Goal: Task Accomplishment & Management: Use online tool/utility

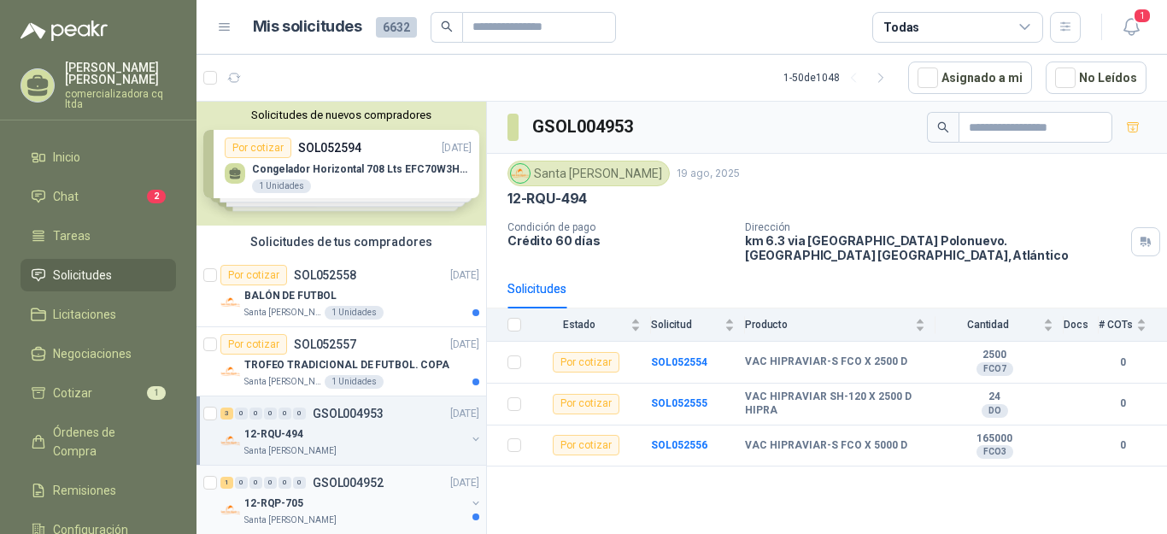
click at [301, 497] on p "12-RQP-705" at bounding box center [273, 503] width 59 height 16
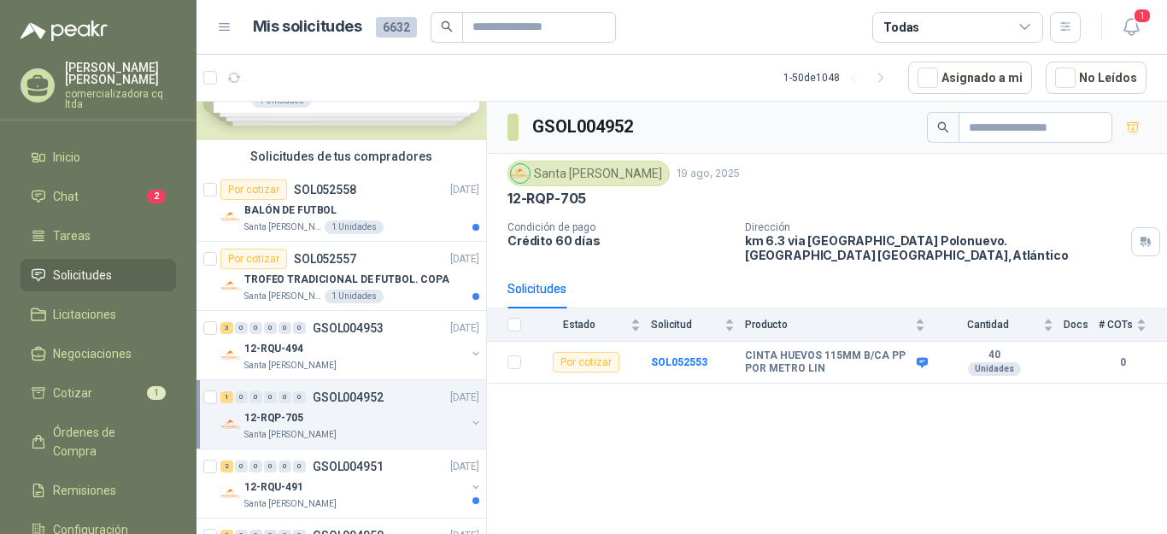
scroll to position [227, 0]
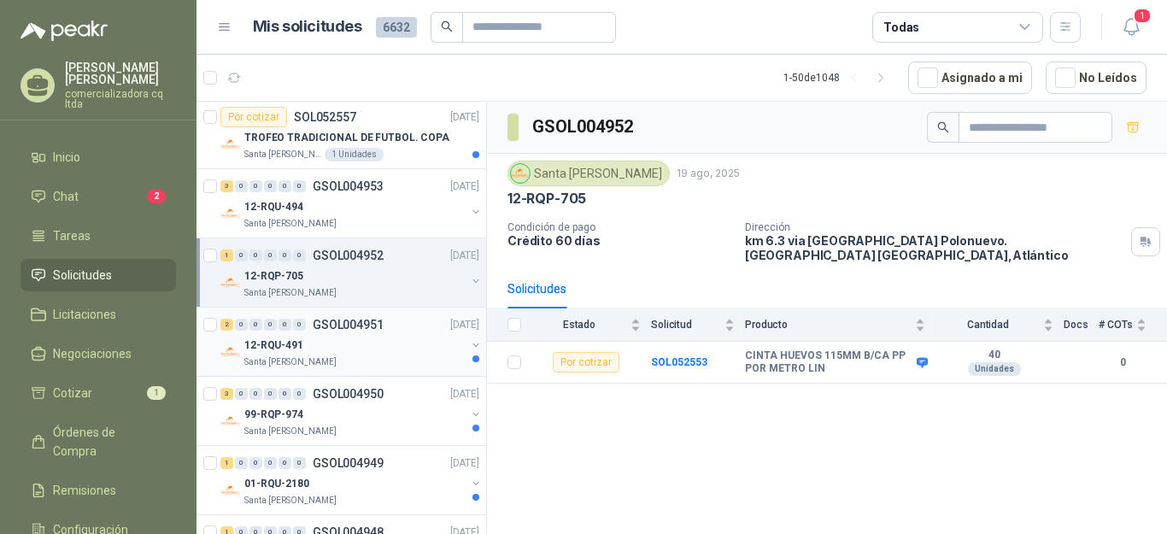
click at [298, 357] on p "Santa [PERSON_NAME]" at bounding box center [290, 362] width 92 height 14
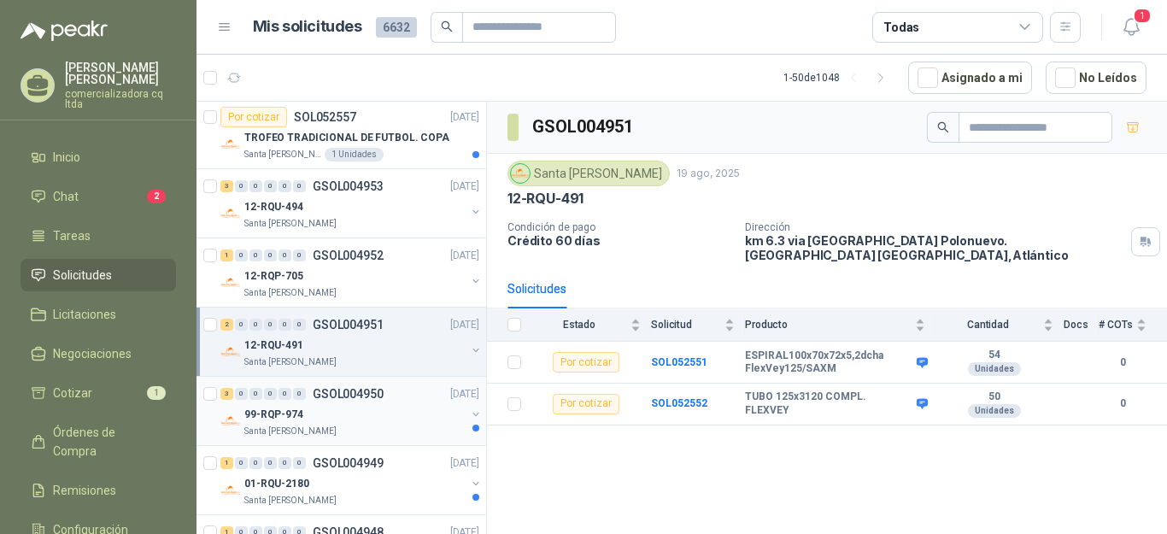
click at [300, 420] on p "99-RQP-974" at bounding box center [273, 415] width 59 height 16
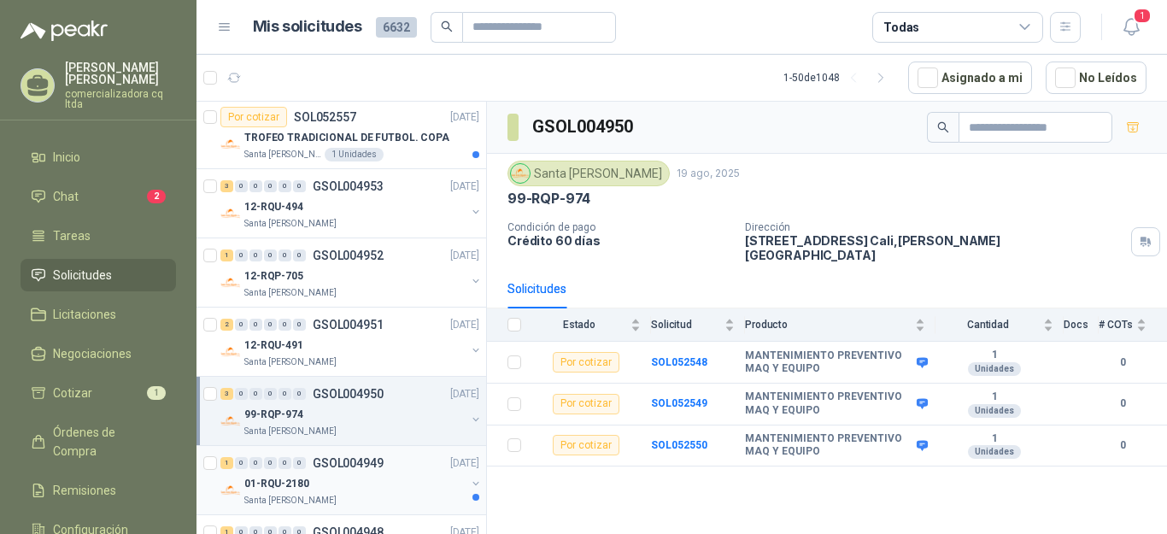
click at [294, 499] on p "Santa [PERSON_NAME]" at bounding box center [290, 501] width 92 height 14
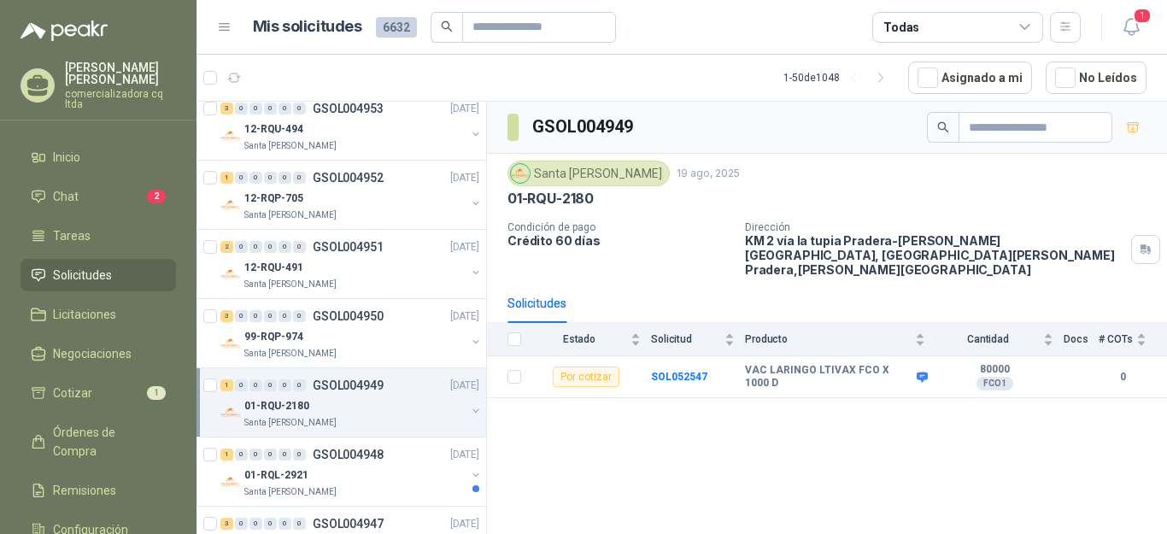
scroll to position [362, 0]
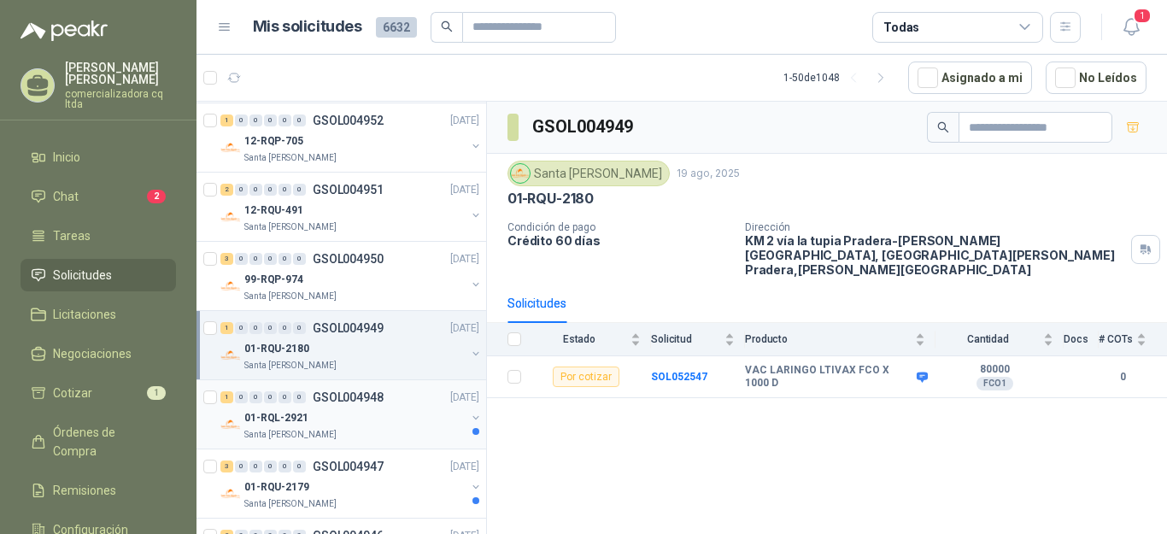
click at [280, 423] on p "01-RQL-2921" at bounding box center [276, 418] width 64 height 16
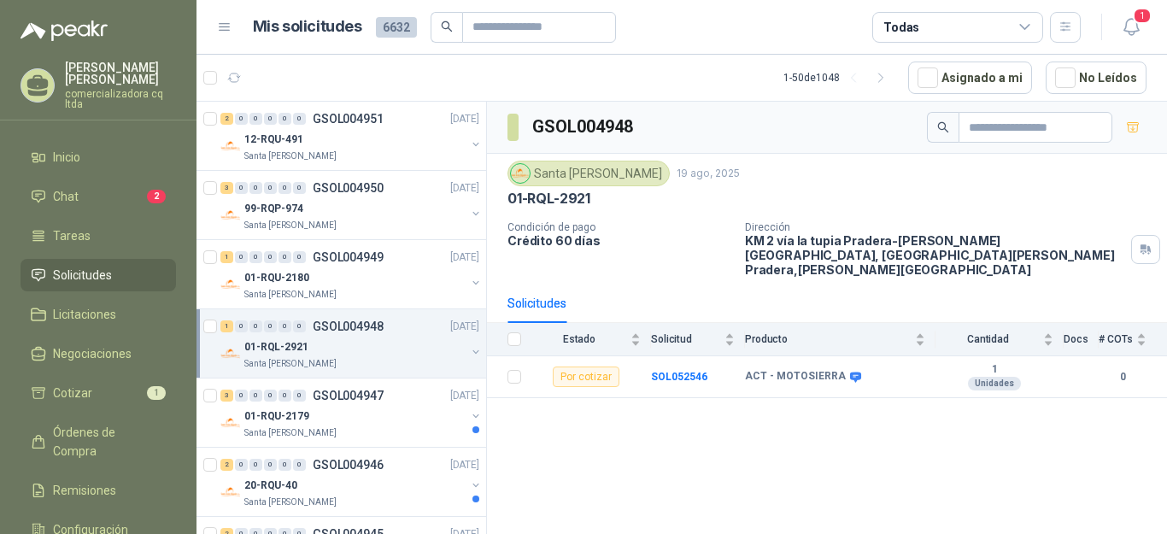
scroll to position [497, 0]
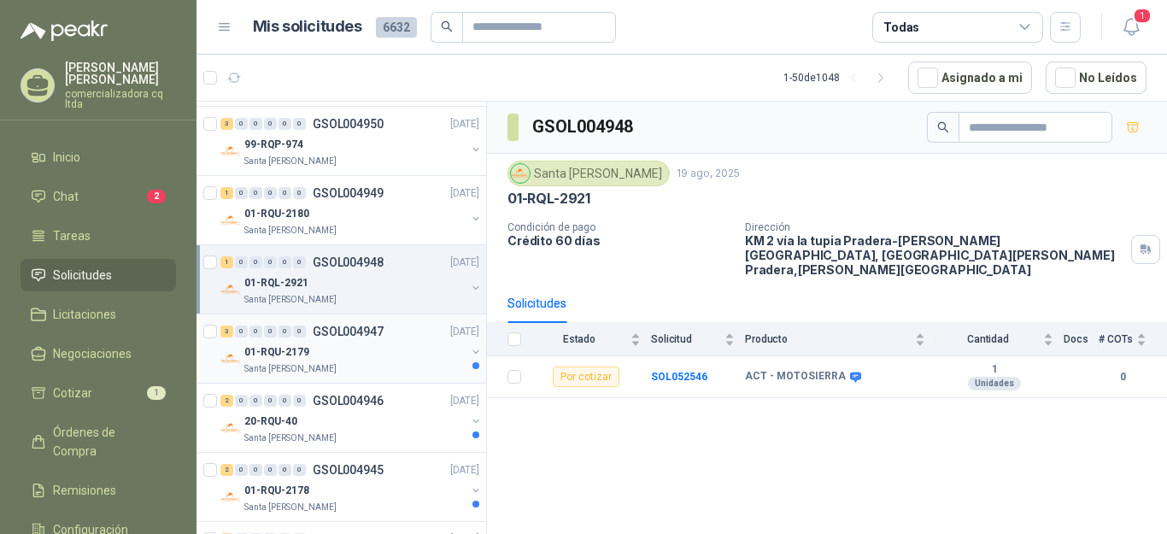
click at [281, 359] on p "01-RQU-2179" at bounding box center [276, 352] width 65 height 16
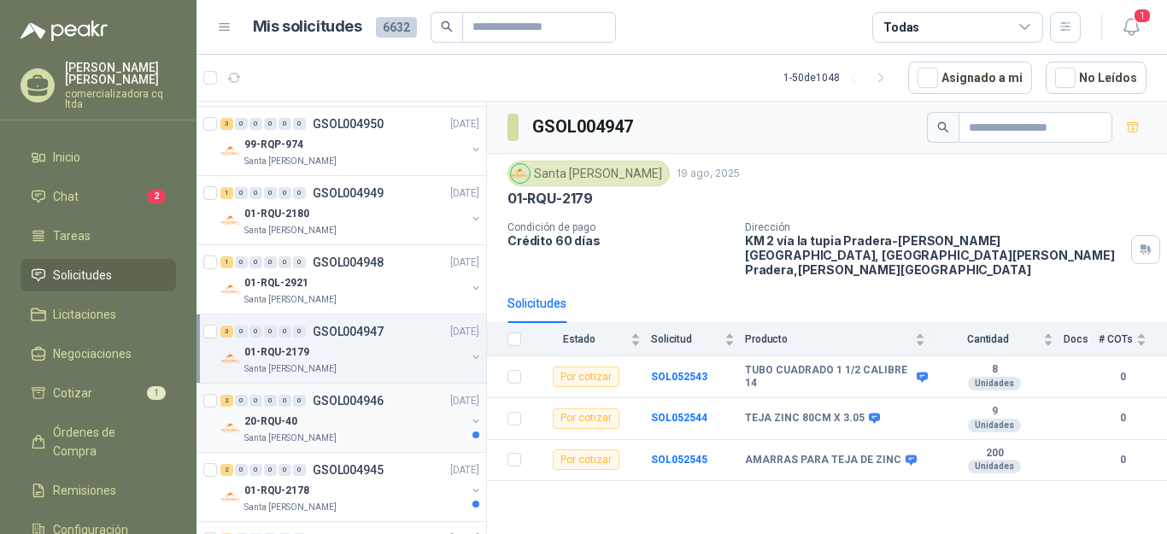
click at [296, 421] on p "20-RQU-40" at bounding box center [270, 421] width 53 height 16
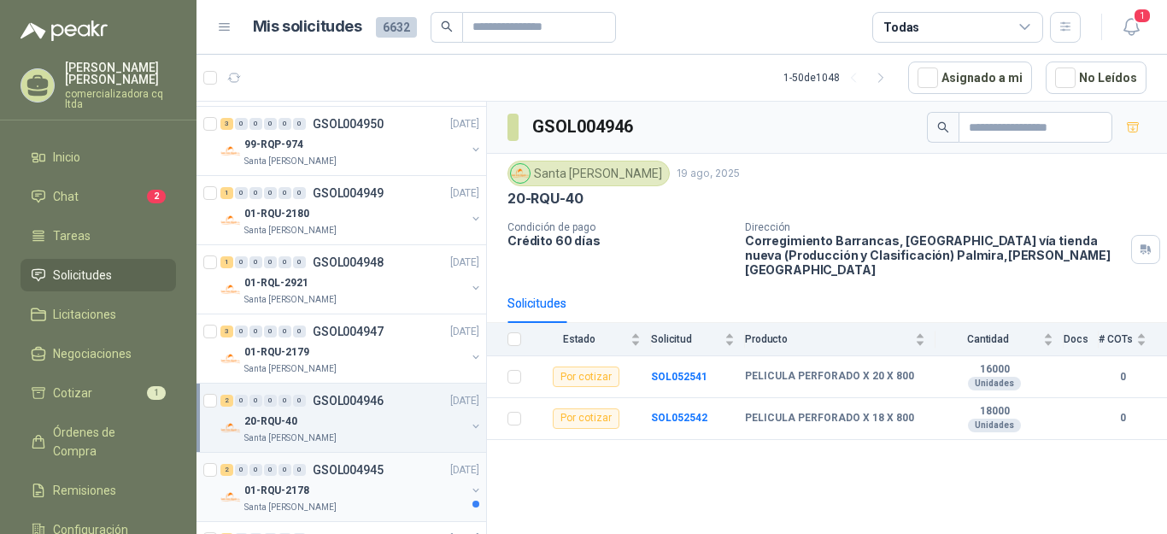
click at [297, 488] on p "01-RQU-2178" at bounding box center [276, 491] width 65 height 16
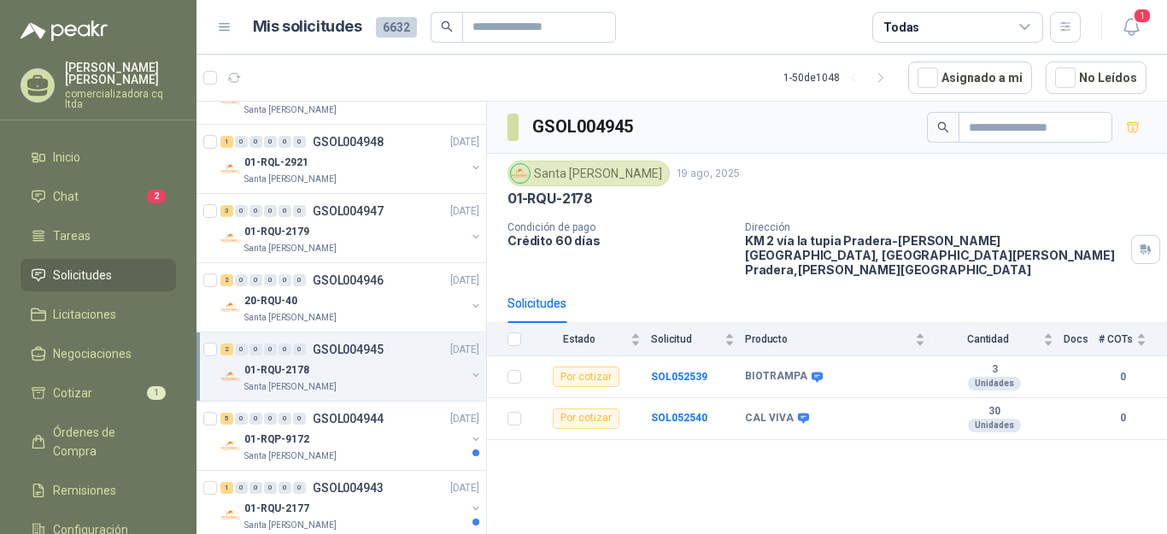
scroll to position [717, 0]
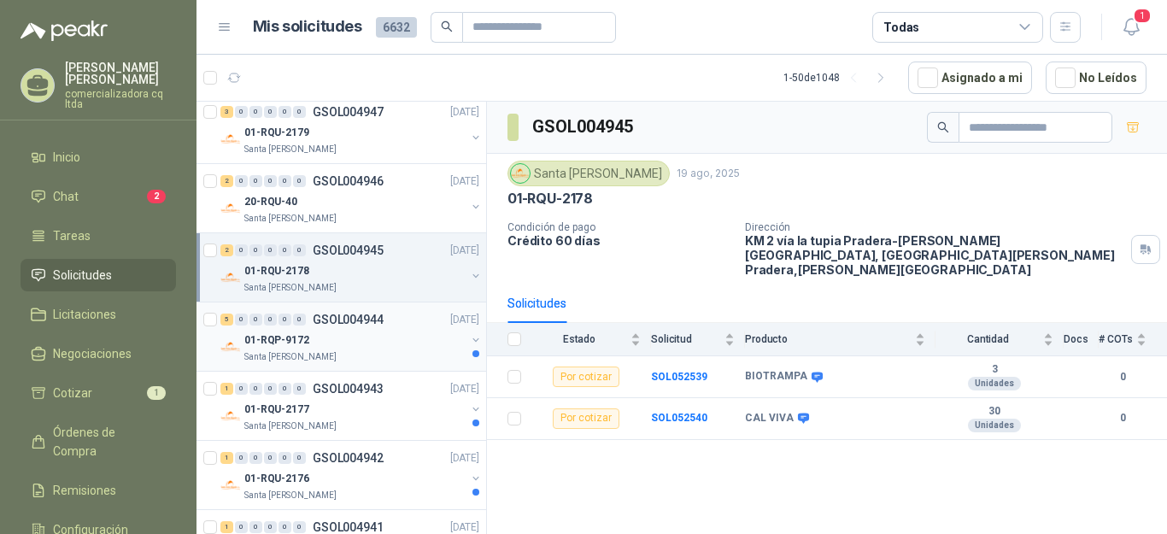
click at [341, 327] on div "5 0 0 0 0 0 GSOL004944 [DATE]" at bounding box center [351, 319] width 262 height 21
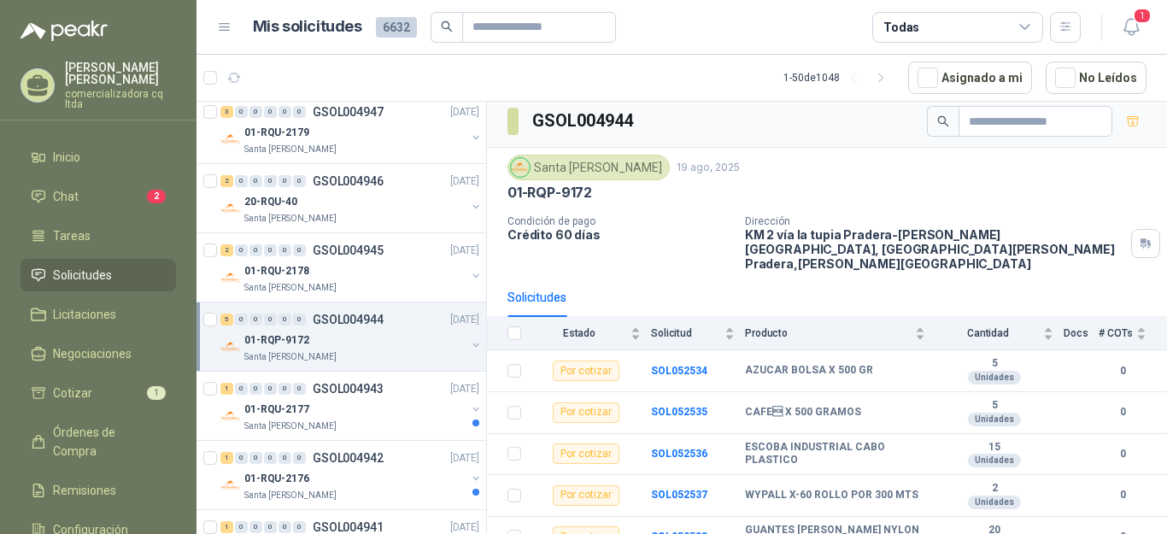
scroll to position [9, 0]
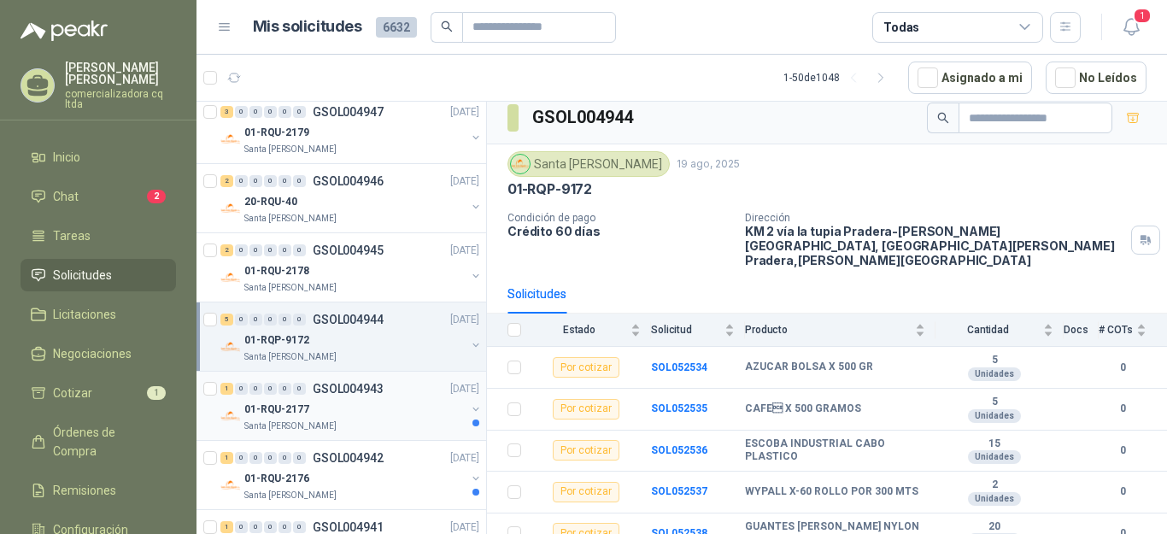
click at [303, 393] on div "0" at bounding box center [299, 389] width 13 height 12
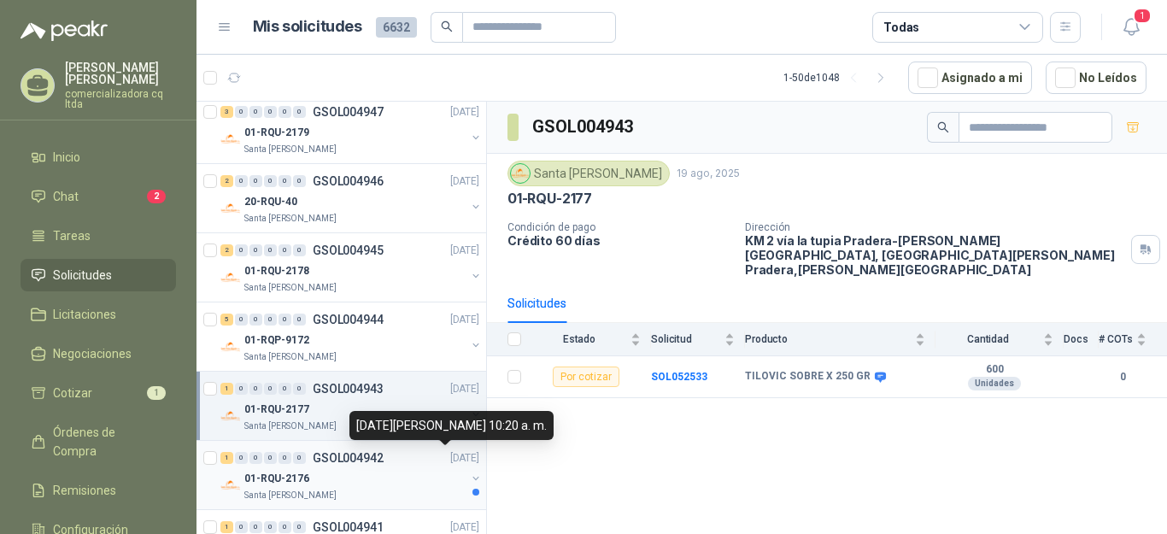
click at [321, 471] on div "01-RQU-2176" at bounding box center [354, 478] width 221 height 21
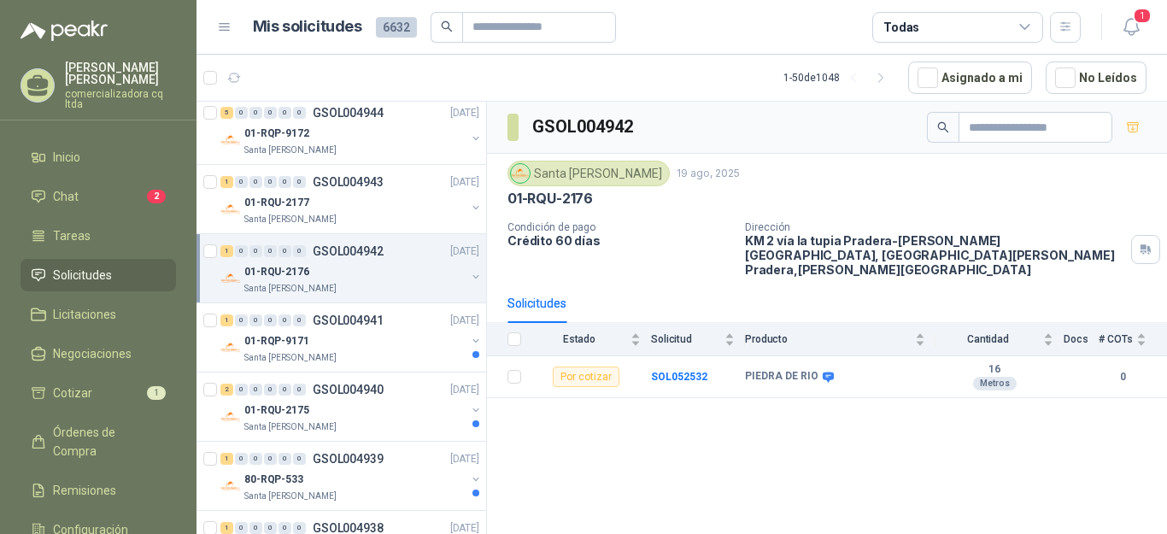
scroll to position [937, 0]
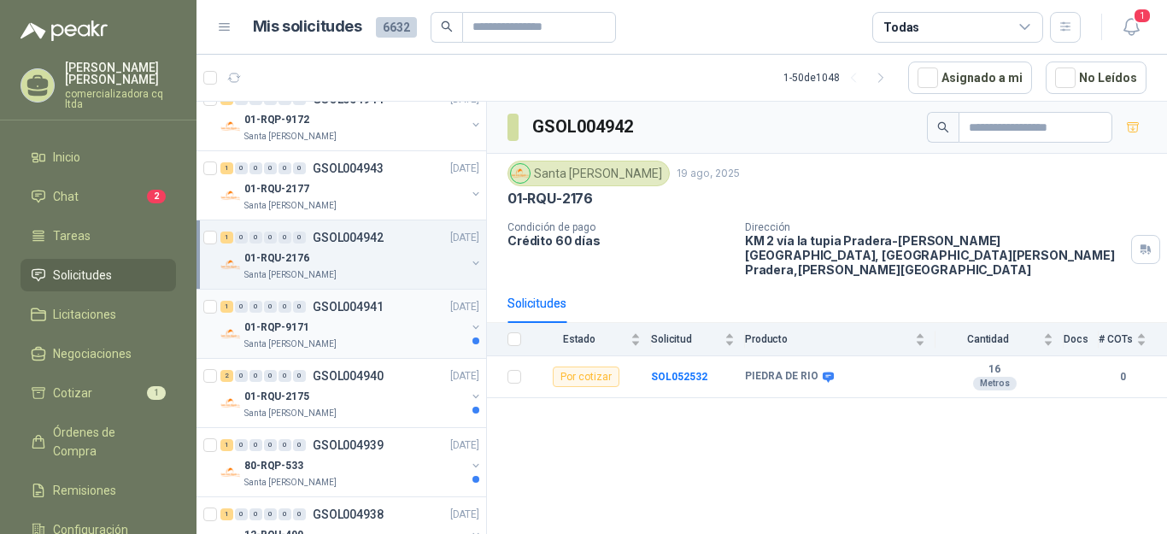
click at [358, 314] on div "1 0 0 0 0 0 GSOL004941 [DATE]" at bounding box center [351, 306] width 262 height 21
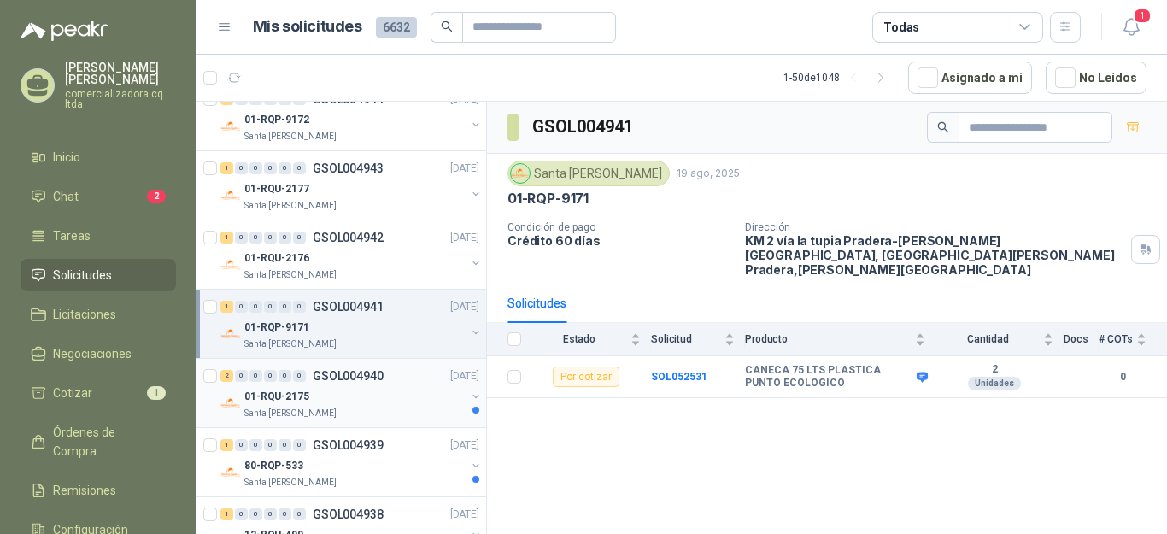
click at [343, 376] on p "GSOL004940" at bounding box center [348, 376] width 71 height 12
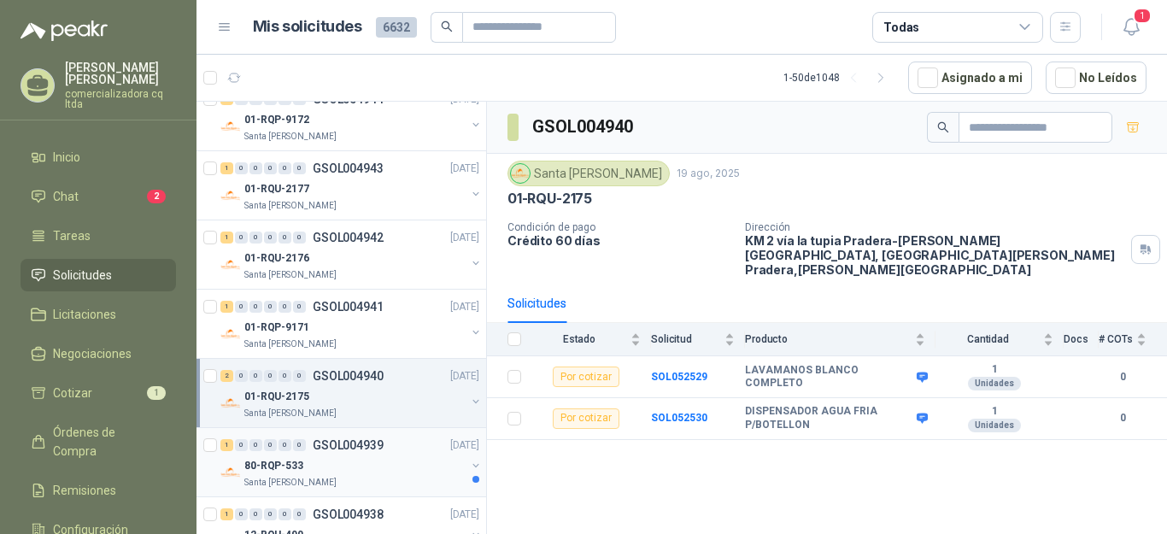
click at [289, 456] on div "80-RQP-533" at bounding box center [354, 465] width 221 height 21
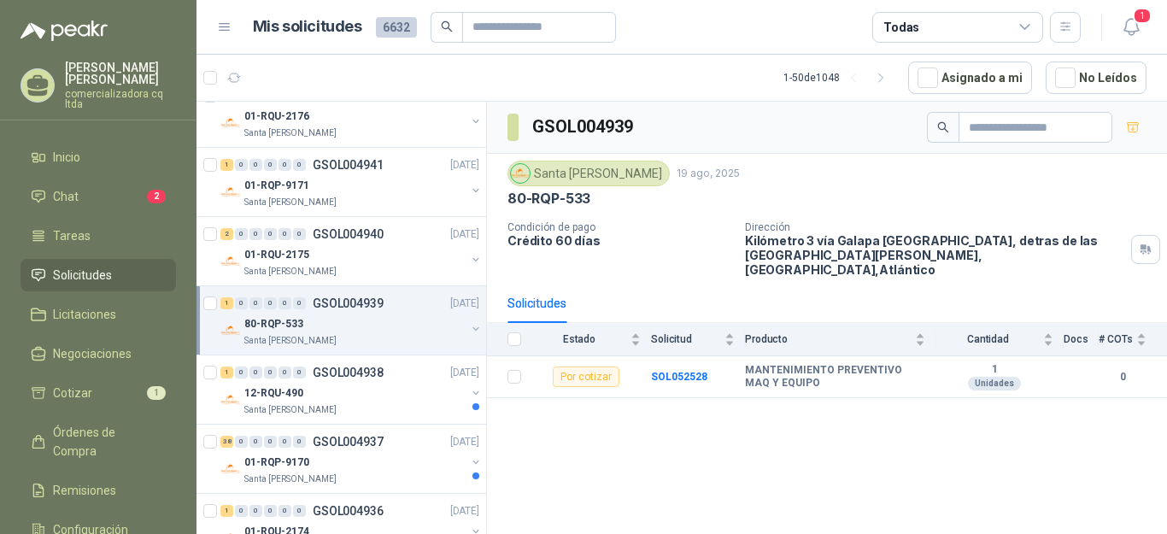
scroll to position [1101, 0]
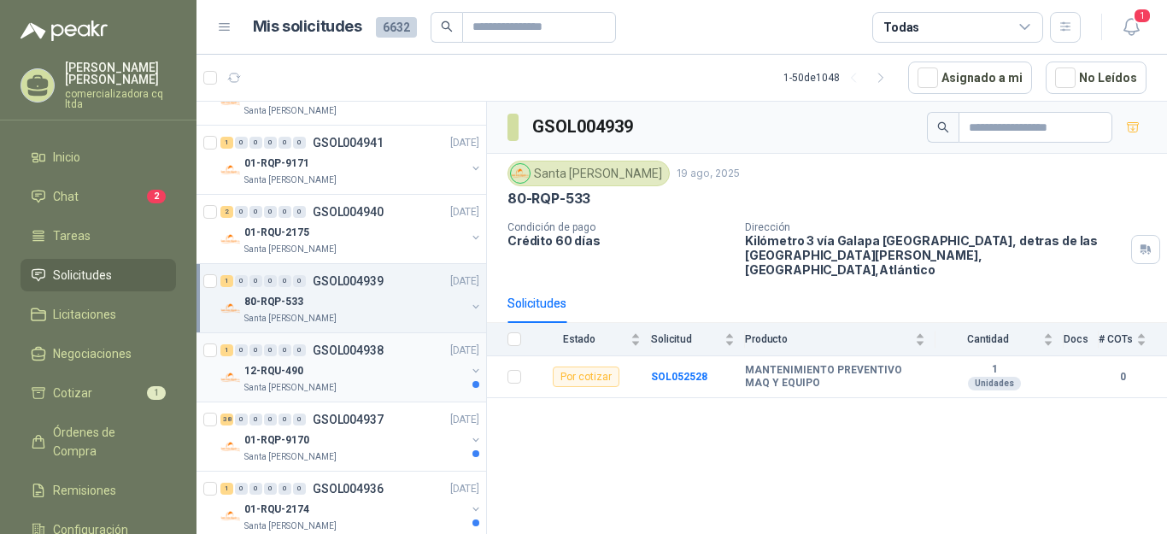
click at [318, 376] on div "12-RQU-490" at bounding box center [354, 371] width 221 height 21
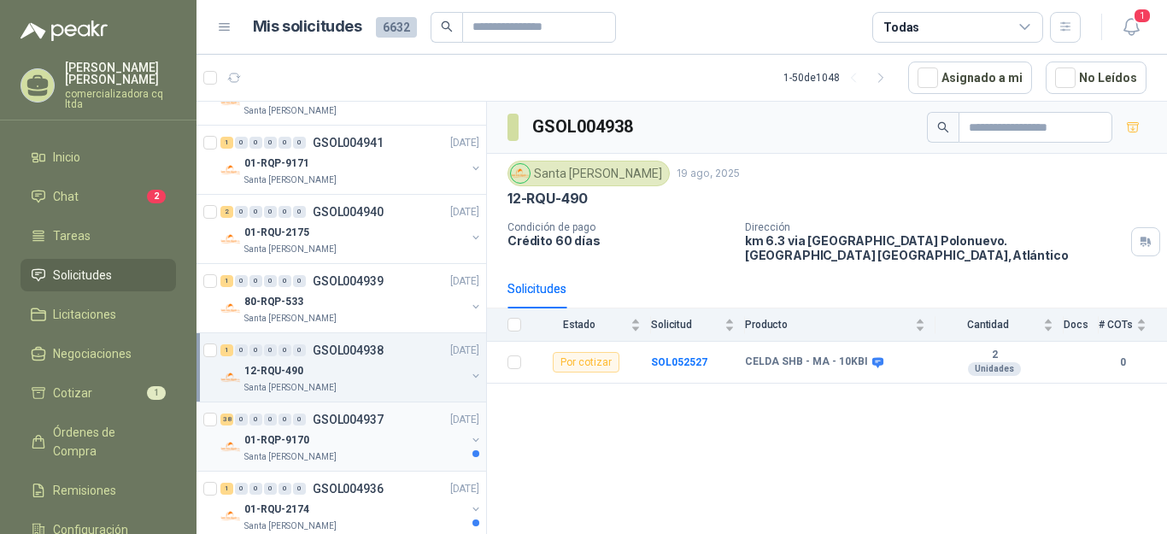
click at [325, 440] on div "01-RQP-9170" at bounding box center [354, 440] width 221 height 21
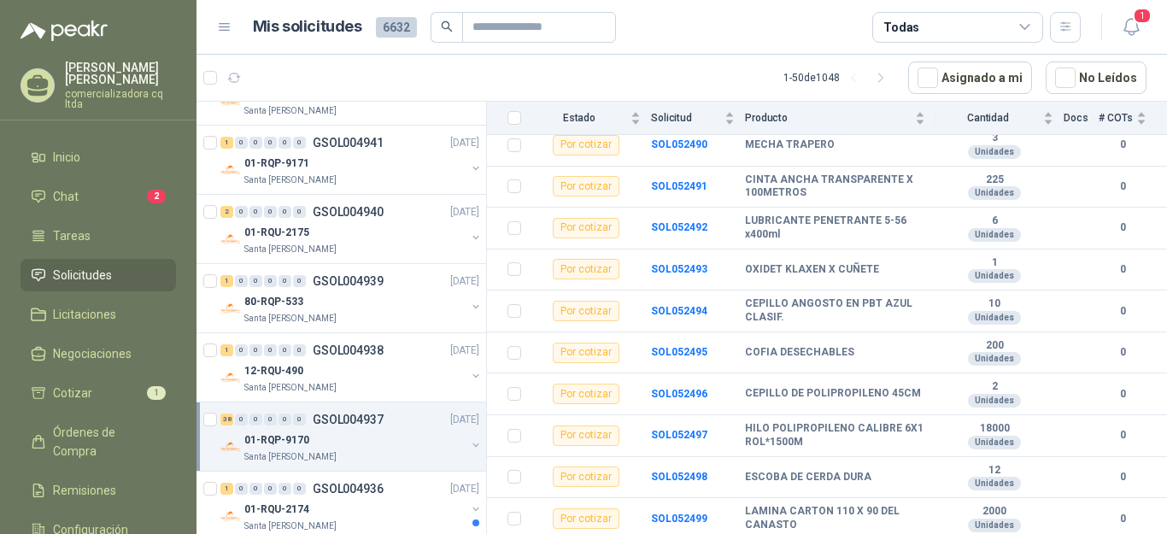
scroll to position [252, 0]
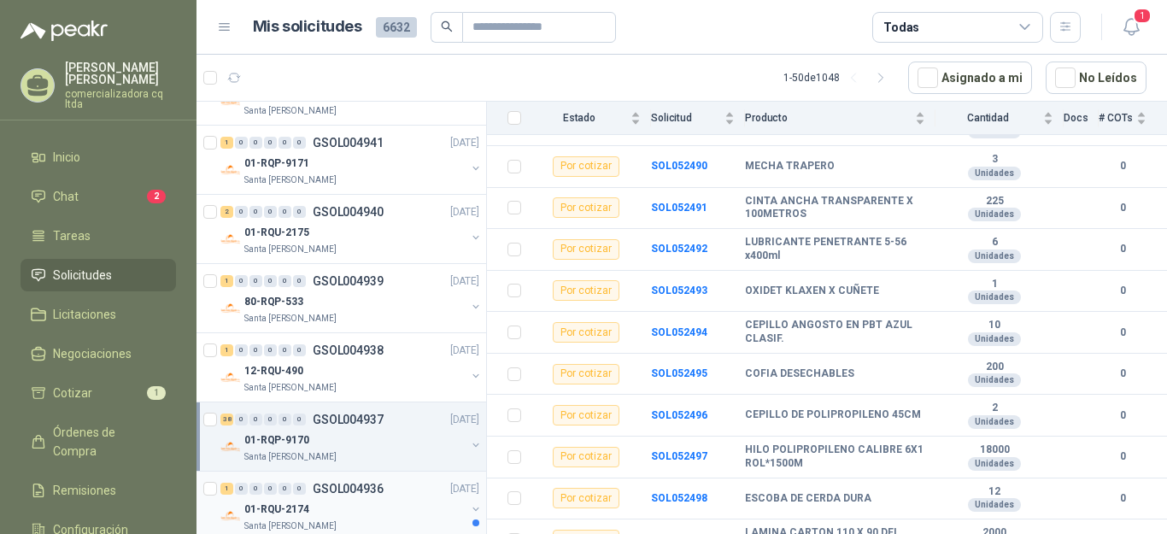
click at [308, 489] on div "1 0 0 0 0 0 GSOL004936" at bounding box center [301, 489] width 163 height 12
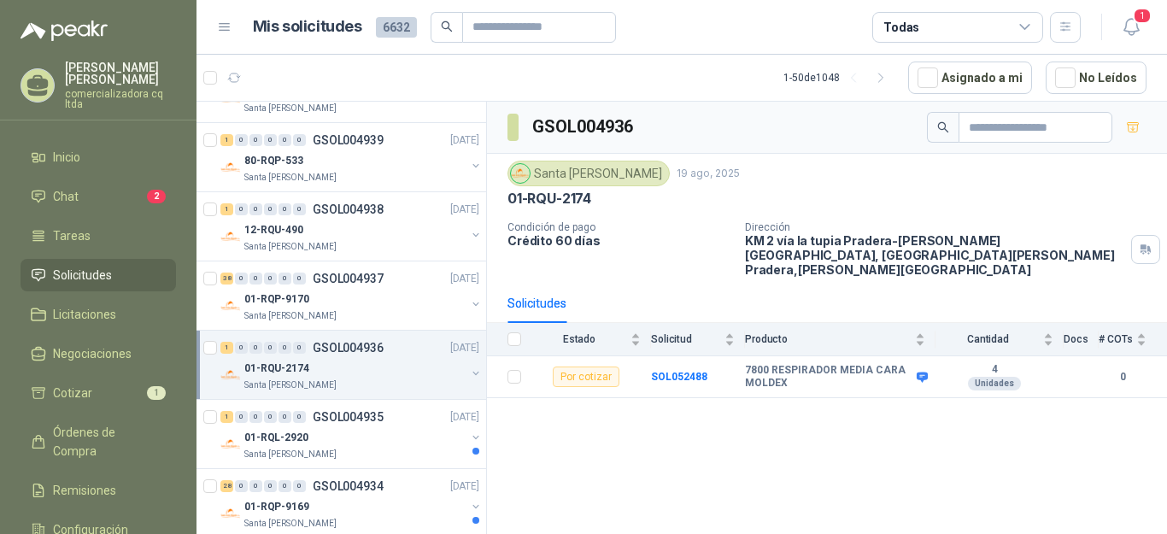
scroll to position [1278, 0]
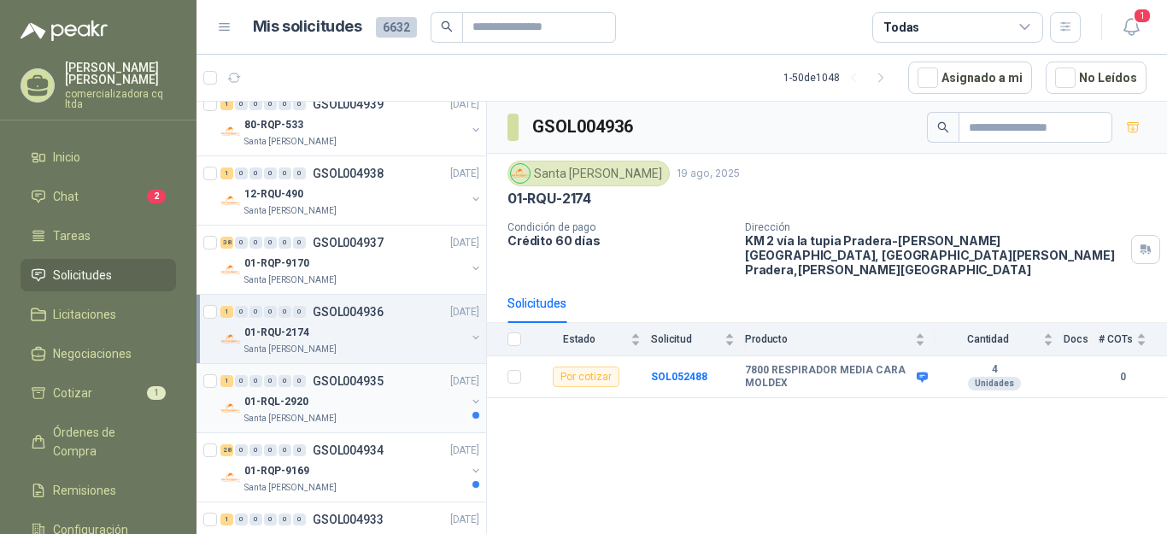
click at [296, 405] on p "01-RQL-2920" at bounding box center [276, 402] width 64 height 16
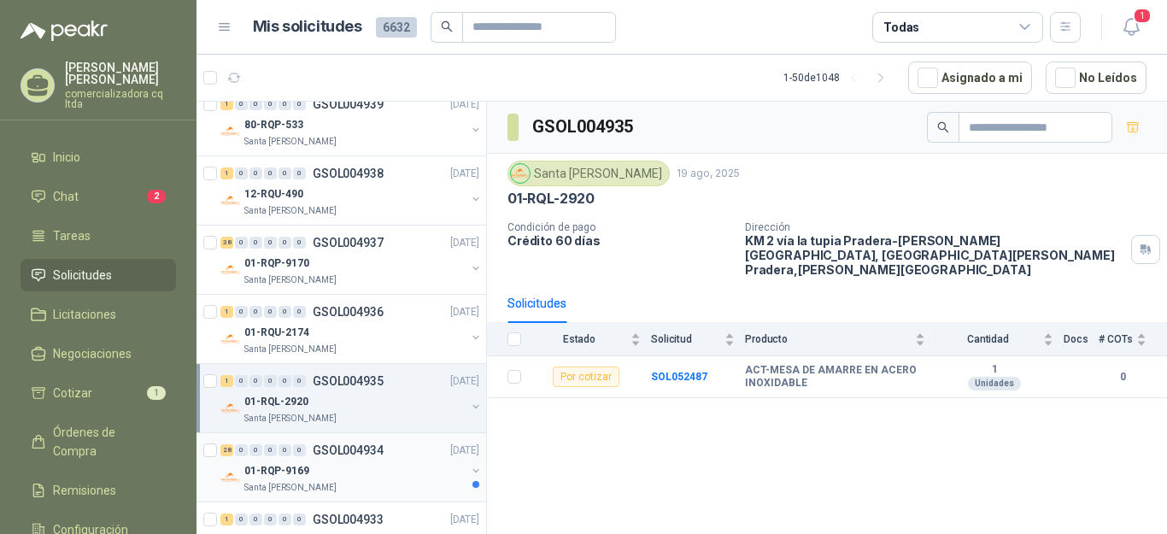
click at [314, 460] on div "01-RQP-9169" at bounding box center [354, 470] width 221 height 21
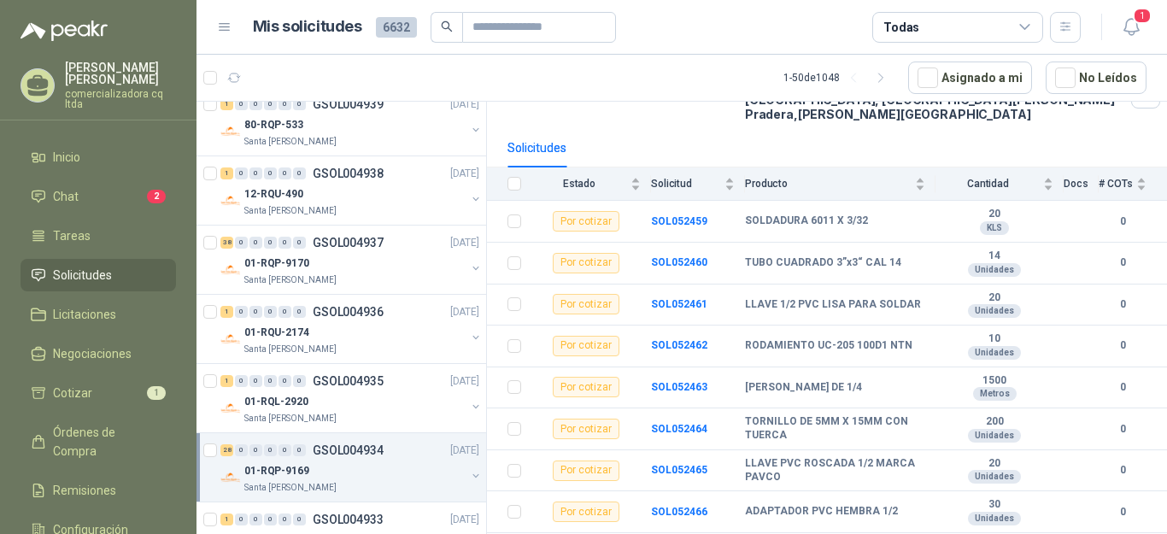
scroll to position [131, 0]
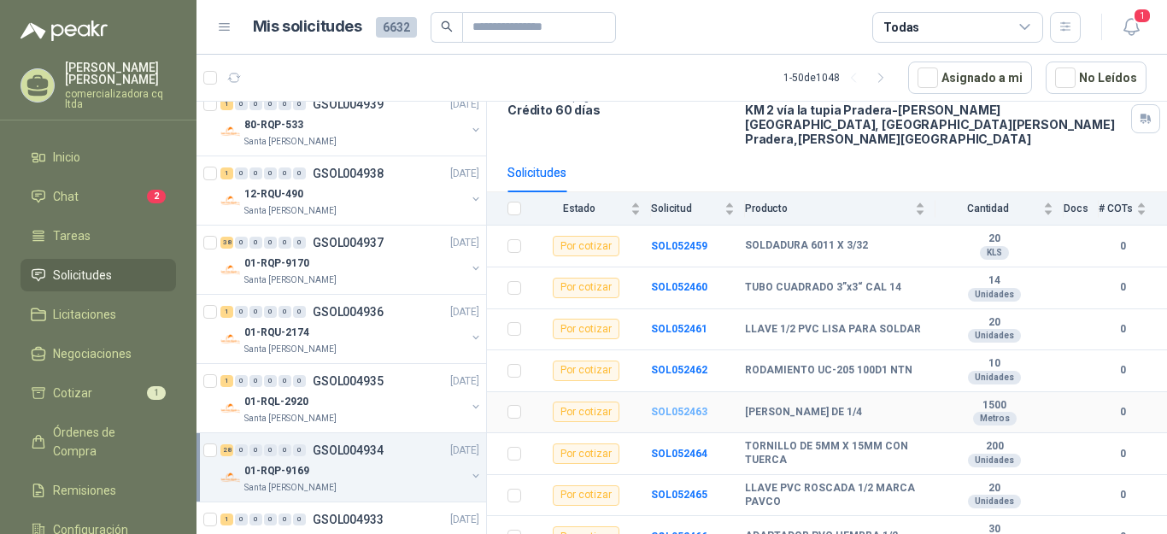
click at [689, 406] on b "SOL052463" at bounding box center [679, 412] width 56 height 12
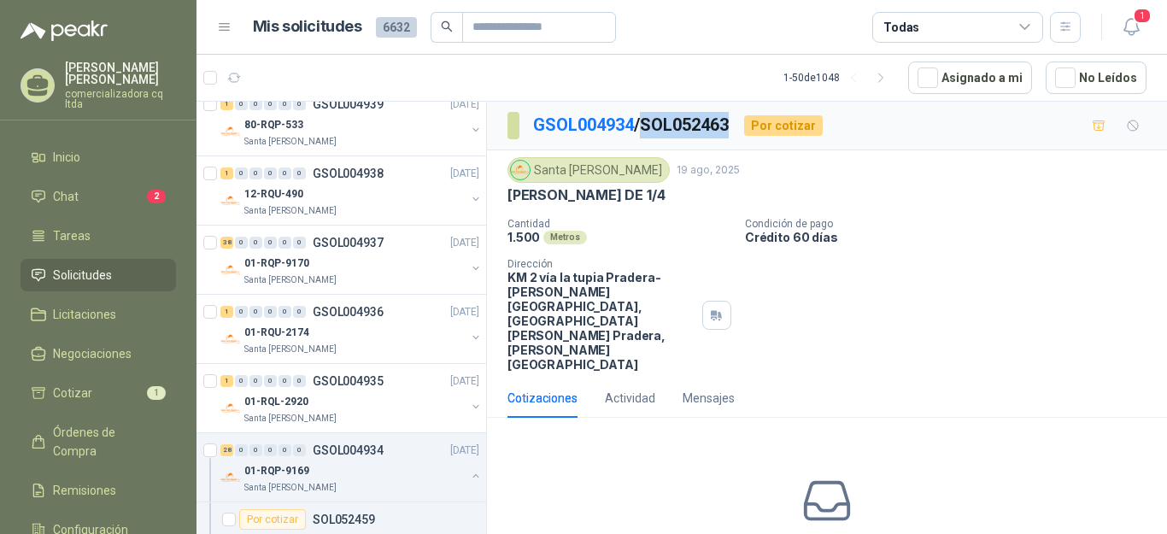
drag, startPoint x: 648, startPoint y: 118, endPoint x: 736, endPoint y: 120, distance: 87.2
click at [730, 120] on p "GSOL004934 / SOL052463" at bounding box center [631, 125] width 197 height 26
copy p "SOL052463"
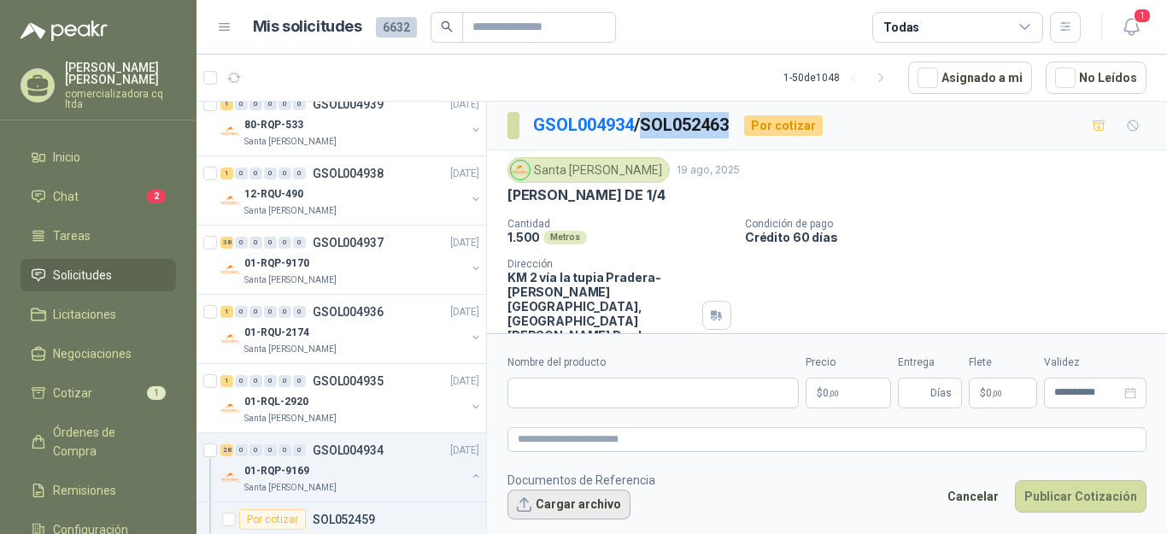
click at [569, 503] on button "Cargar archivo" at bounding box center [568, 505] width 123 height 31
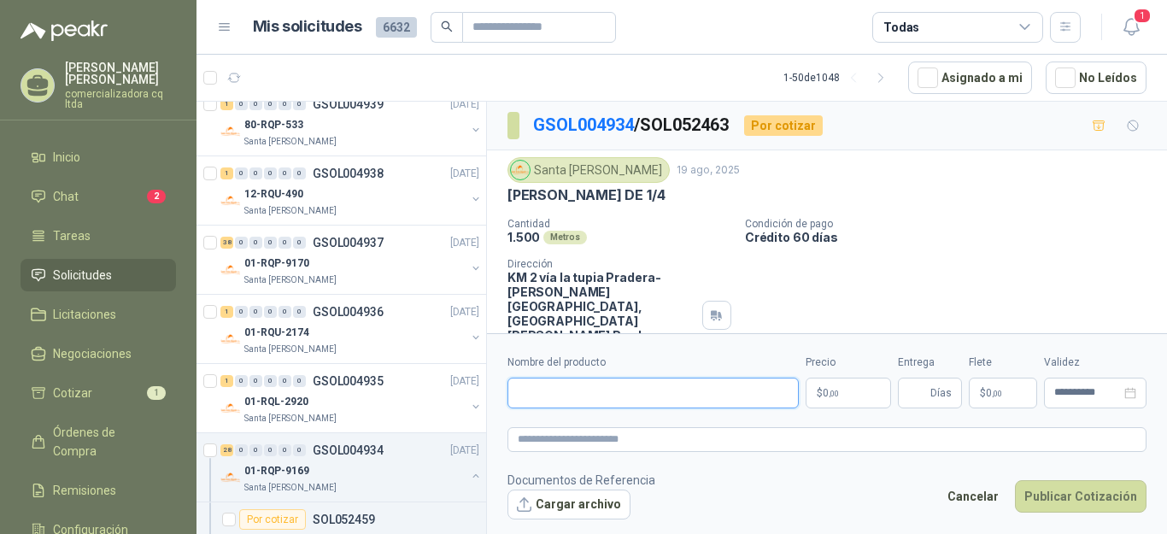
click at [543, 402] on input "Nombre del producto" at bounding box center [652, 393] width 291 height 31
type input "**********"
click at [844, 384] on p "$ 0 ,00" at bounding box center [848, 393] width 85 height 31
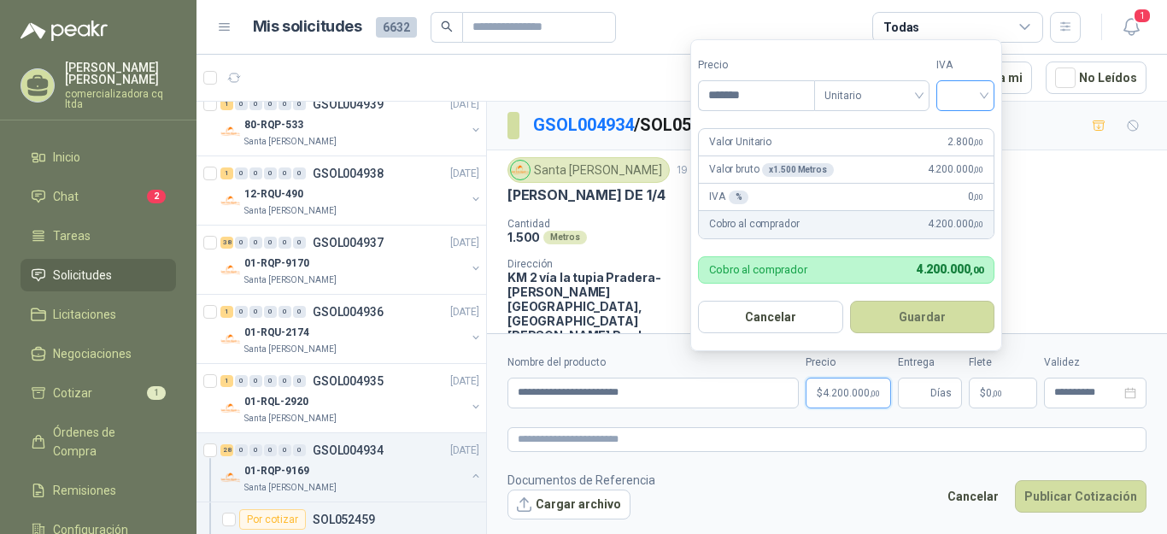
click at [989, 100] on div at bounding box center [965, 95] width 58 height 31
type input "*******"
click at [981, 134] on div "19%" at bounding box center [969, 131] width 32 height 19
click at [889, 322] on button "Guardar" at bounding box center [925, 317] width 147 height 32
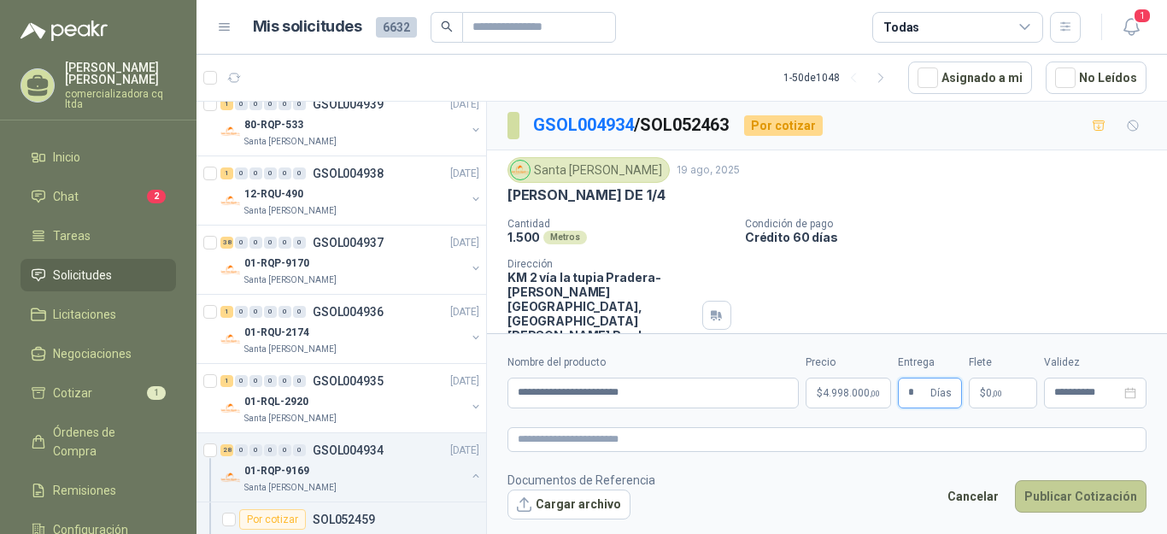
type input "*"
click at [1080, 493] on button "Publicar Cotización" at bounding box center [1081, 496] width 132 height 32
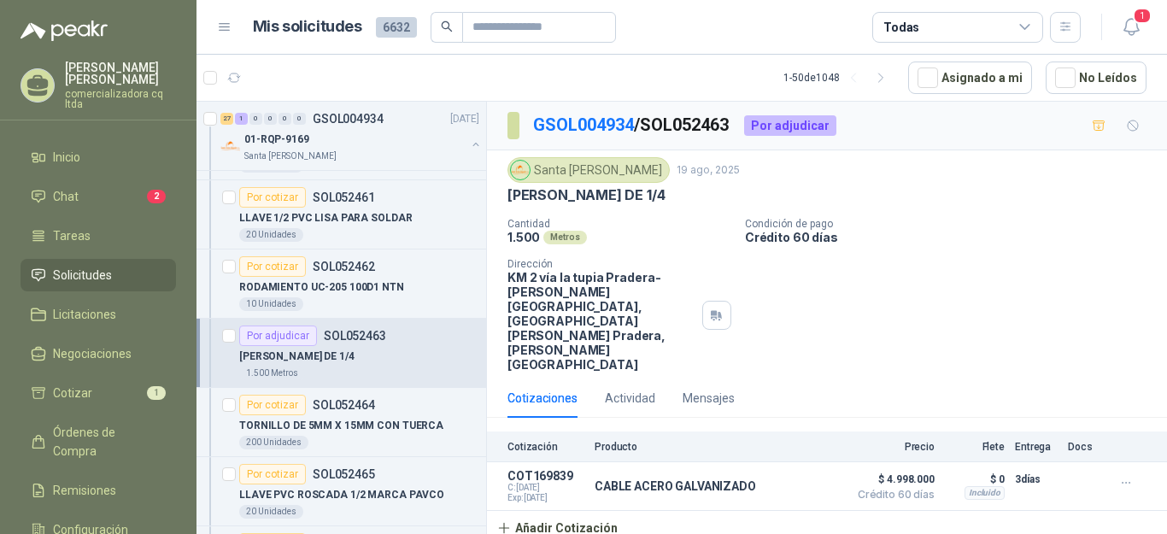
scroll to position [1879, 0]
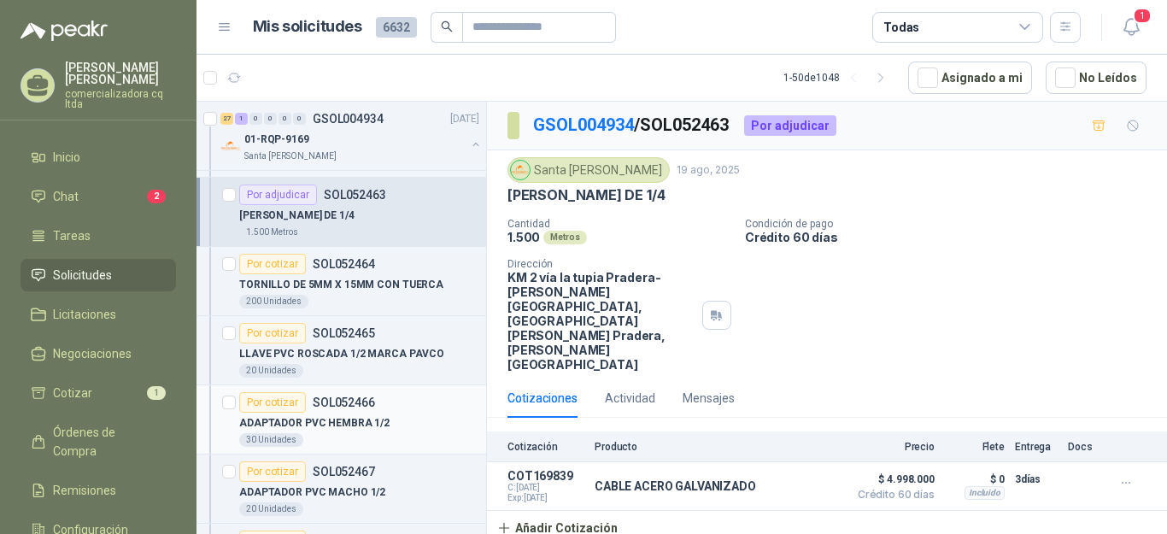
click at [320, 425] on p "ADAPTADOR PVC HEMBRA 1/2" at bounding box center [314, 423] width 150 height 16
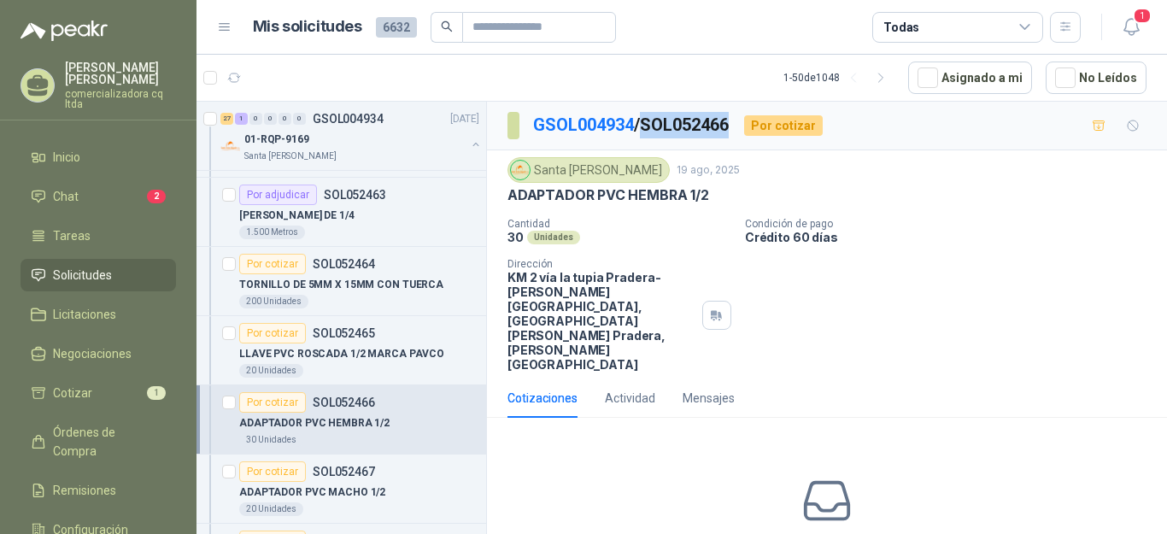
drag, startPoint x: 652, startPoint y: 122, endPoint x: 738, endPoint y: 120, distance: 86.3
click at [730, 120] on p "GSOL004934 / SOL052466" at bounding box center [631, 125] width 197 height 26
copy p "SOL052466"
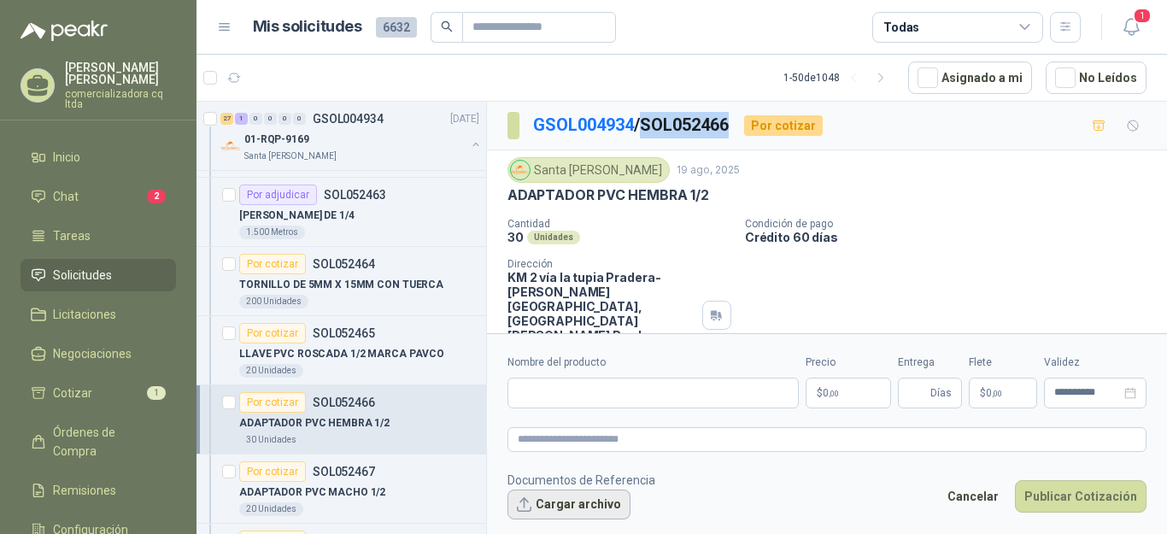
click at [595, 499] on button "Cargar archivo" at bounding box center [568, 505] width 123 height 31
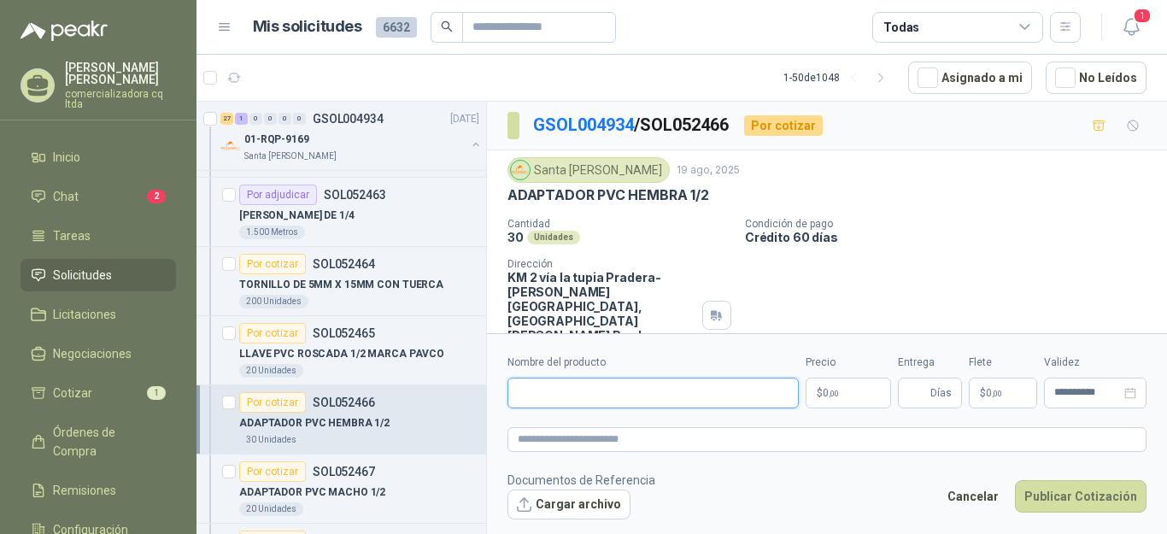
click at [574, 385] on input "Nombre del producto" at bounding box center [652, 393] width 291 height 31
drag, startPoint x: 652, startPoint y: 119, endPoint x: 737, endPoint y: 117, distance: 85.4
click at [730, 117] on p "GSOL004934 / SOL052466" at bounding box center [631, 125] width 197 height 26
copy p "SOL052466"
click at [545, 396] on input "****" at bounding box center [652, 393] width 291 height 31
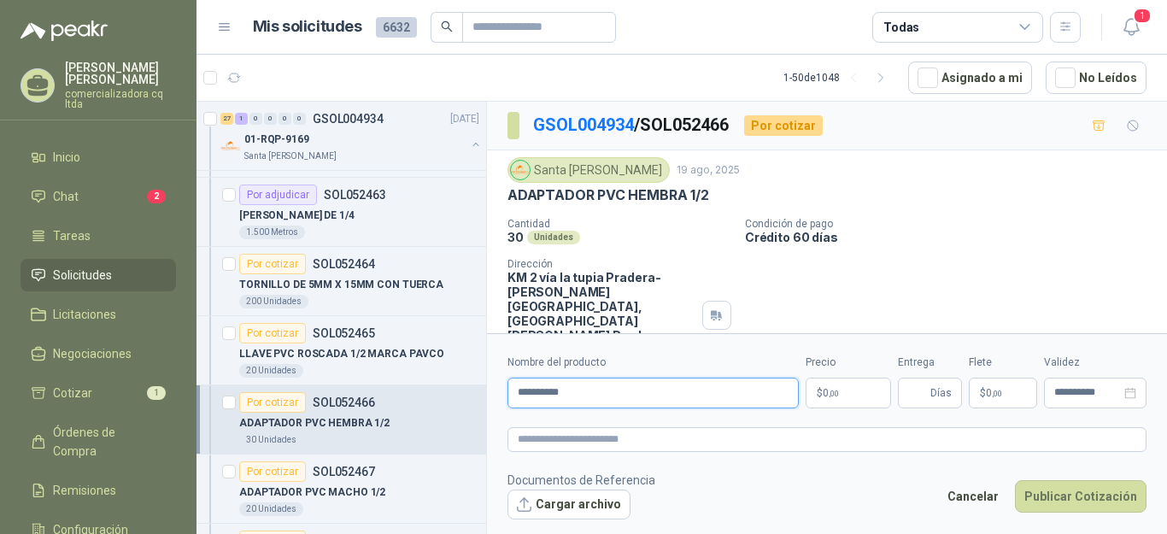
click at [588, 390] on input "*********" at bounding box center [652, 393] width 291 height 31
type input "**********"
click at [841, 390] on p "$ 0 ,00" at bounding box center [848, 393] width 85 height 31
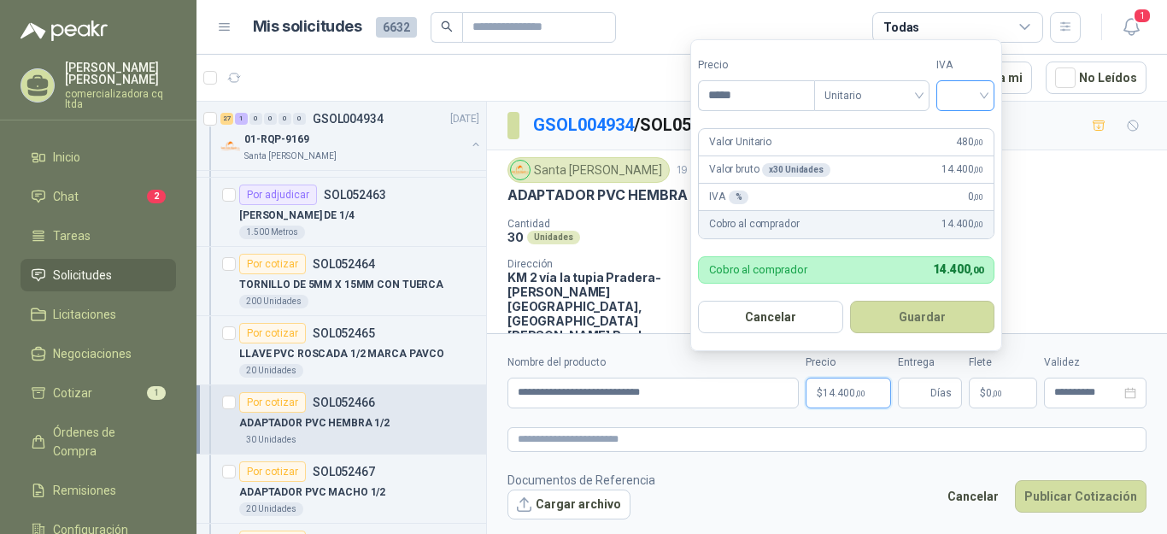
type input "*****"
click at [984, 92] on input "search" at bounding box center [966, 94] width 38 height 26
click at [975, 126] on div "19%" at bounding box center [969, 131] width 32 height 19
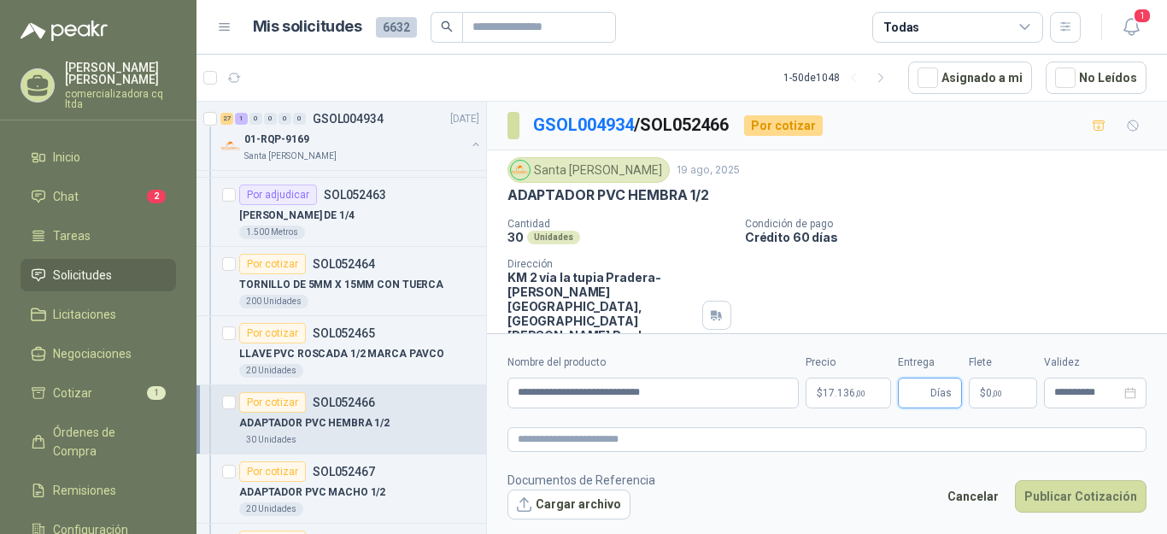
click at [926, 379] on input "Entrega" at bounding box center [917, 392] width 19 height 29
type input "*"
click at [1055, 493] on button "Publicar Cotización" at bounding box center [1081, 496] width 132 height 32
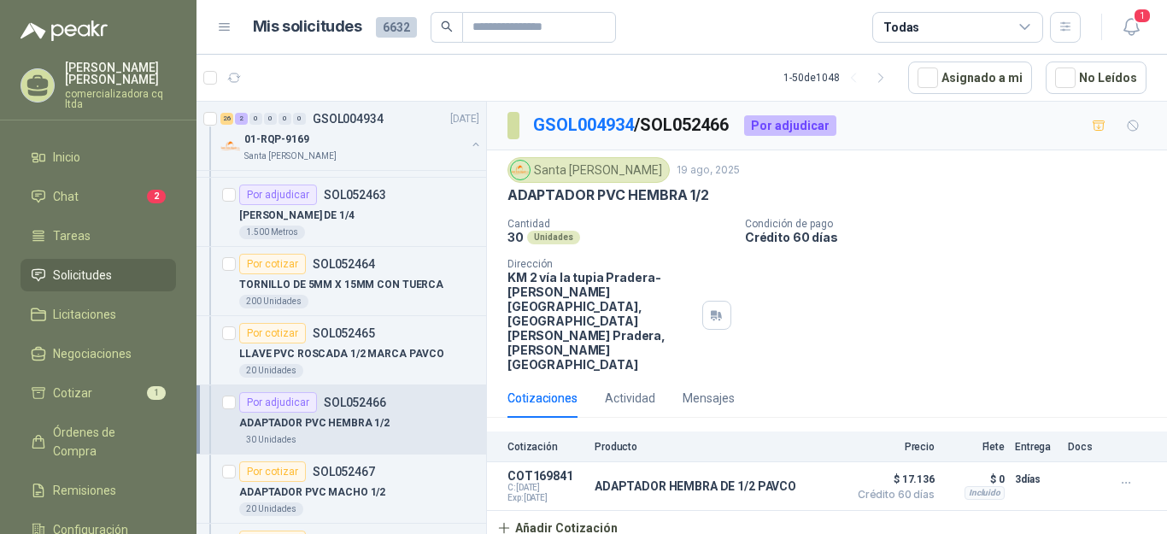
scroll to position [1956, 0]
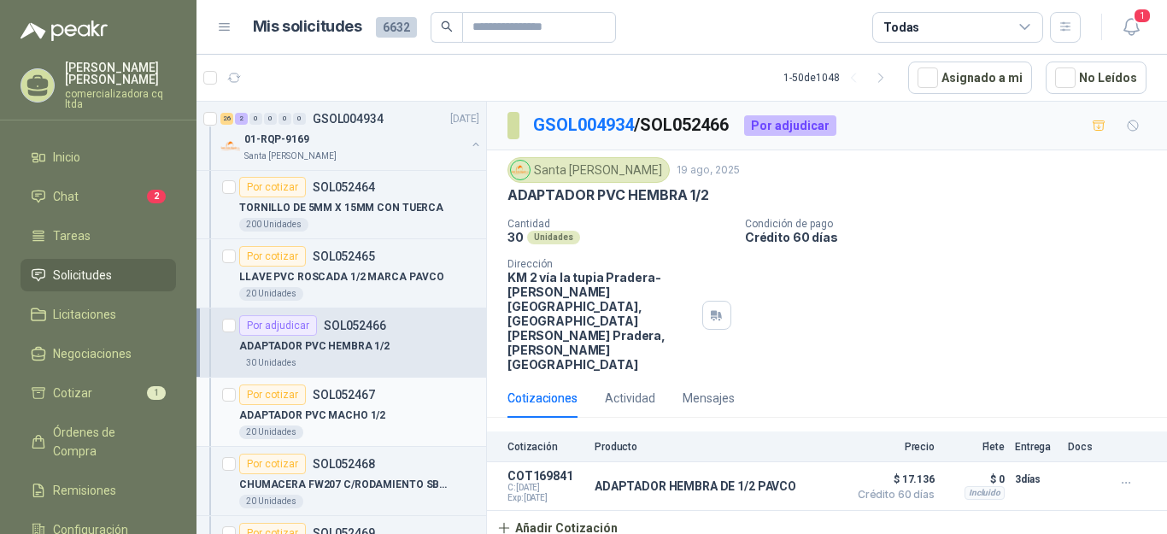
click at [278, 407] on p "ADAPTADOR PVC MACHO 1/2" at bounding box center [312, 415] width 146 height 16
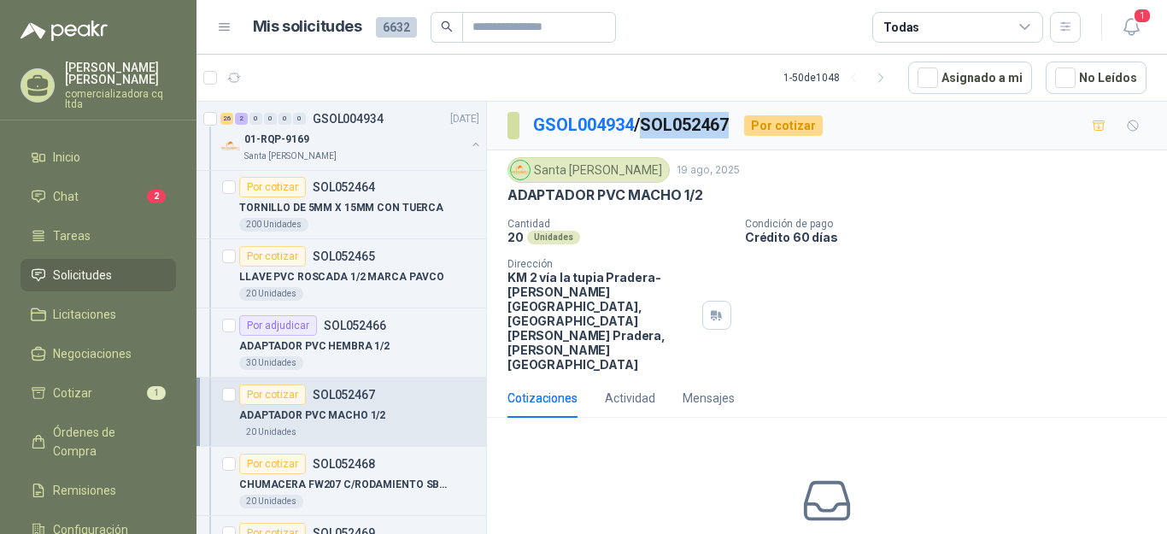
drag, startPoint x: 650, startPoint y: 122, endPoint x: 744, endPoint y: 122, distance: 94.0
click at [744, 122] on div "GSOL004934 / SOL052467 Por cotizar" at bounding box center [664, 125] width 315 height 27
copy p "SOL052467"
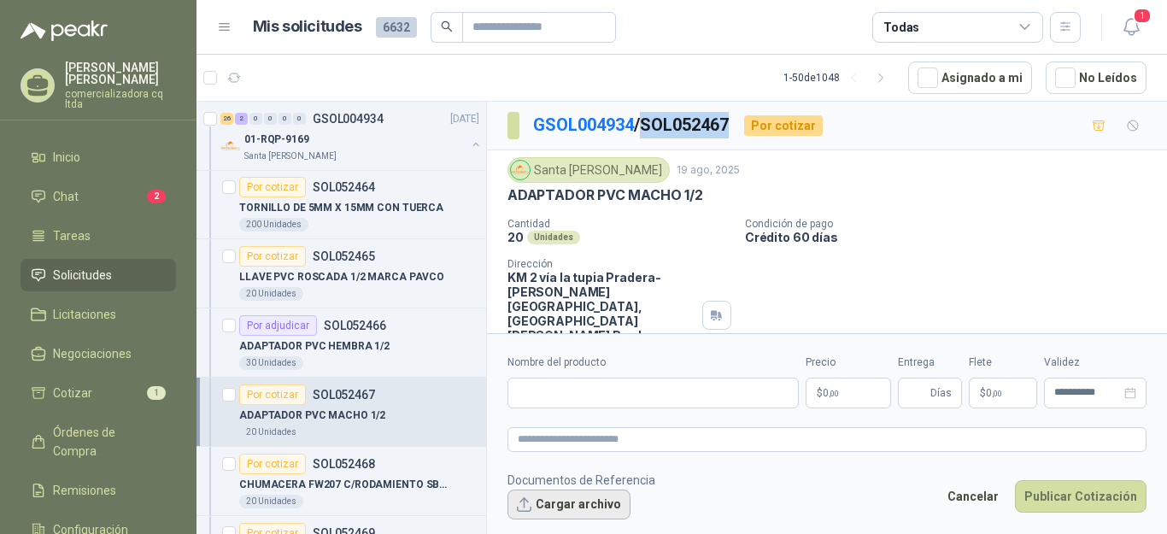
click at [567, 504] on button "Cargar archivo" at bounding box center [568, 505] width 123 height 31
click at [536, 397] on input "Nombre del producto" at bounding box center [652, 393] width 291 height 31
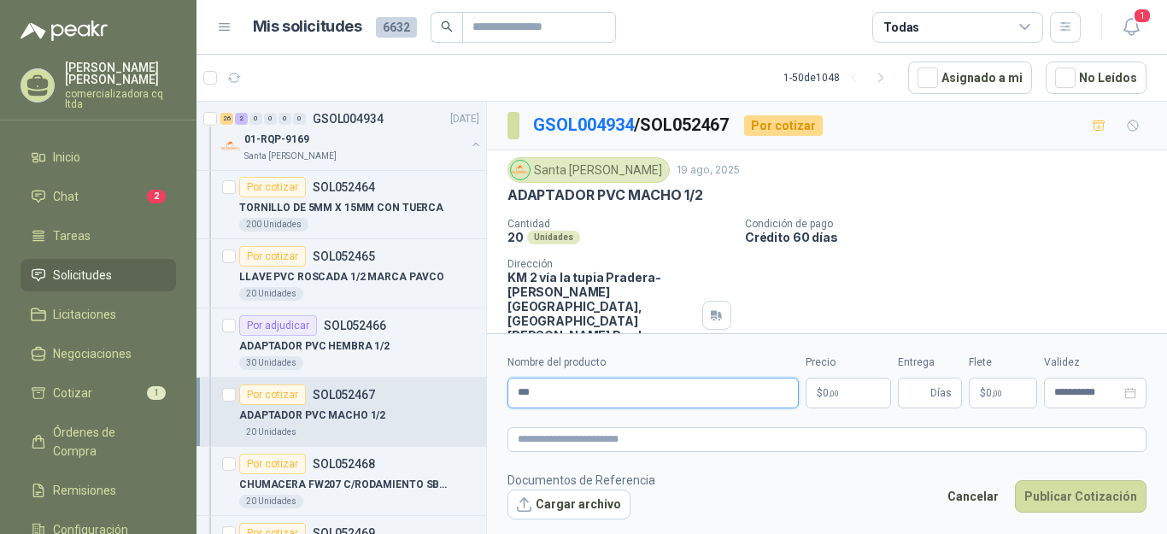
type input "**********"
click at [831, 390] on span ",00" at bounding box center [834, 393] width 10 height 9
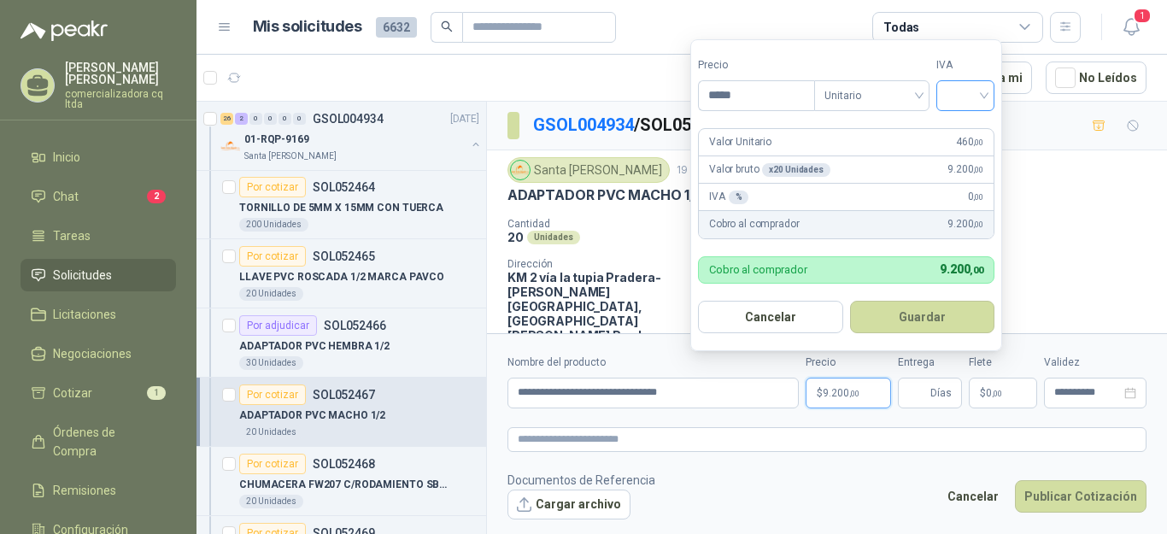
type input "*****"
click at [984, 99] on input "search" at bounding box center [966, 94] width 38 height 26
click at [974, 128] on div "19%" at bounding box center [969, 131] width 32 height 19
click at [932, 310] on button "Guardar" at bounding box center [925, 317] width 147 height 32
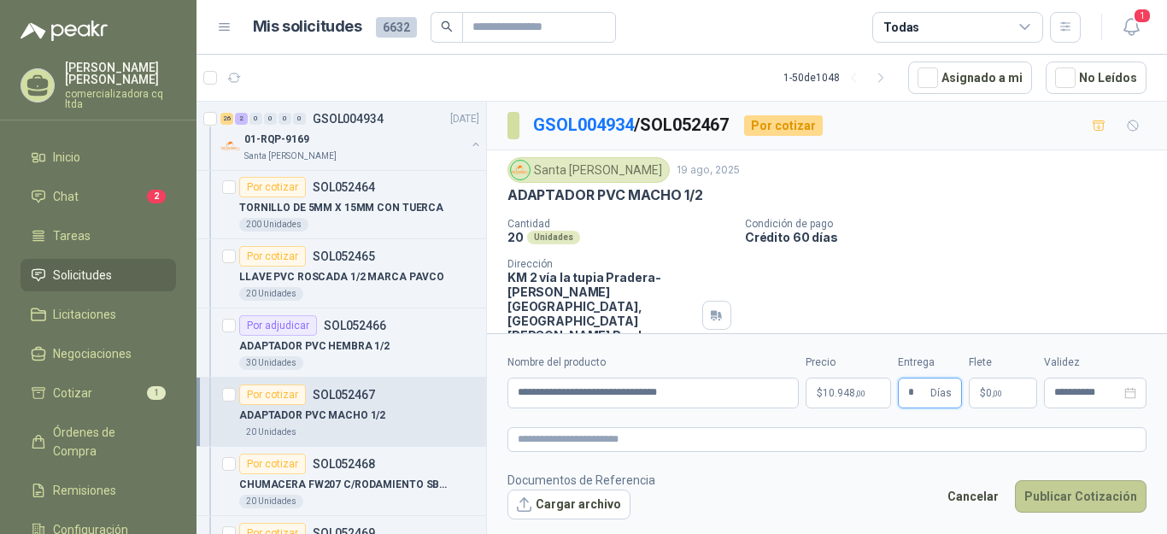
type input "*"
click at [1058, 489] on button "Publicar Cotización" at bounding box center [1081, 496] width 132 height 32
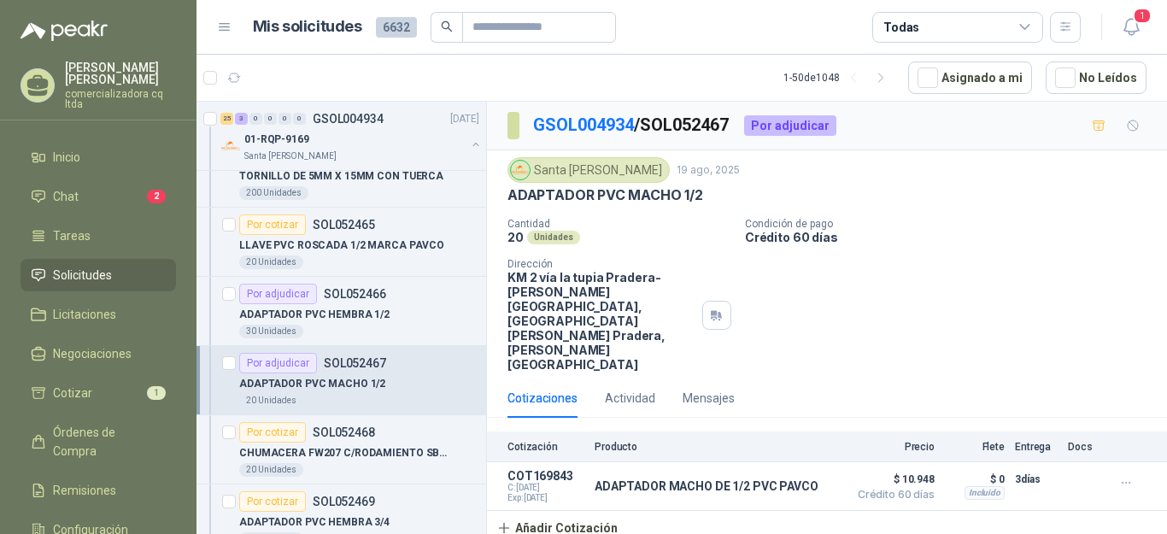
scroll to position [2097, 0]
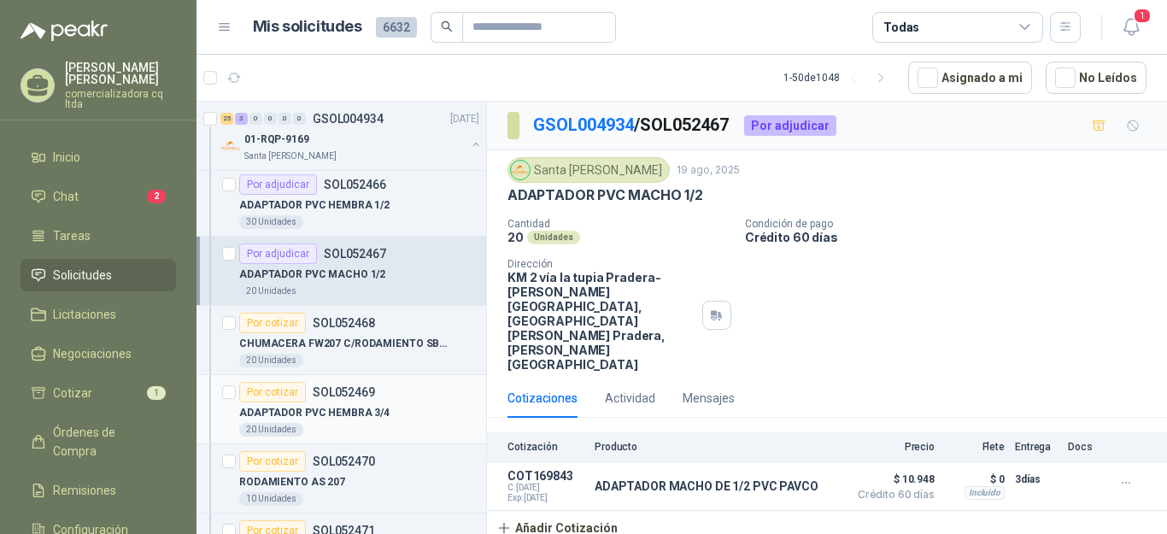
click at [342, 399] on div "Por cotizar SOL052469" at bounding box center [307, 392] width 136 height 21
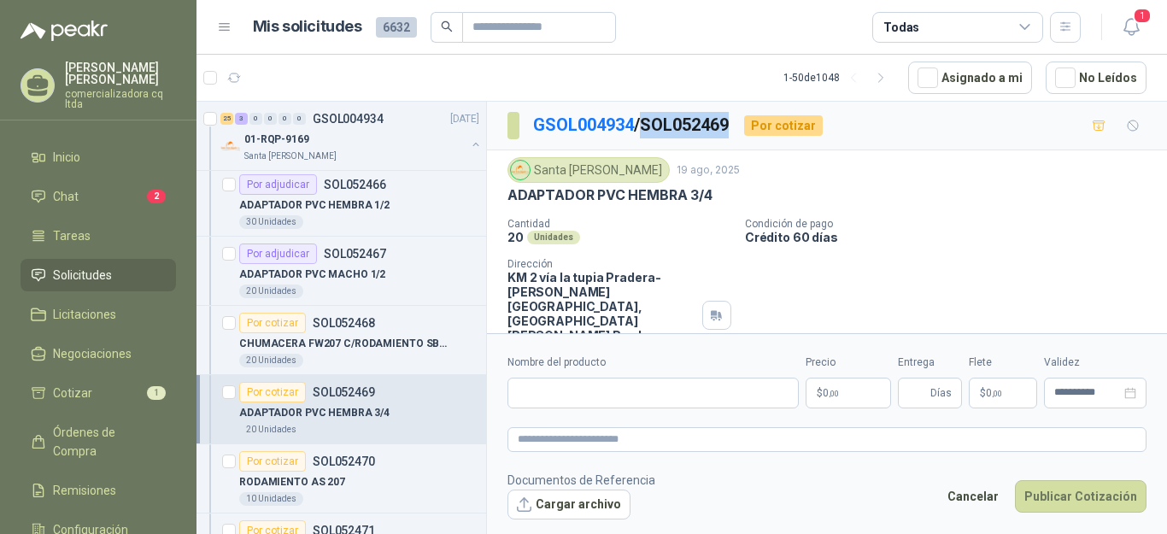
drag, startPoint x: 667, startPoint y: 122, endPoint x: 742, endPoint y: 122, distance: 74.3
click at [742, 122] on div "GSOL004934 / SOL052469 Por cotizar" at bounding box center [664, 125] width 315 height 27
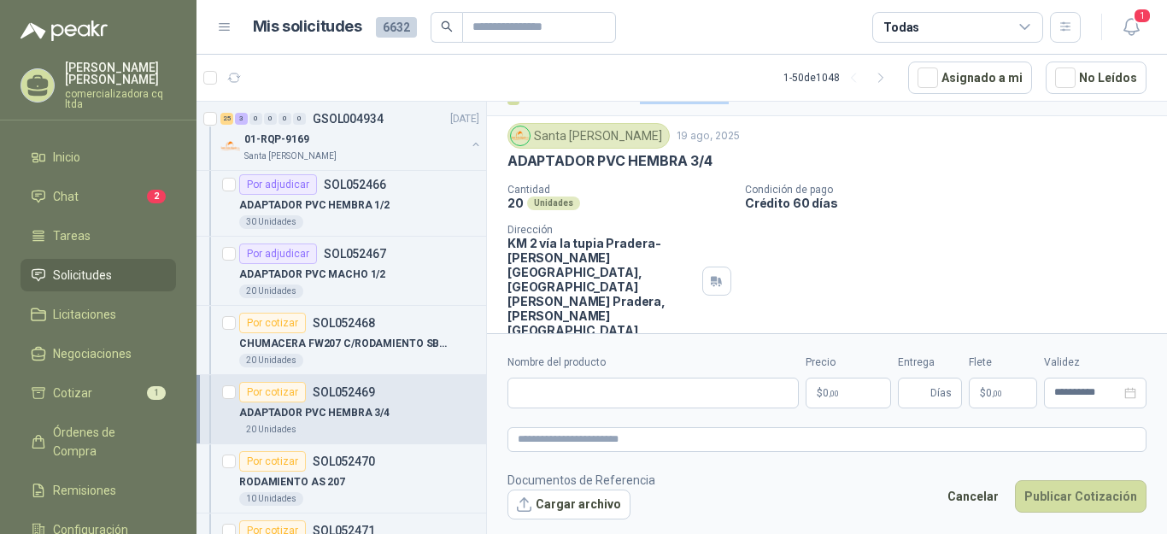
scroll to position [40, 0]
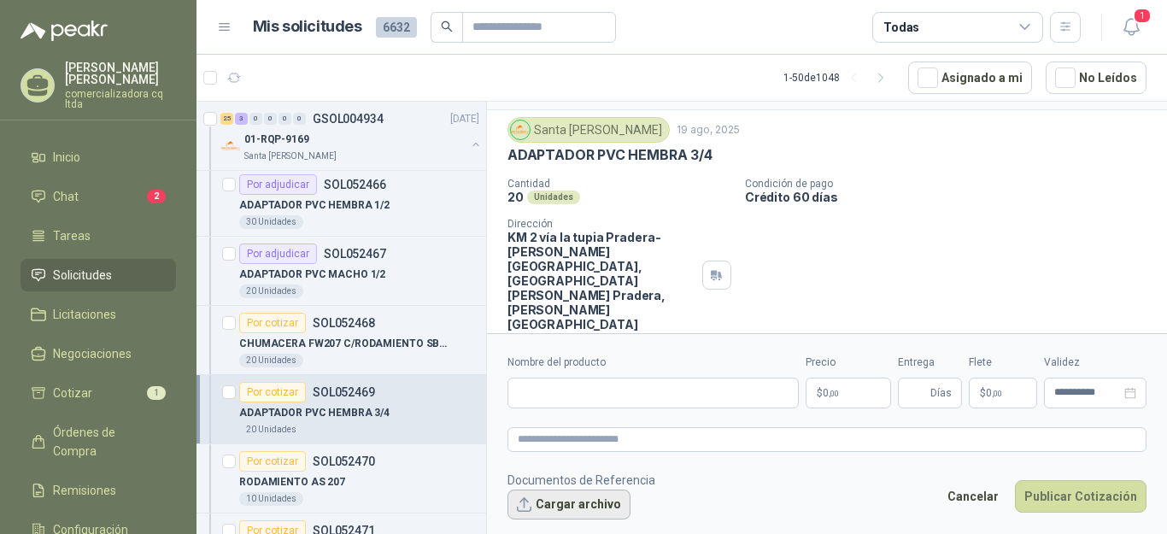
click at [578, 507] on button "Cargar archivo" at bounding box center [568, 505] width 123 height 31
click at [539, 392] on input "Nombre del producto" at bounding box center [652, 393] width 291 height 31
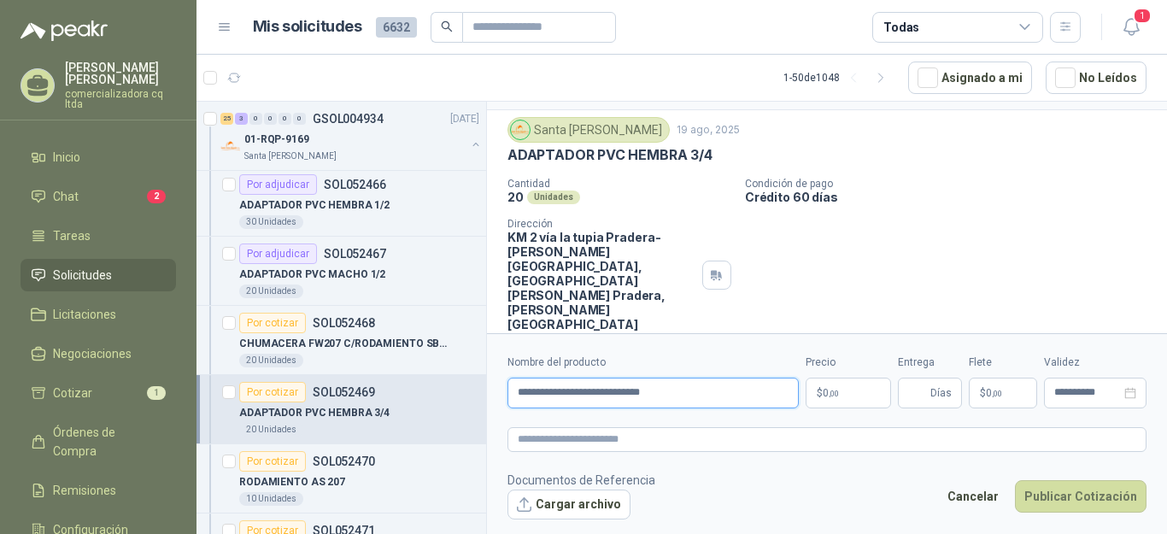
click at [654, 395] on input "**********" at bounding box center [652, 393] width 291 height 31
type input "**********"
click at [837, 390] on span ",00" at bounding box center [834, 393] width 10 height 9
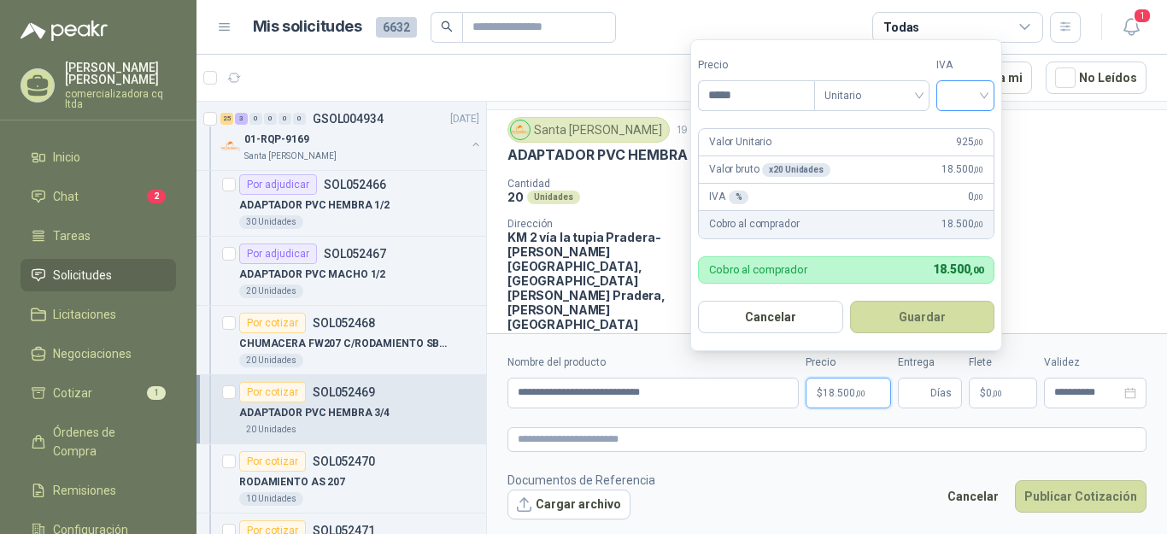
type input "*****"
click at [984, 93] on input "search" at bounding box center [966, 94] width 38 height 26
click at [968, 123] on div "19%" at bounding box center [969, 131] width 32 height 19
click at [945, 320] on button "Guardar" at bounding box center [925, 317] width 147 height 32
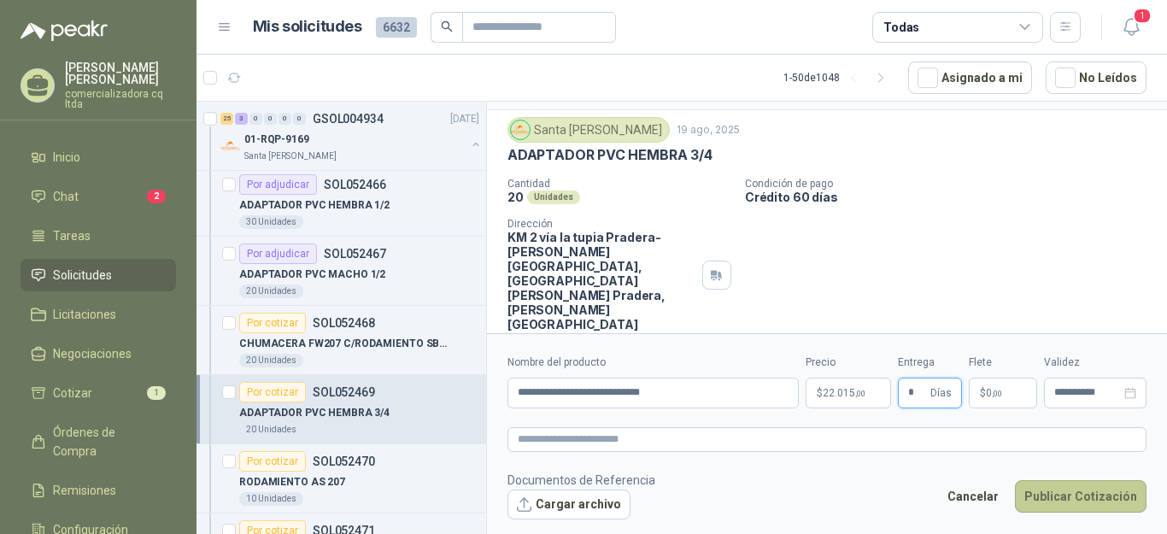
type input "*"
click at [1070, 501] on button "Publicar Cotización" at bounding box center [1081, 496] width 132 height 32
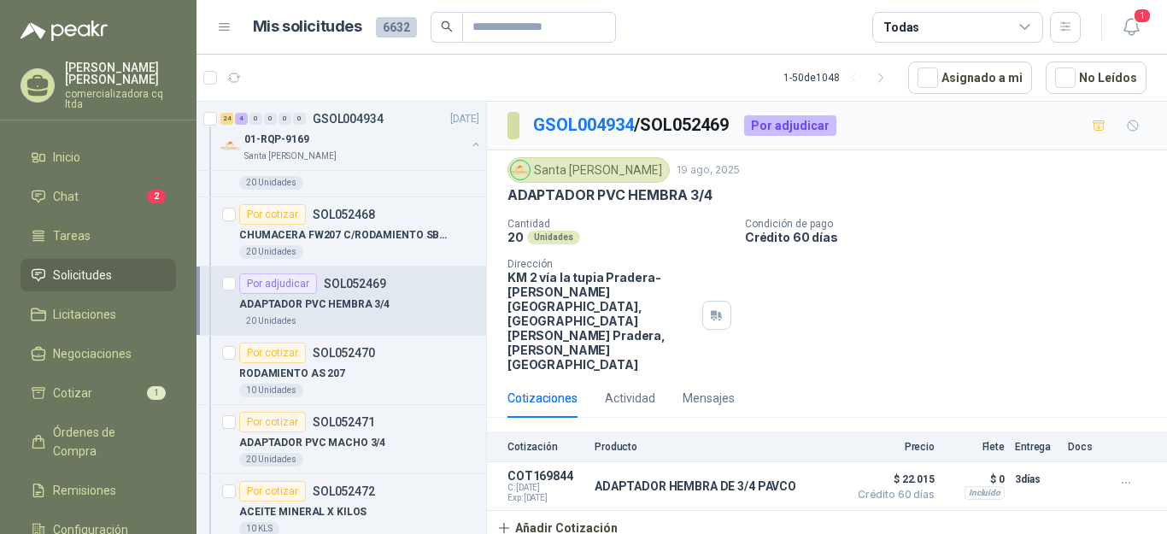
scroll to position [2260, 0]
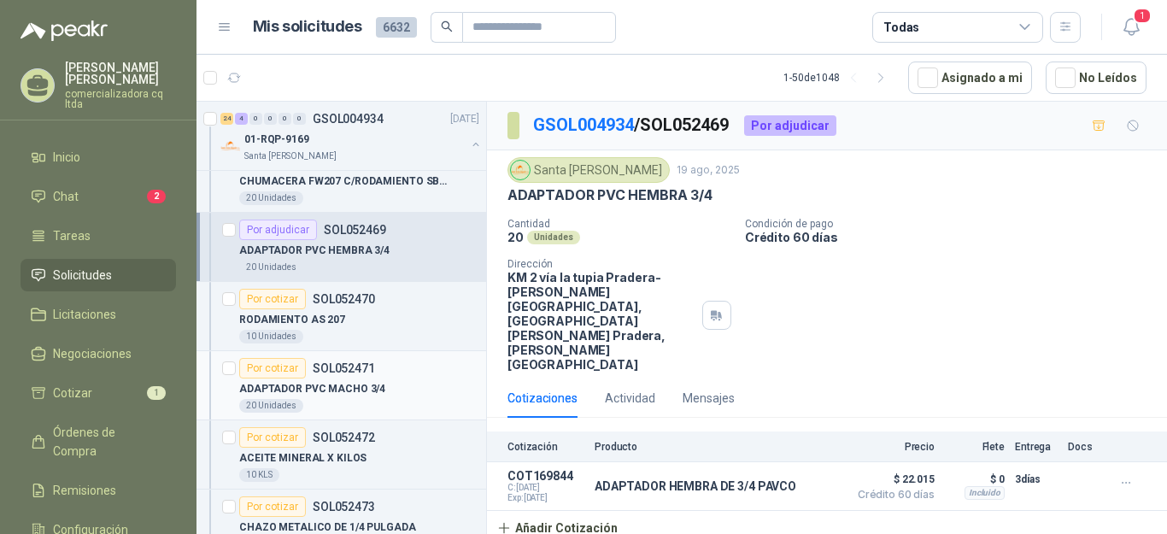
click at [308, 391] on p "ADAPTADOR PVC MACHO 3/4" at bounding box center [312, 389] width 146 height 16
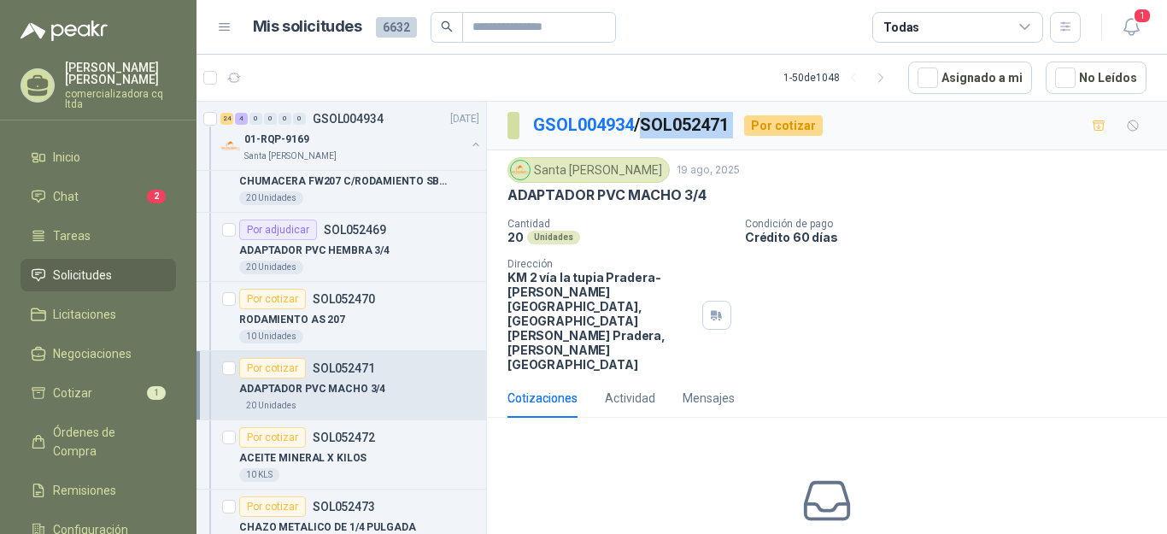
drag, startPoint x: 700, startPoint y: 124, endPoint x: 747, endPoint y: 120, distance: 48.0
click at [747, 120] on div "GSOL004934 / SOL052471 Por cotizar" at bounding box center [664, 125] width 315 height 27
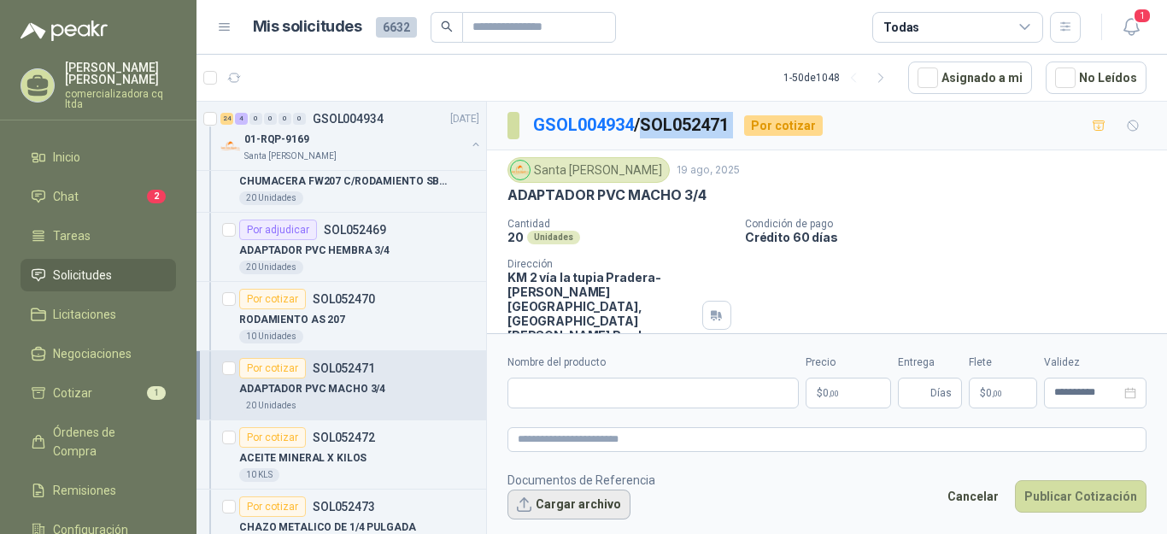
click at [617, 509] on button "Cargar archivo" at bounding box center [568, 505] width 123 height 31
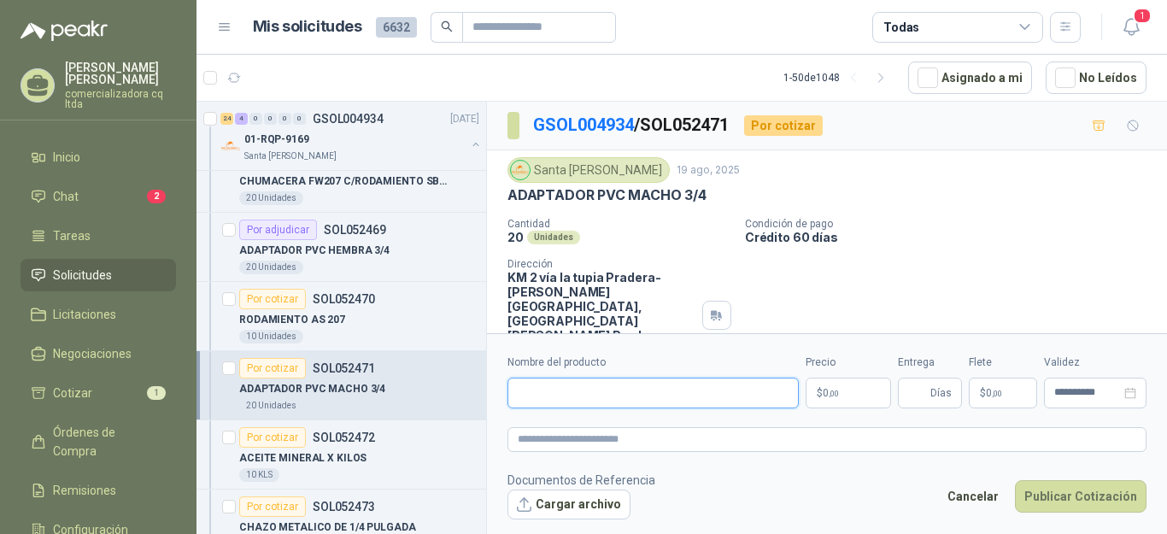
click at [542, 405] on input "Nombre del producto" at bounding box center [652, 393] width 291 height 31
type input "**********"
click at [847, 405] on p "$ 0 ,00" at bounding box center [848, 393] width 85 height 31
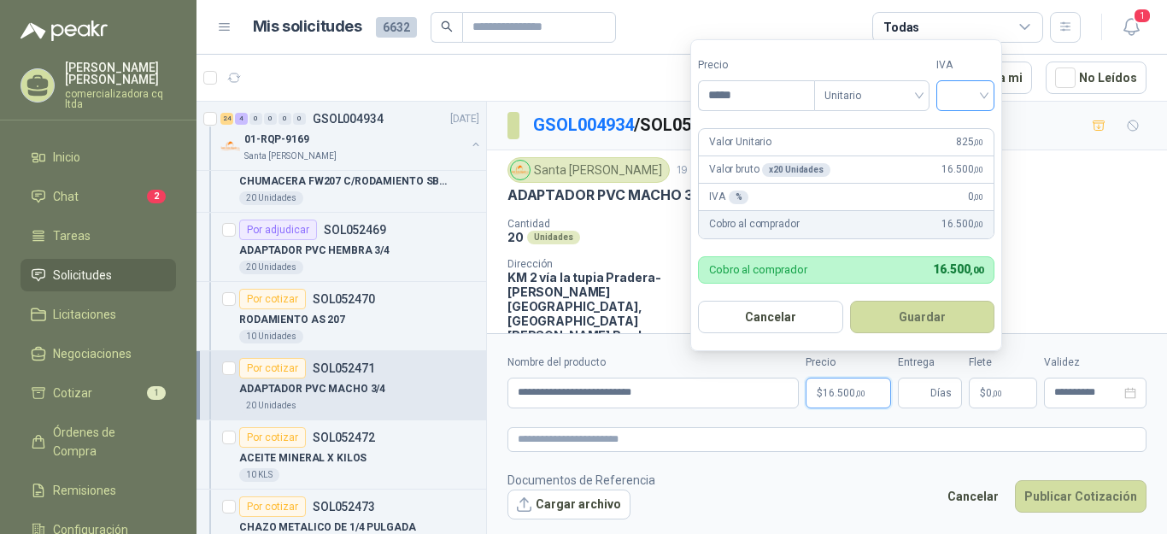
type input "*****"
click at [984, 97] on input "search" at bounding box center [966, 94] width 38 height 26
click at [973, 122] on div "19%" at bounding box center [969, 131] width 32 height 19
click at [922, 320] on button "Guardar" at bounding box center [925, 317] width 147 height 32
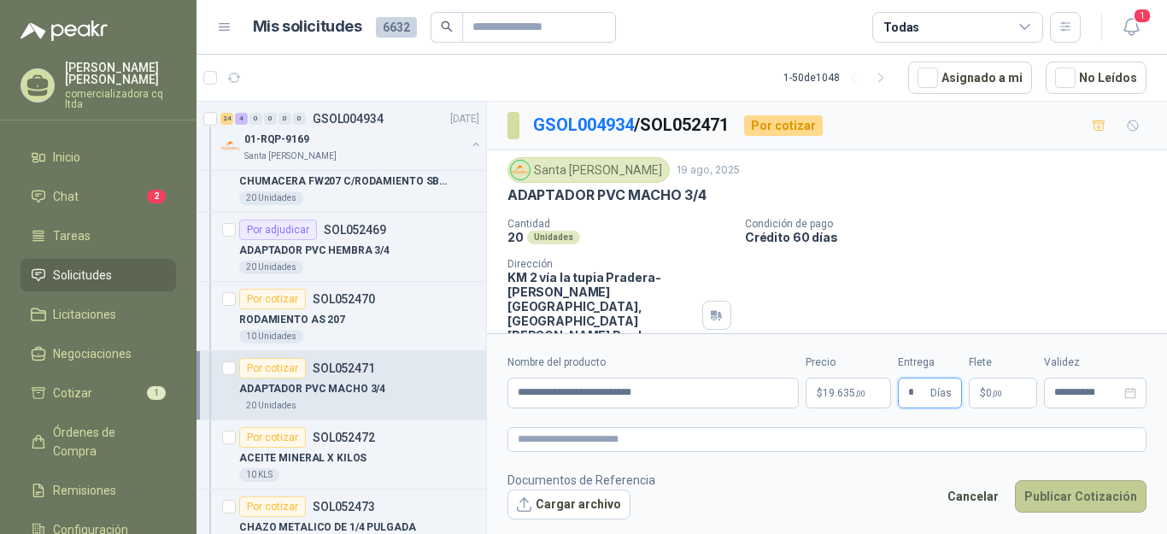
type input "*"
click at [1053, 507] on button "Publicar Cotización" at bounding box center [1081, 496] width 132 height 32
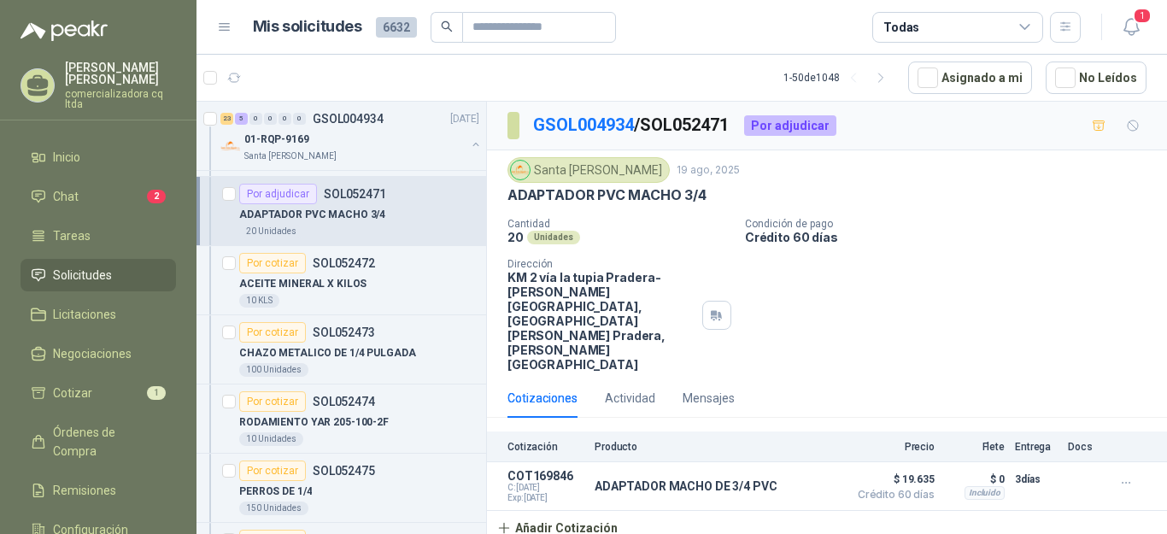
scroll to position [2477, 0]
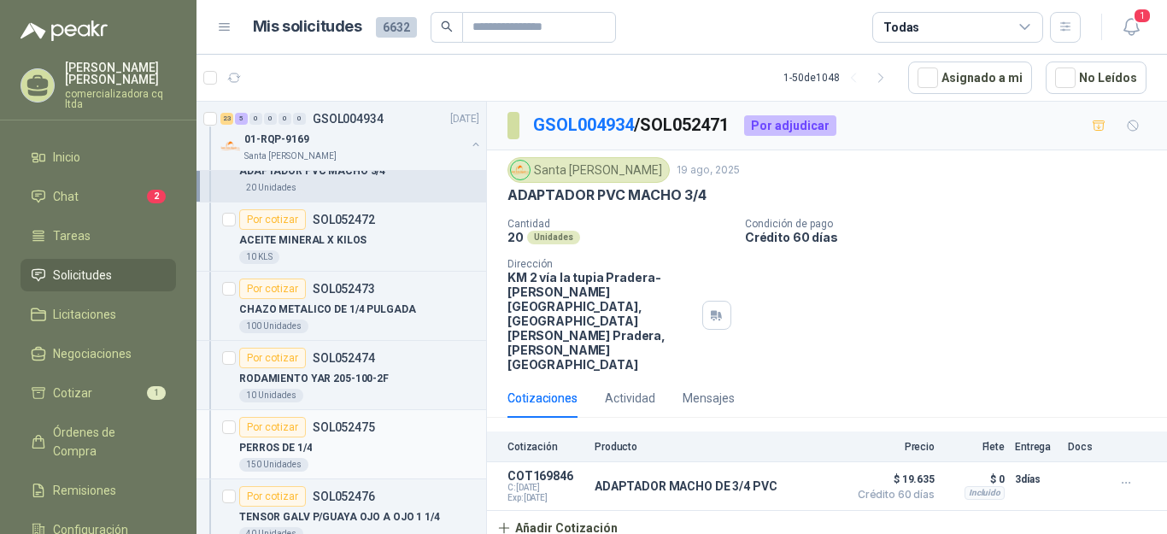
click at [294, 455] on p "PERROS DE 1/4" at bounding box center [275, 448] width 73 height 16
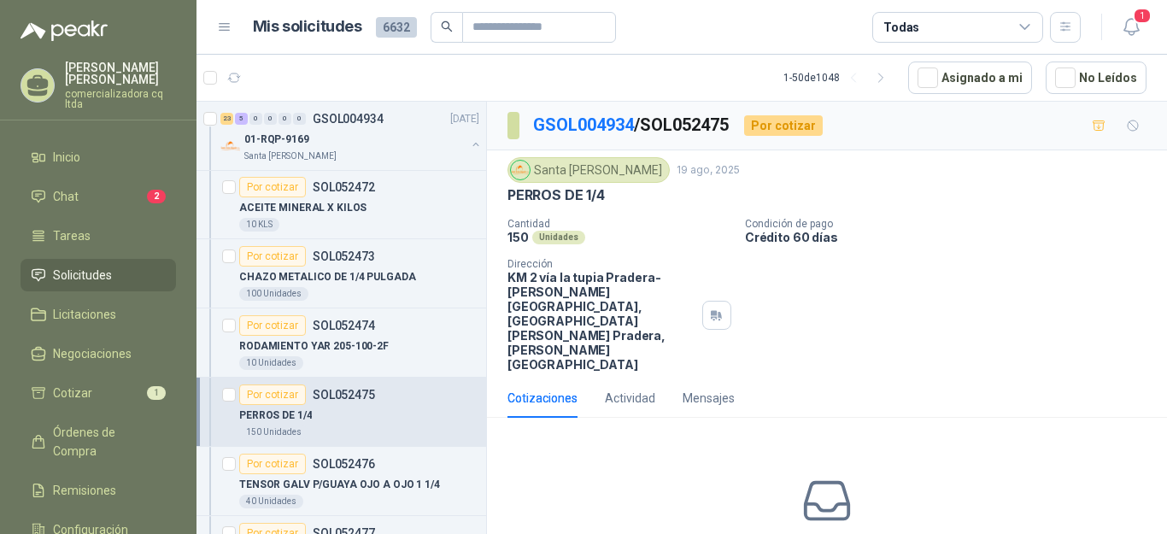
scroll to position [2553, 0]
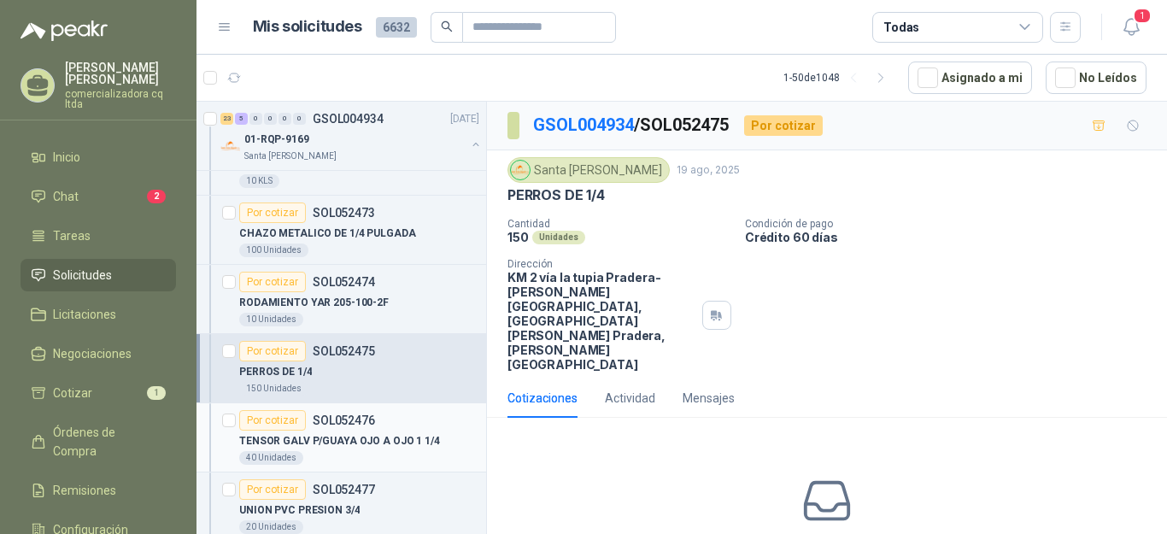
click at [382, 435] on p "TENSOR GALV P/GUAYA OJO A OJO 1 1/4" at bounding box center [339, 441] width 201 height 16
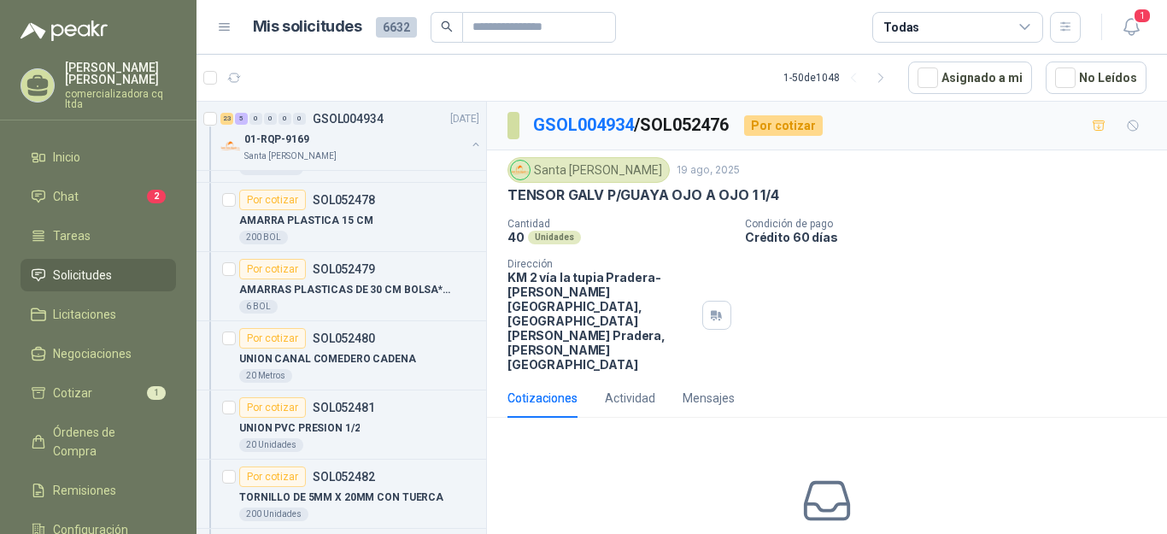
scroll to position [2824, 0]
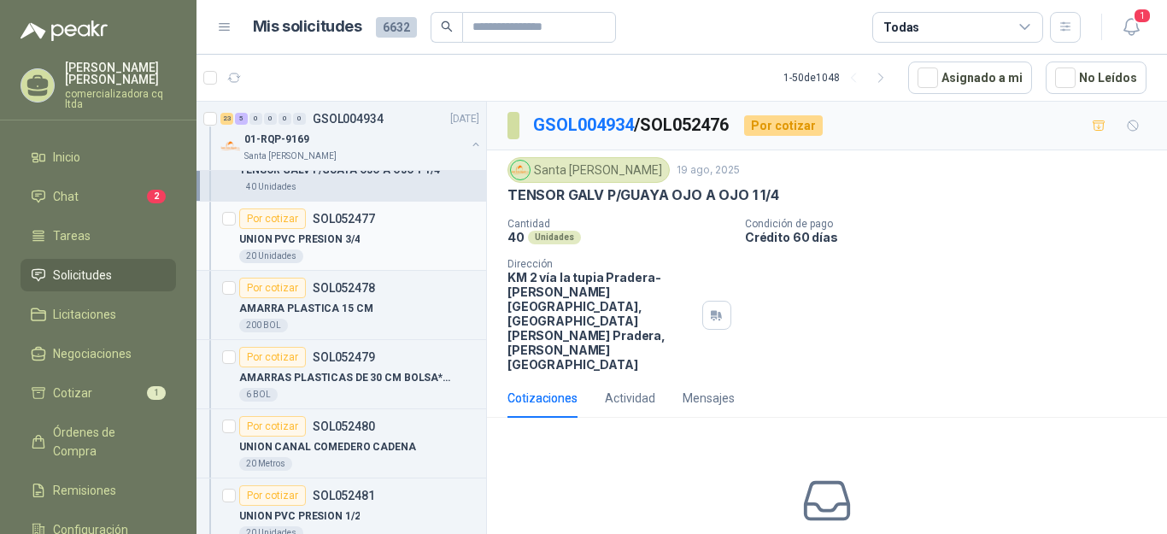
click at [296, 229] on div "UNION PVC PRESION 3/4" at bounding box center [359, 239] width 240 height 21
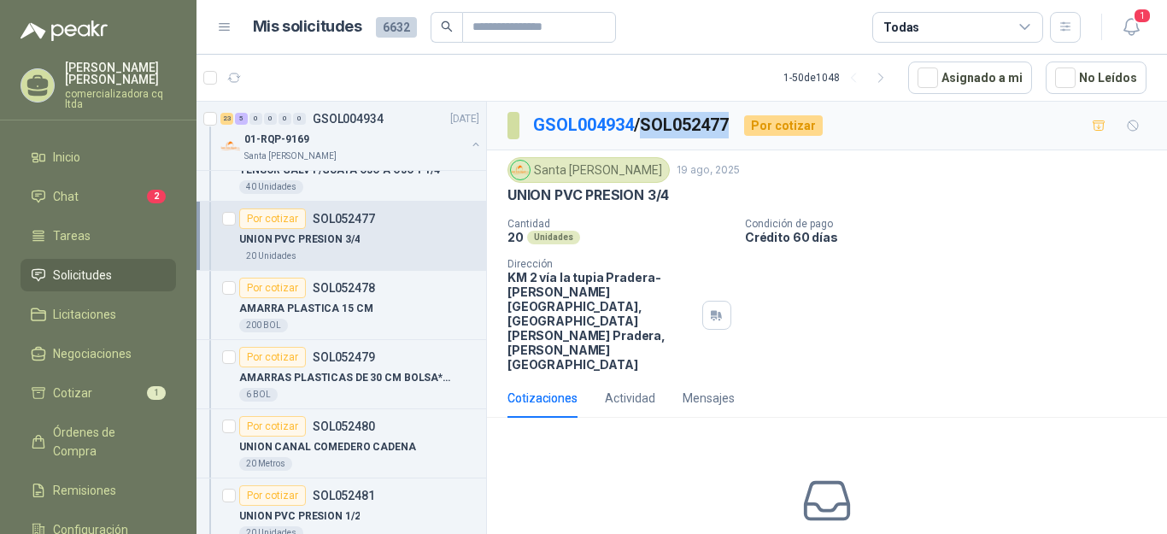
drag, startPoint x: 651, startPoint y: 120, endPoint x: 742, endPoint y: 120, distance: 90.6
click at [742, 120] on div "GSOL004934 / SOL052477 Por cotizar" at bounding box center [664, 125] width 315 height 27
copy p "SOL052477"
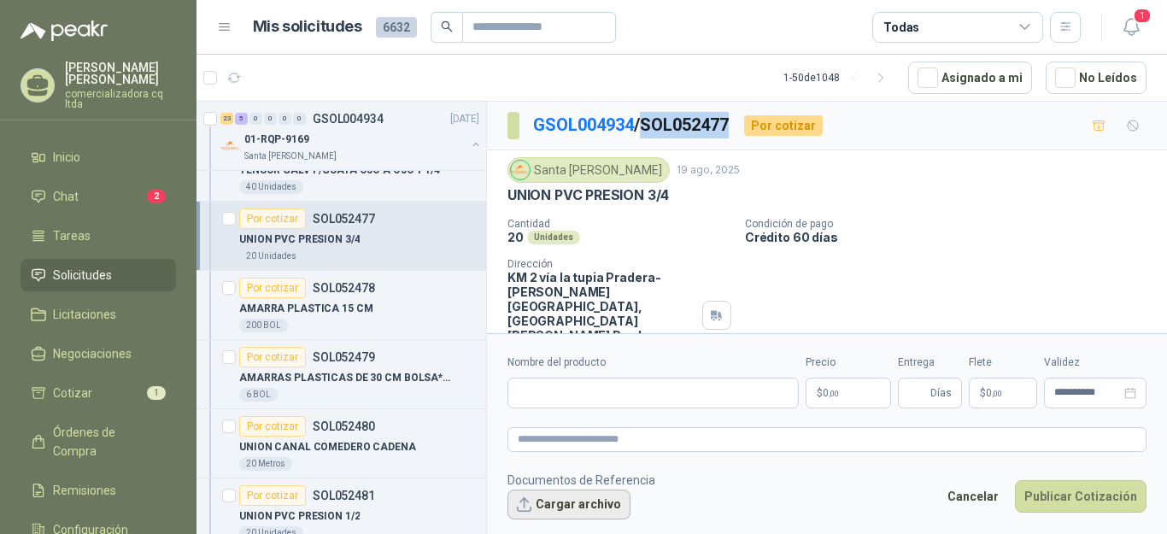
click at [551, 498] on button "Cargar archivo" at bounding box center [568, 505] width 123 height 31
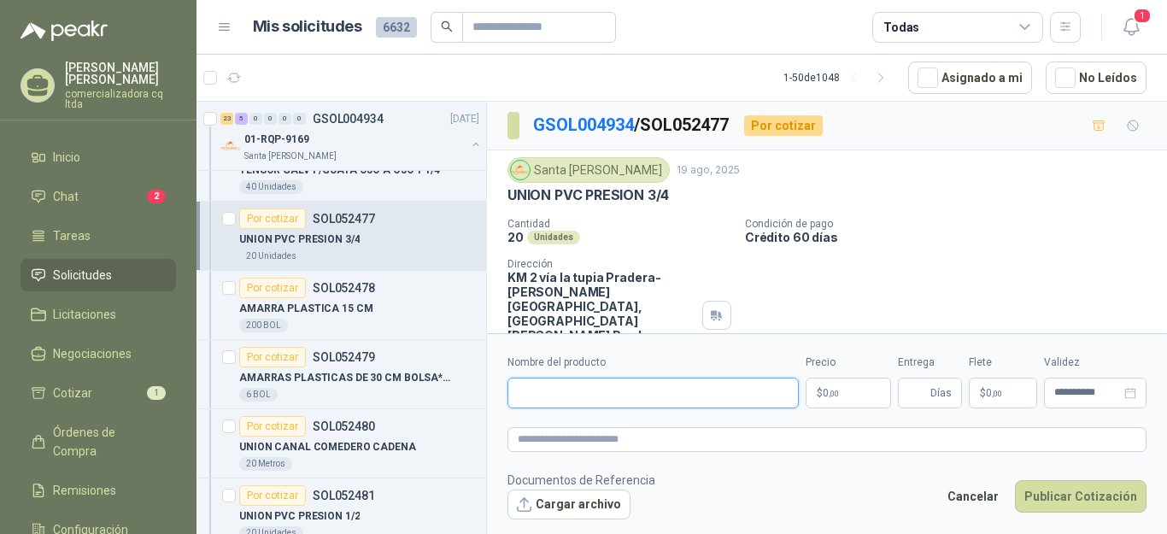
click at [527, 395] on input "Nombre del producto" at bounding box center [652, 393] width 291 height 31
type input "**********"
click at [857, 389] on p "$ 0 ,00" at bounding box center [848, 393] width 85 height 31
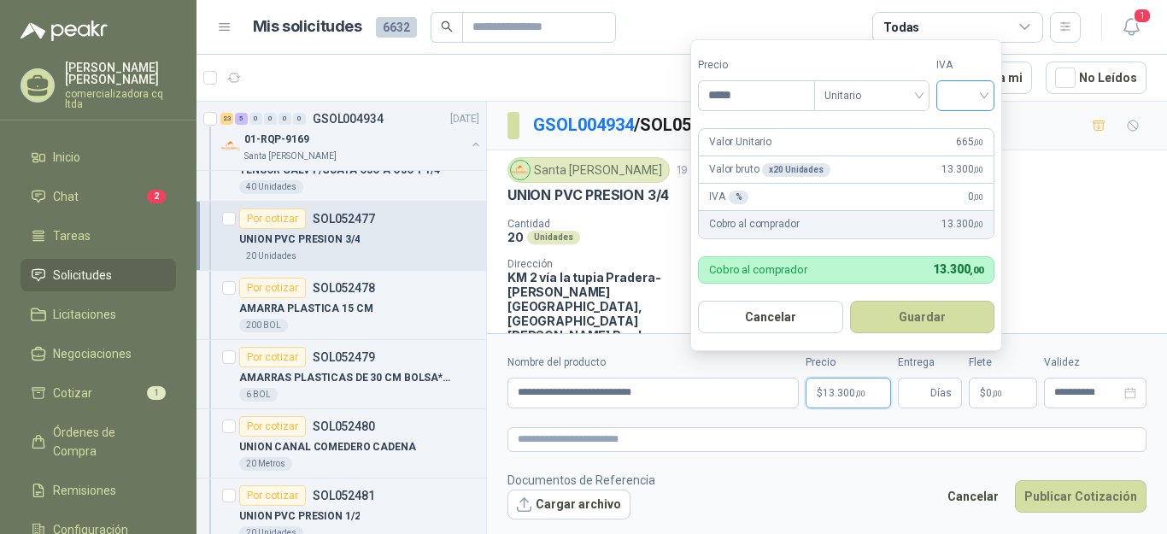
type input "*****"
click at [982, 97] on input "search" at bounding box center [966, 94] width 38 height 26
click at [971, 126] on div "19%" at bounding box center [969, 131] width 32 height 19
click at [959, 308] on button "Guardar" at bounding box center [925, 317] width 147 height 32
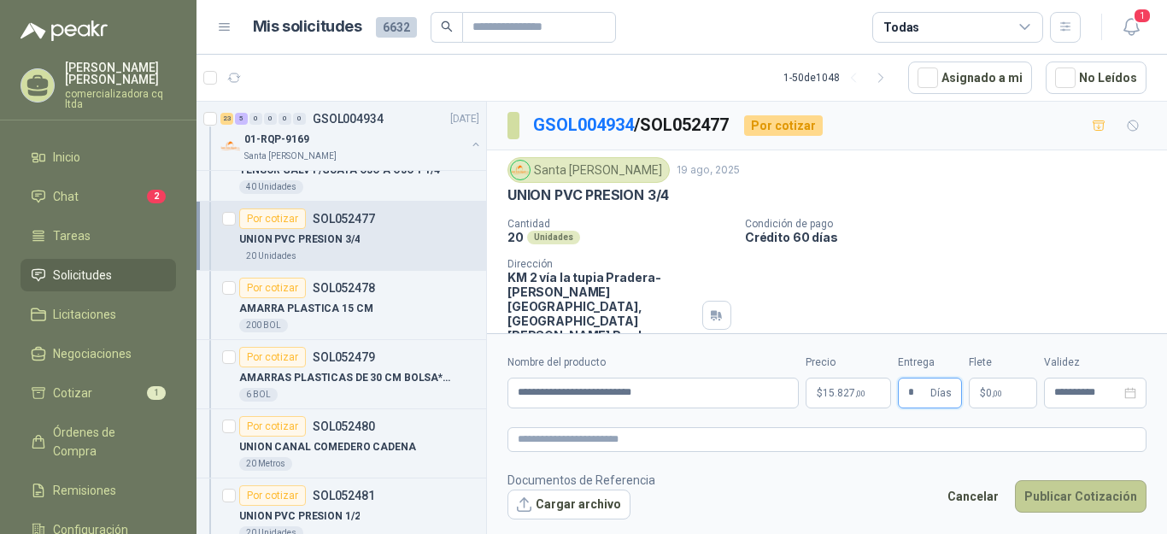
type input "*"
click at [1052, 509] on button "Publicar Cotización" at bounding box center [1081, 496] width 132 height 32
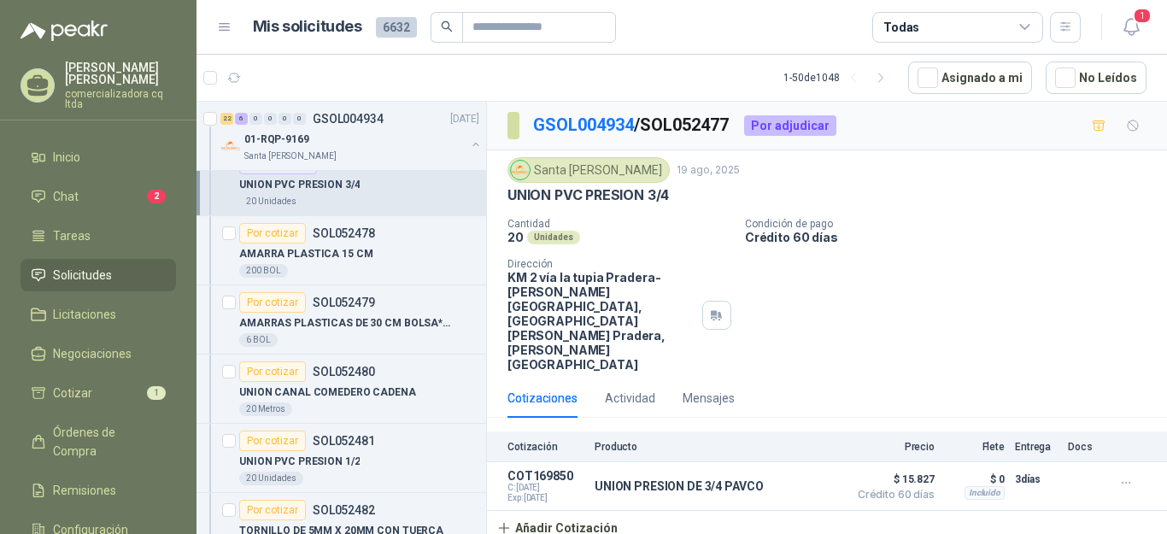
scroll to position [3010, 0]
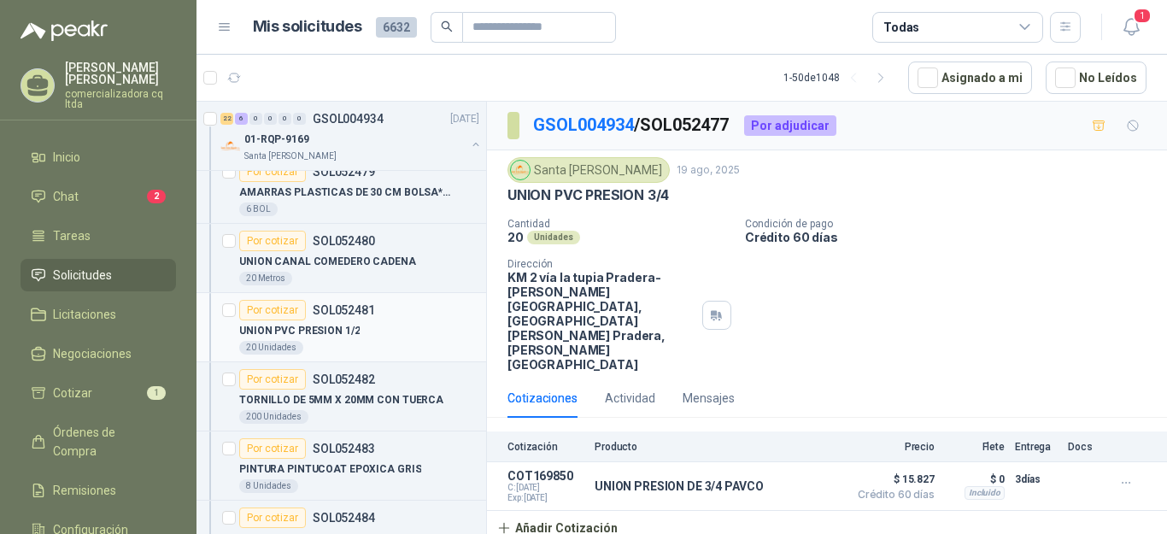
click at [272, 332] on p "UNION PVC PRESION 1/2" at bounding box center [299, 331] width 120 height 16
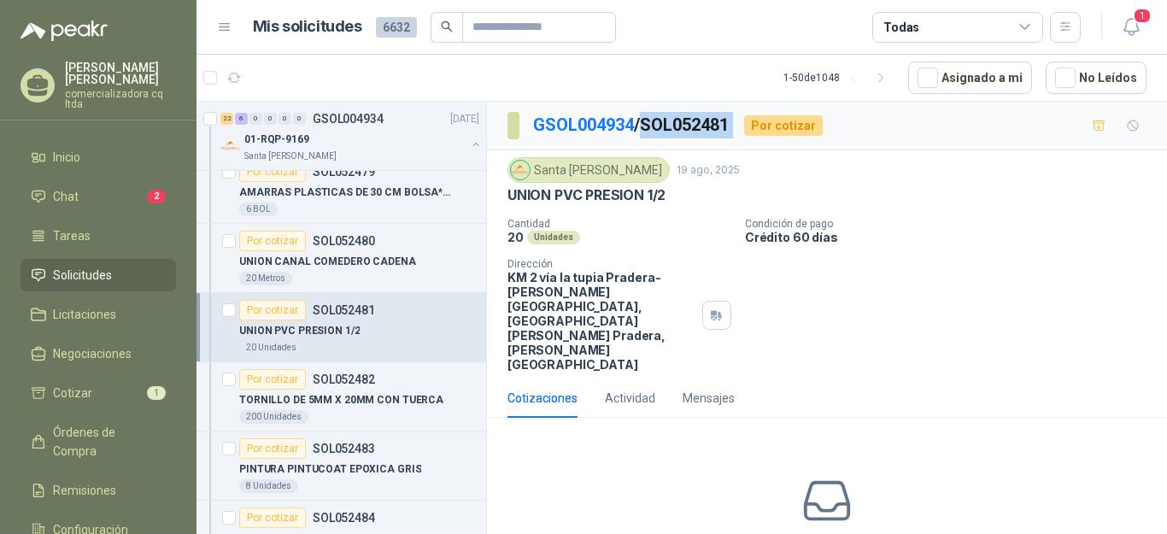
drag, startPoint x: 652, startPoint y: 121, endPoint x: 761, endPoint y: 130, distance: 109.7
click at [761, 130] on div "GSOL004934 / SOL052481 Por cotizar" at bounding box center [664, 125] width 315 height 27
copy p "SOL052481"
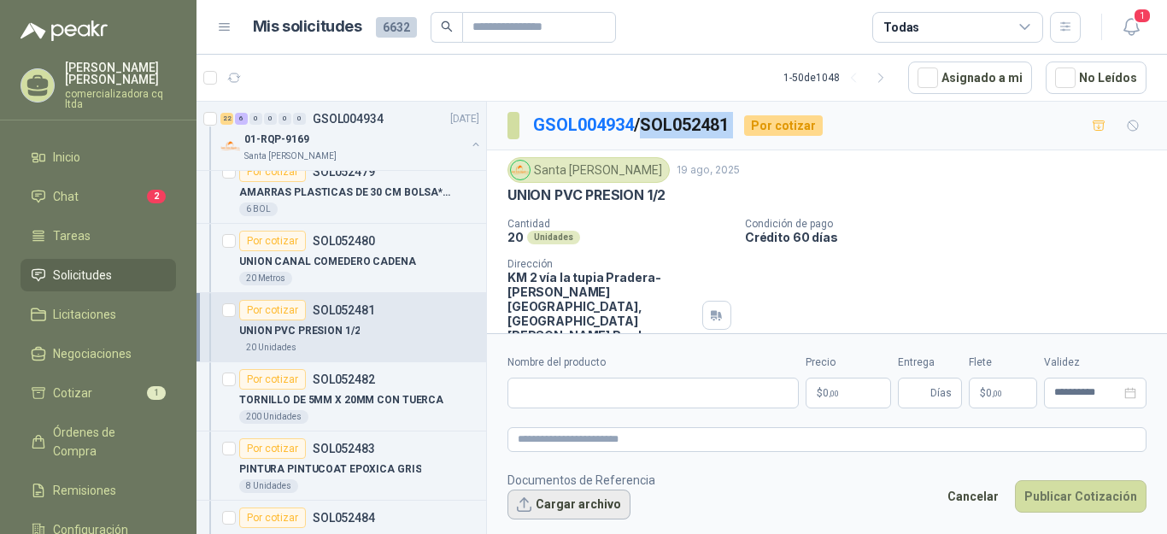
click at [583, 507] on button "Cargar archivo" at bounding box center [568, 505] width 123 height 31
click at [519, 396] on input "Nombre del producto" at bounding box center [652, 393] width 291 height 31
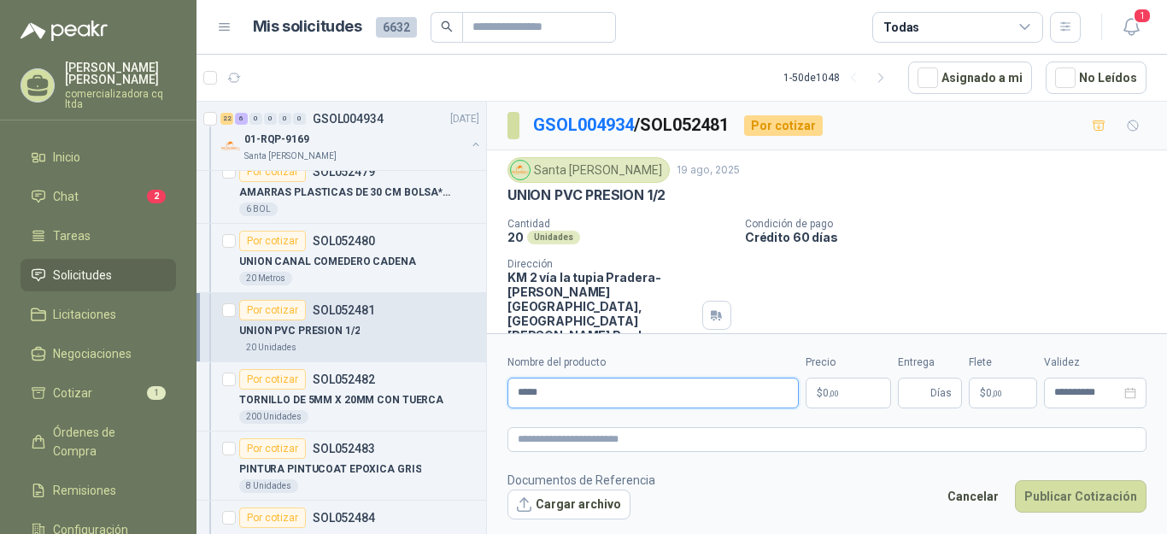
type input "**********"
click at [844, 394] on p "$ 0 ,00" at bounding box center [848, 393] width 85 height 31
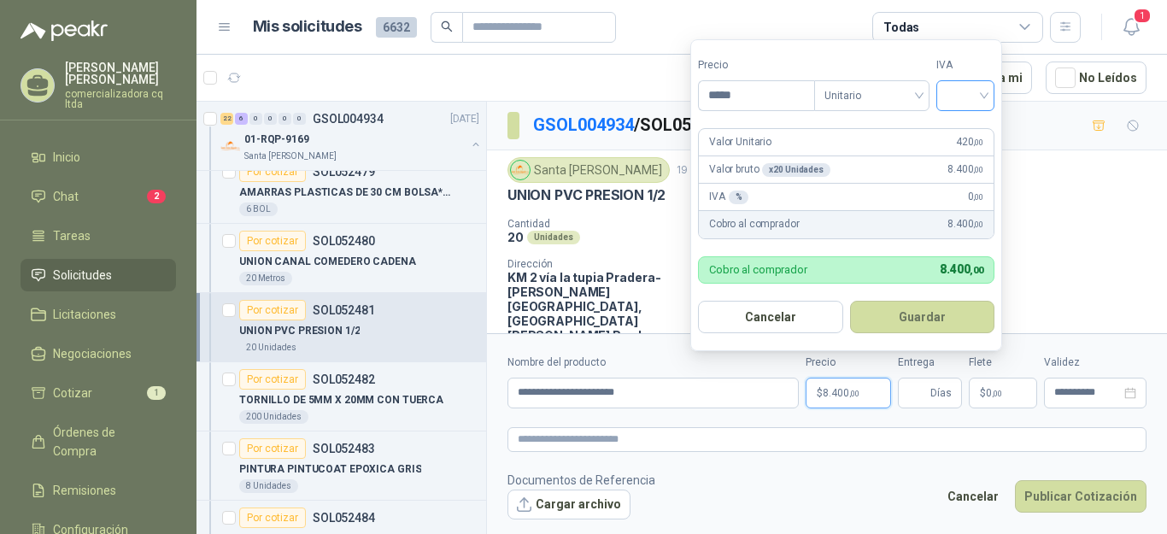
type input "*****"
click at [984, 91] on input "search" at bounding box center [966, 94] width 38 height 26
click at [960, 130] on div "19%" at bounding box center [969, 131] width 32 height 19
click at [942, 316] on button "Guardar" at bounding box center [925, 317] width 147 height 32
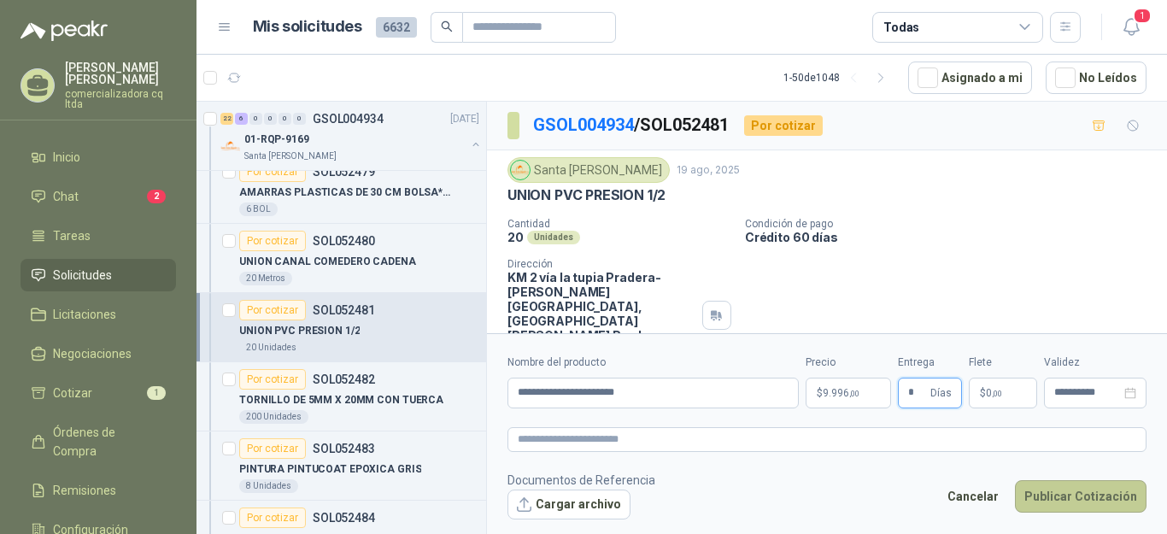
type input "*"
click at [1060, 495] on button "Publicar Cotización" at bounding box center [1081, 496] width 132 height 32
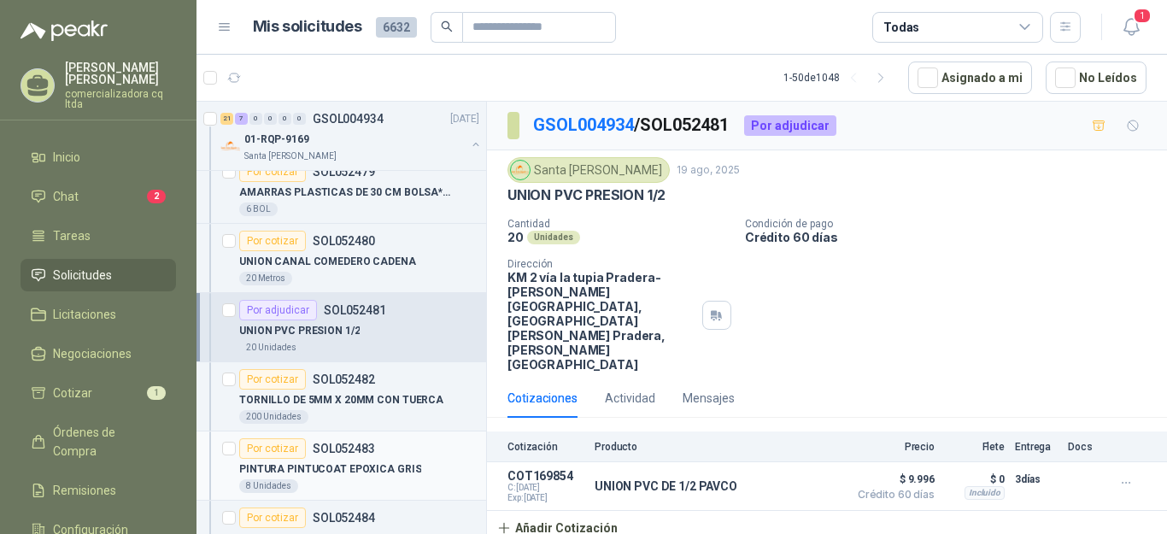
click at [390, 472] on p "PINTURA PINTUCOAT EPOXICA GRIS" at bounding box center [330, 469] width 182 height 16
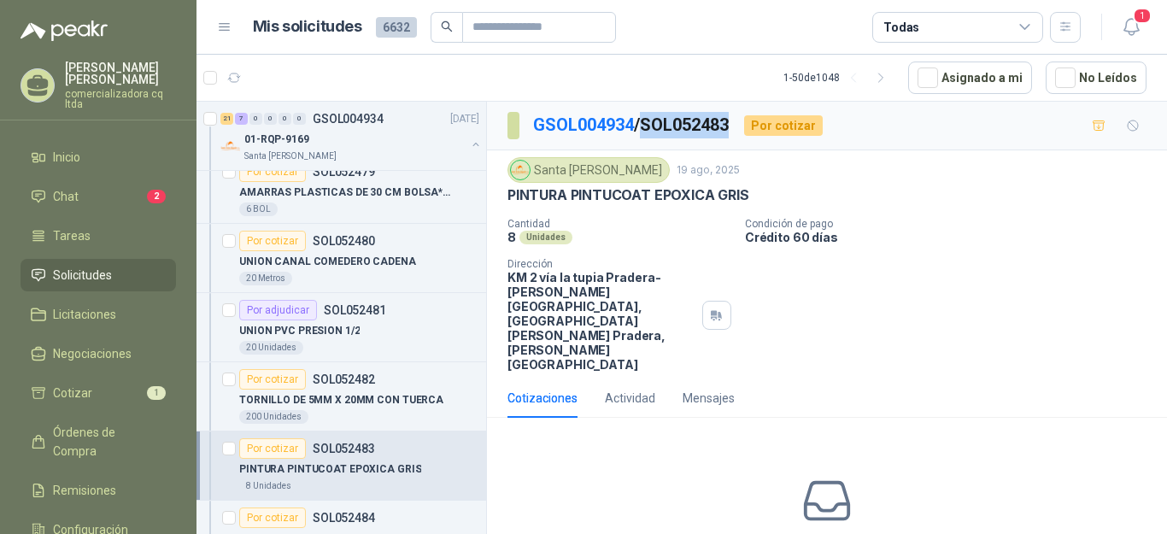
drag, startPoint x: 650, startPoint y: 120, endPoint x: 737, endPoint y: 118, distance: 87.2
click at [730, 118] on p "GSOL004934 / SOL052483" at bounding box center [631, 125] width 197 height 26
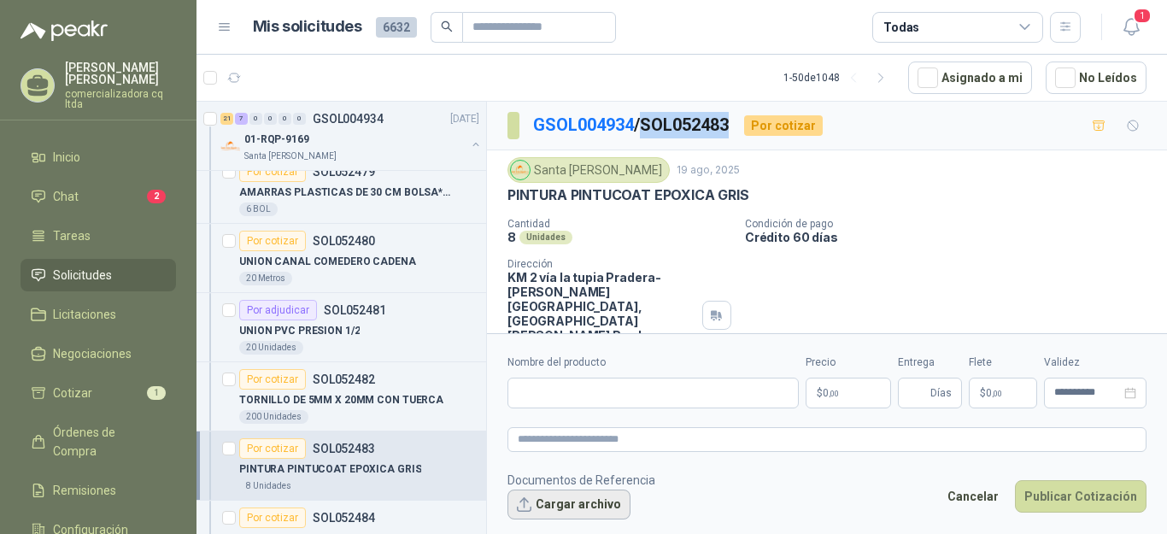
click at [548, 509] on button "Cargar archivo" at bounding box center [568, 505] width 123 height 31
click at [519, 394] on input "Nombre del producto" at bounding box center [652, 393] width 291 height 31
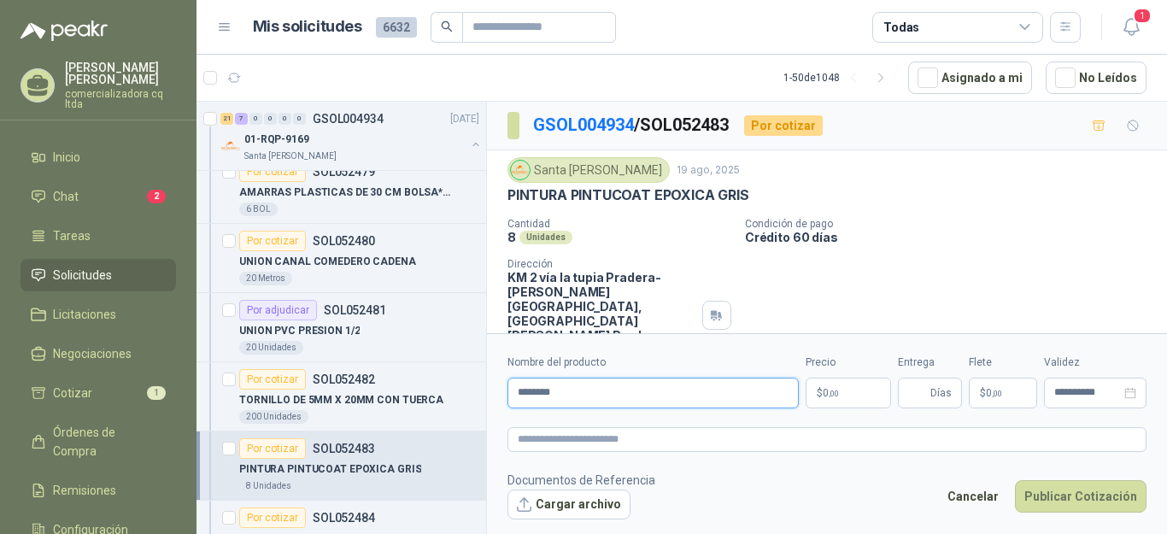
type input "**********"
click at [836, 401] on p "$ 0 ,00" at bounding box center [848, 393] width 85 height 31
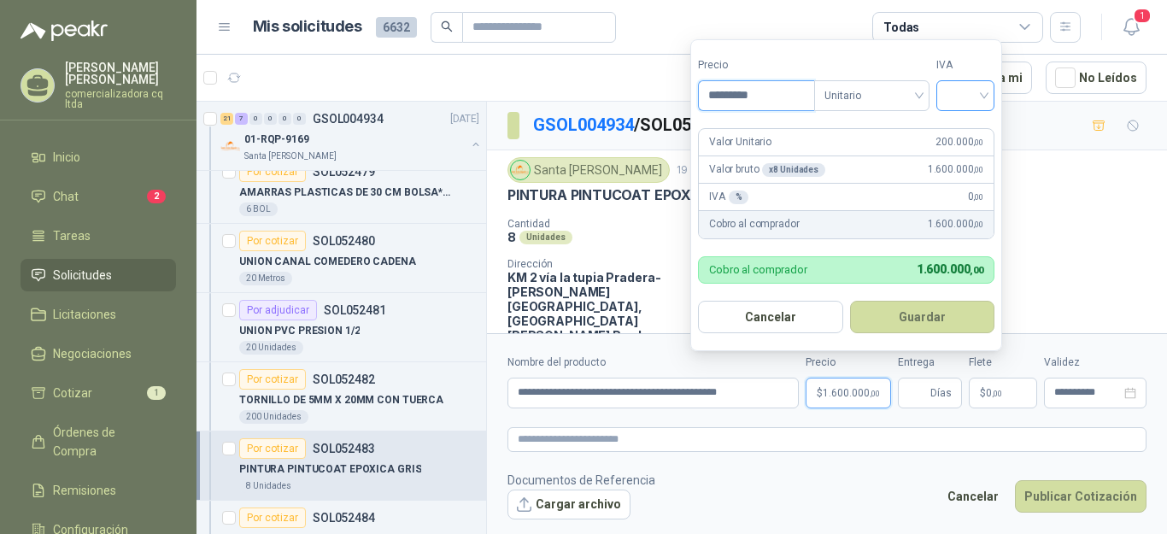
type input "*********"
click at [984, 95] on input "search" at bounding box center [966, 94] width 38 height 26
click at [973, 130] on div "19%" at bounding box center [969, 131] width 32 height 19
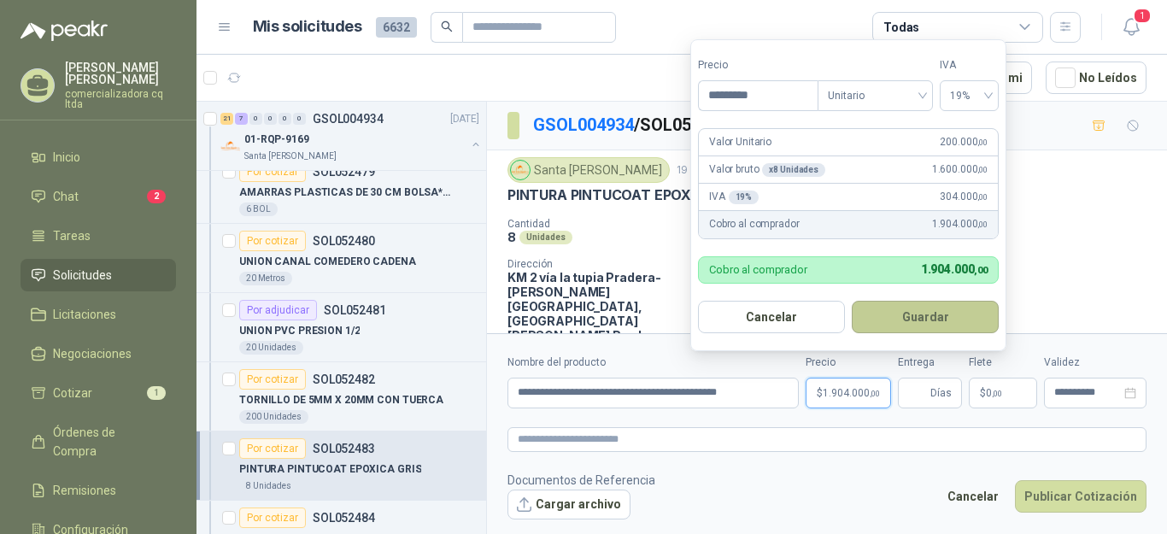
click at [922, 321] on button "Guardar" at bounding box center [925, 317] width 147 height 32
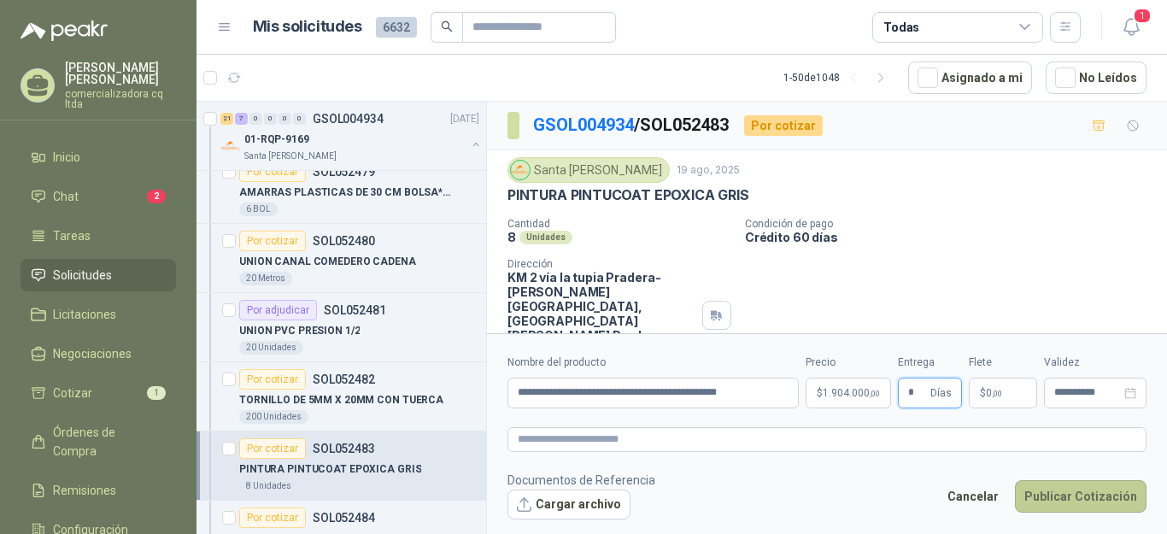
type input "*"
click at [1074, 485] on button "Publicar Cotización" at bounding box center [1081, 496] width 132 height 32
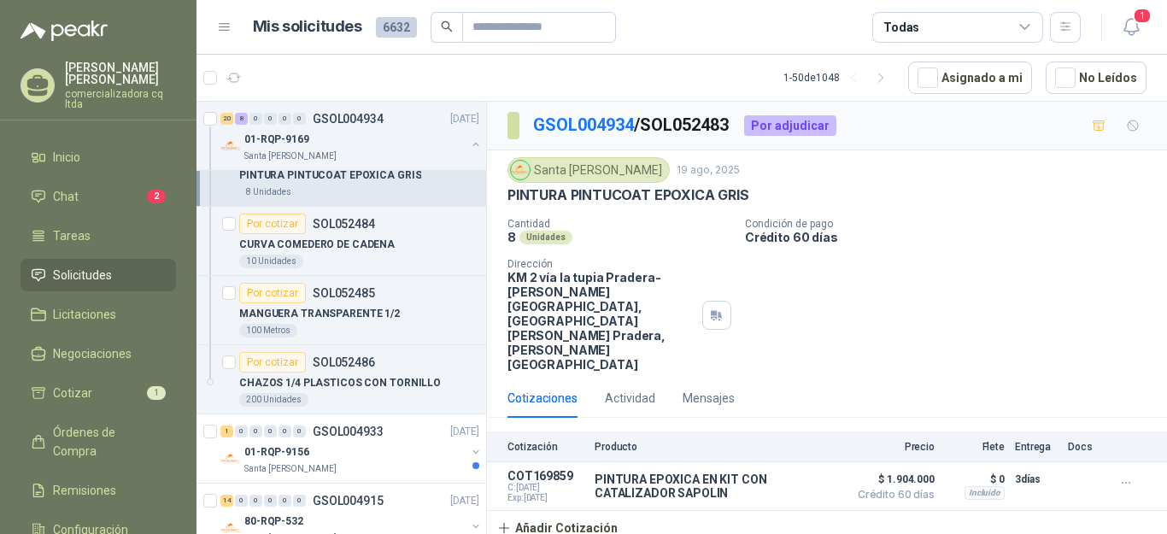
scroll to position [3357, 0]
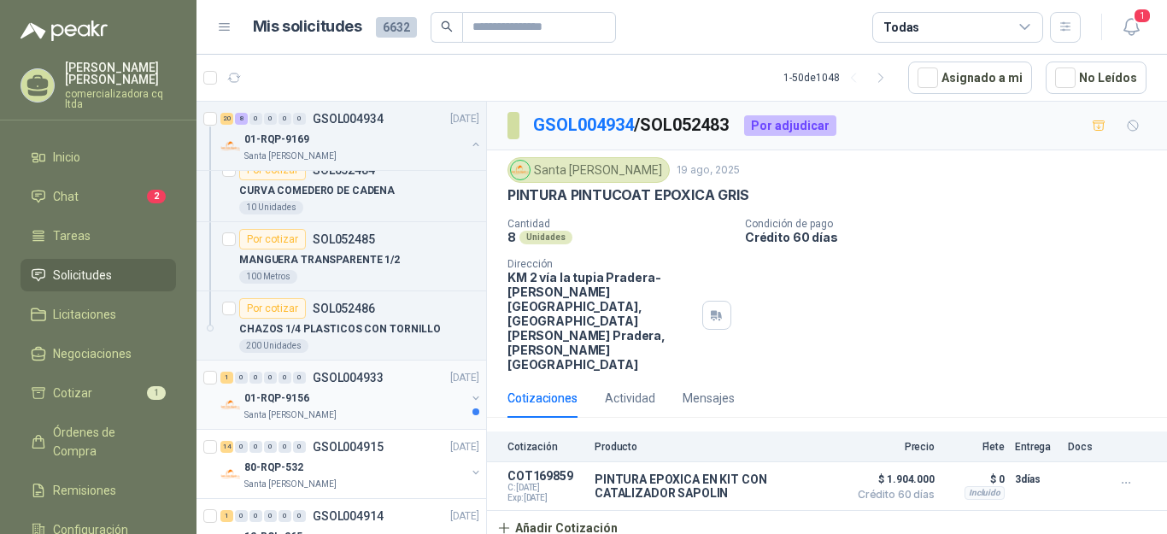
click at [283, 396] on p "01-RQP-9156" at bounding box center [276, 398] width 65 height 16
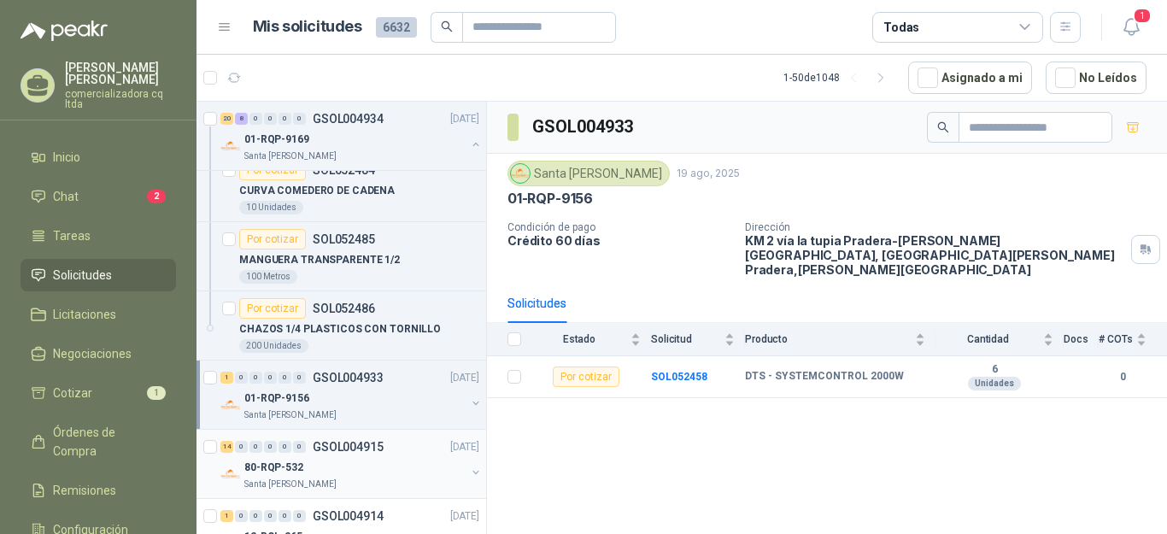
click at [305, 463] on div "80-RQP-532" at bounding box center [354, 467] width 221 height 21
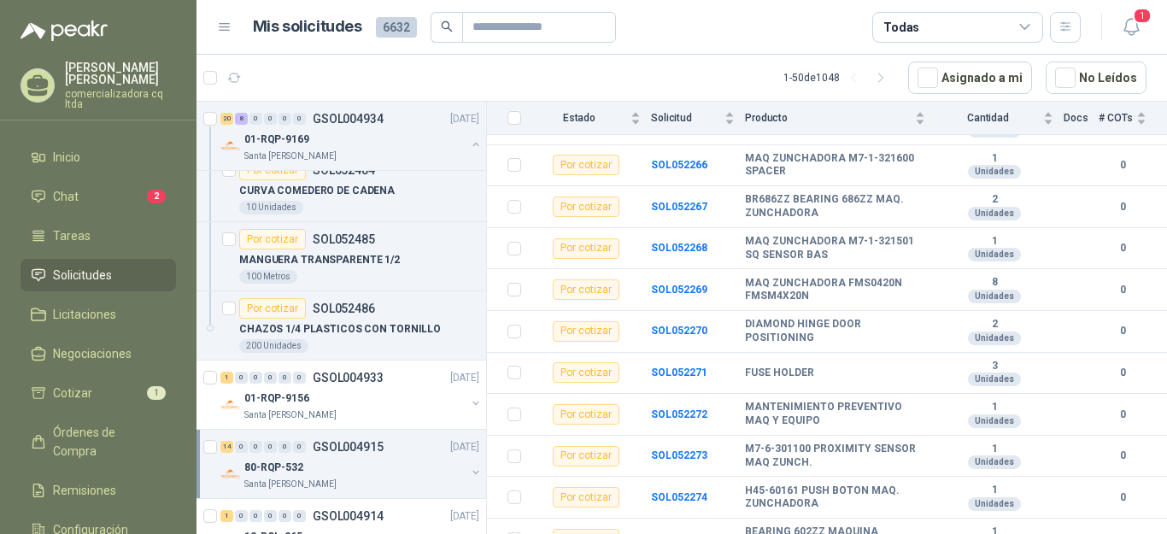
scroll to position [384, 0]
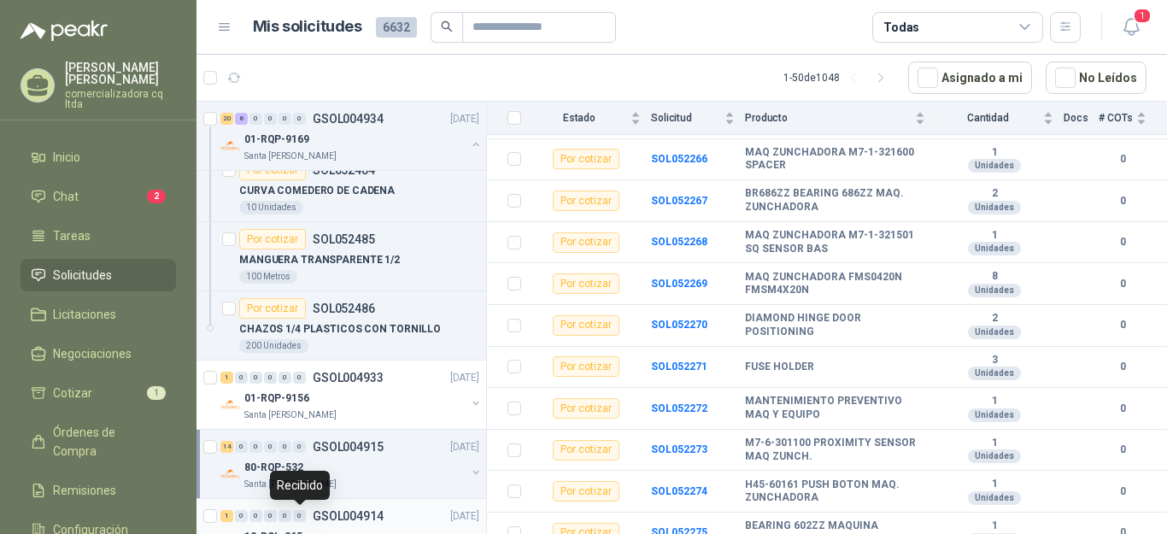
click at [305, 516] on div "0" at bounding box center [299, 516] width 13 height 12
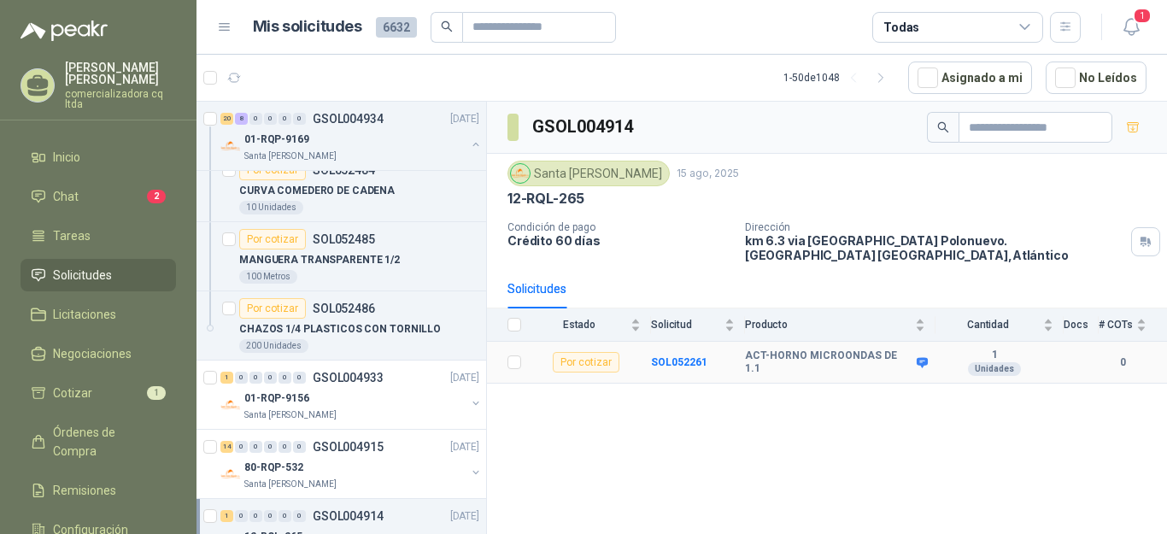
click at [921, 361] on icon at bounding box center [922, 362] width 11 height 10
click at [296, 398] on p "01-RQP-9156" at bounding box center [276, 398] width 65 height 16
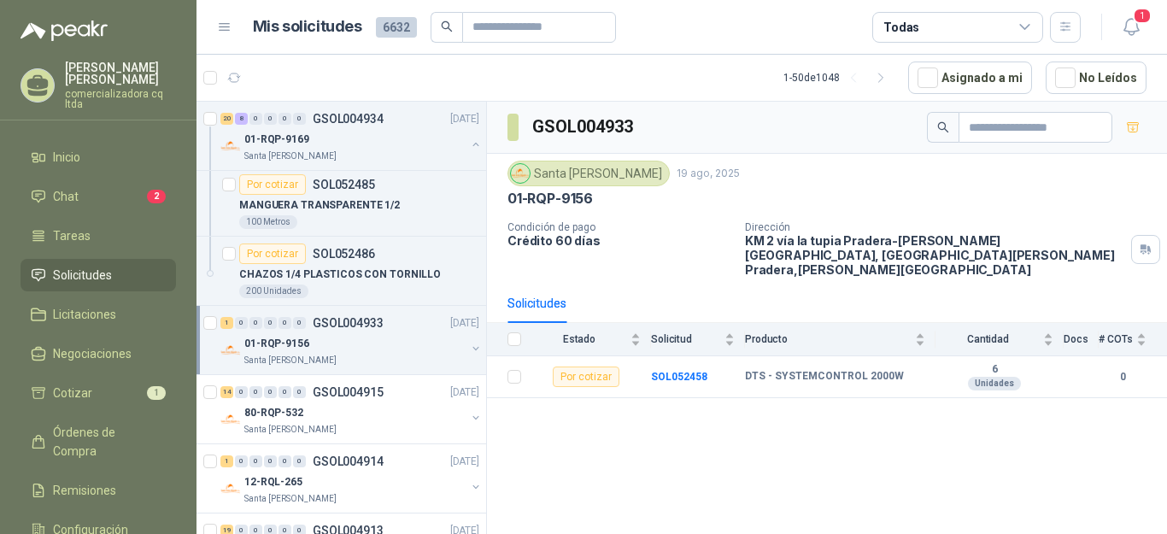
scroll to position [3477, 0]
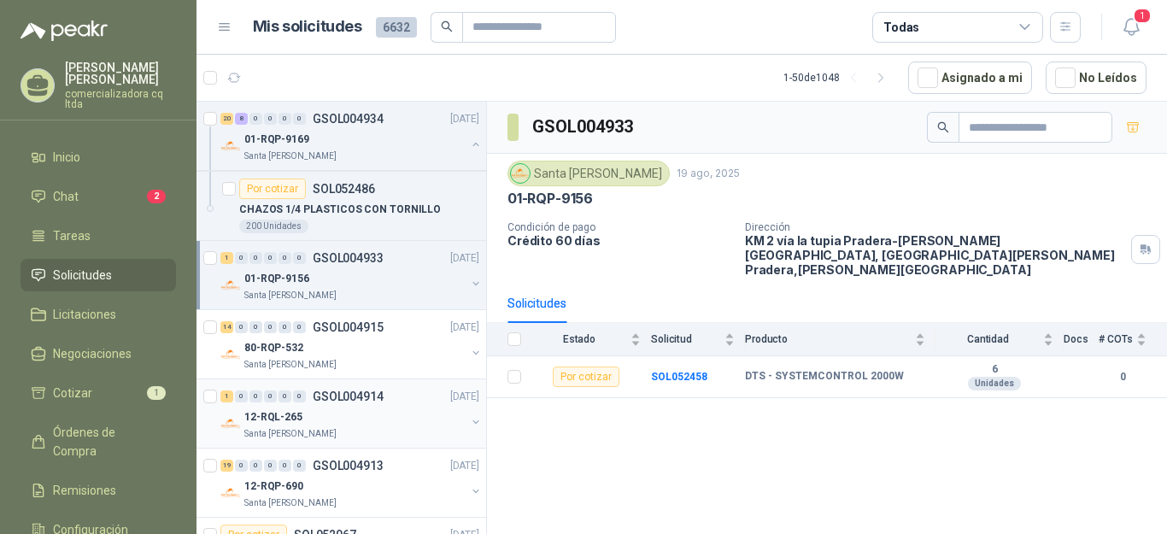
click at [272, 420] on p "12-RQL-265" at bounding box center [273, 417] width 58 height 16
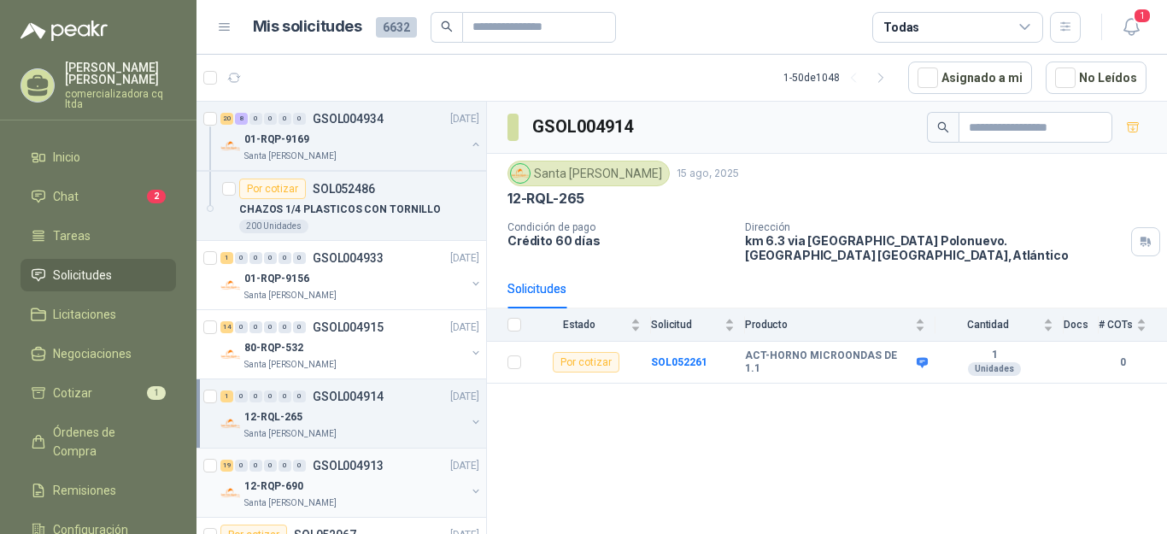
click at [314, 472] on div "19 0 0 0 0 0 GSOL004913 [DATE]" at bounding box center [351, 465] width 262 height 21
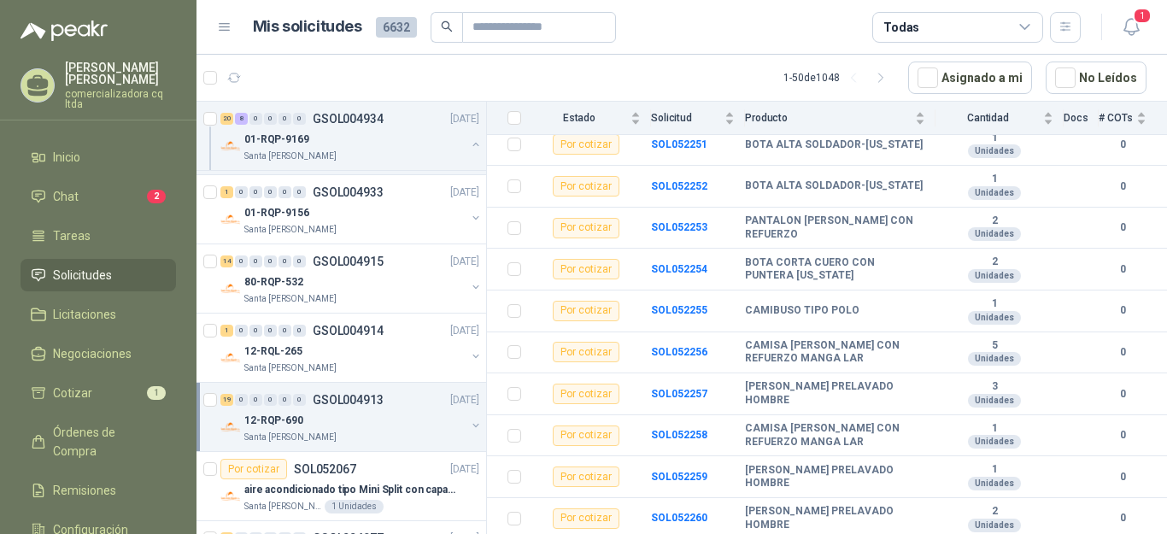
scroll to position [3629, 0]
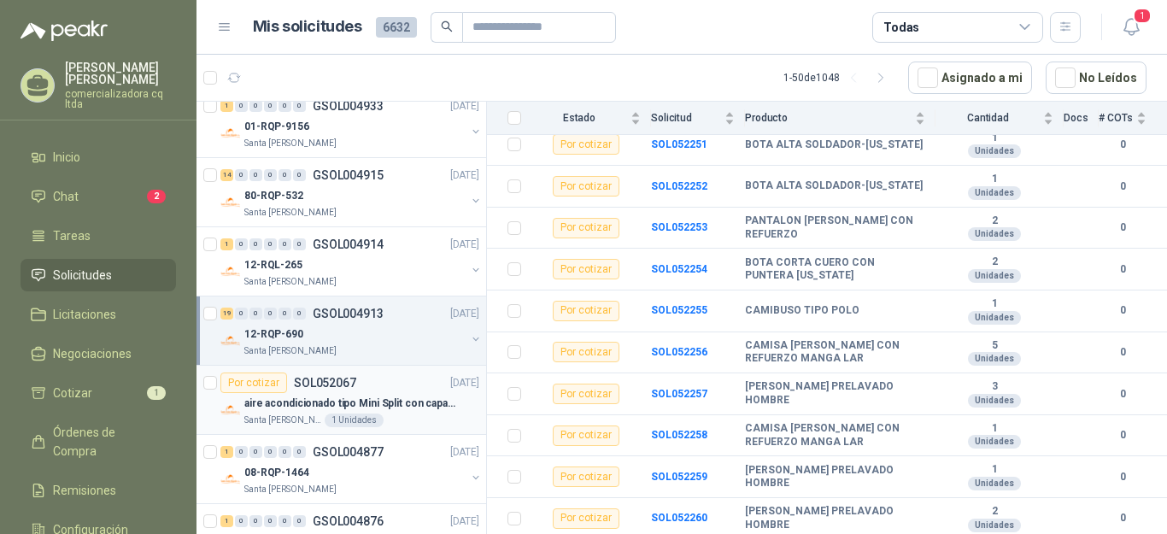
click at [314, 390] on div "Por cotizar SOL052067" at bounding box center [288, 382] width 136 height 21
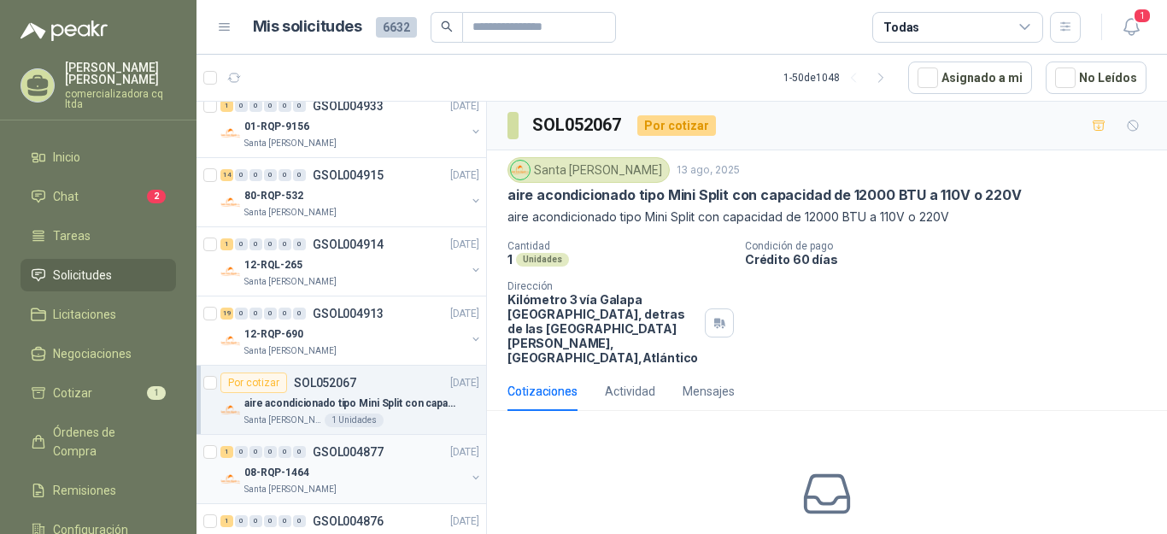
click at [287, 467] on p "08-RQP-1464" at bounding box center [276, 473] width 65 height 16
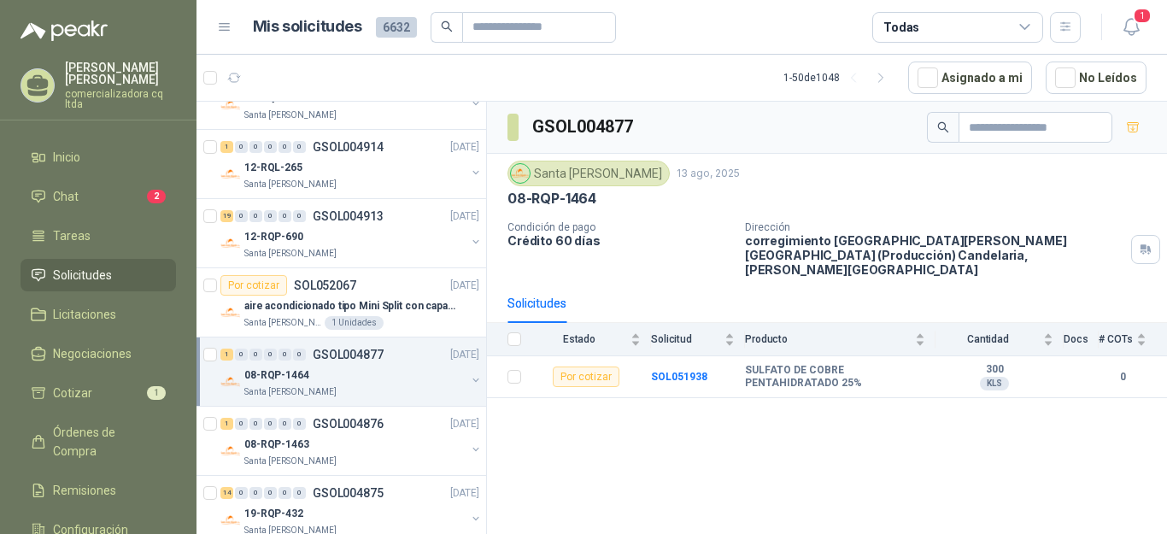
scroll to position [3781, 0]
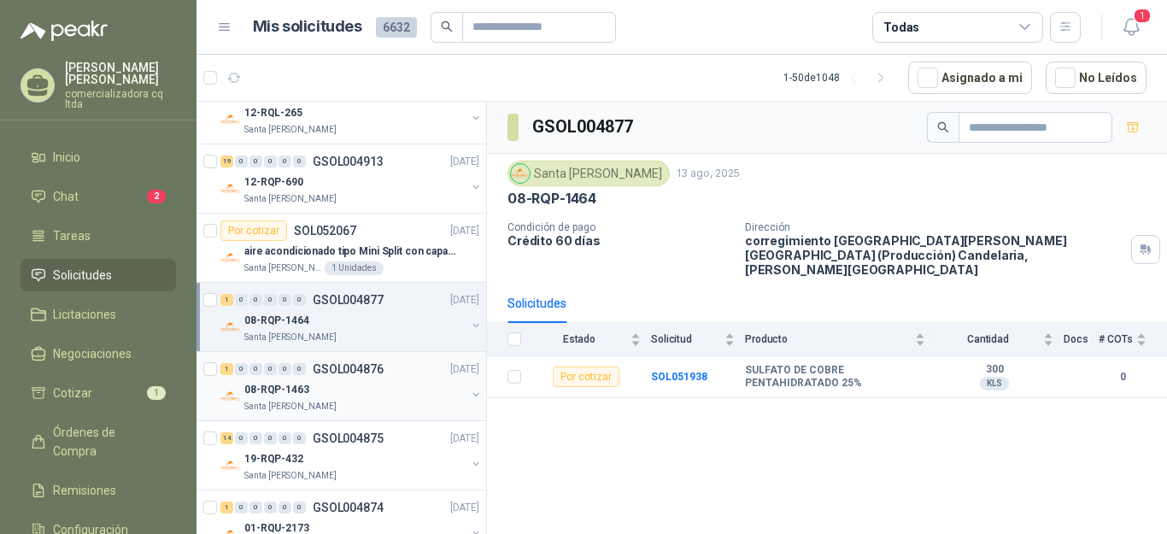
click at [307, 391] on p "08-RQP-1463" at bounding box center [276, 390] width 65 height 16
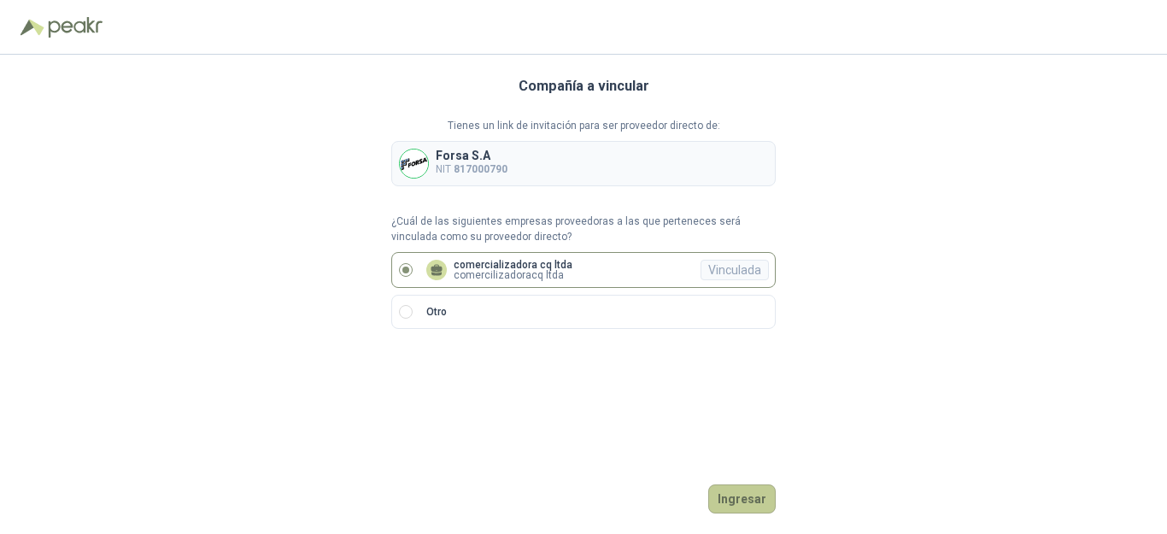
click at [737, 507] on button "Ingresar" at bounding box center [741, 498] width 67 height 29
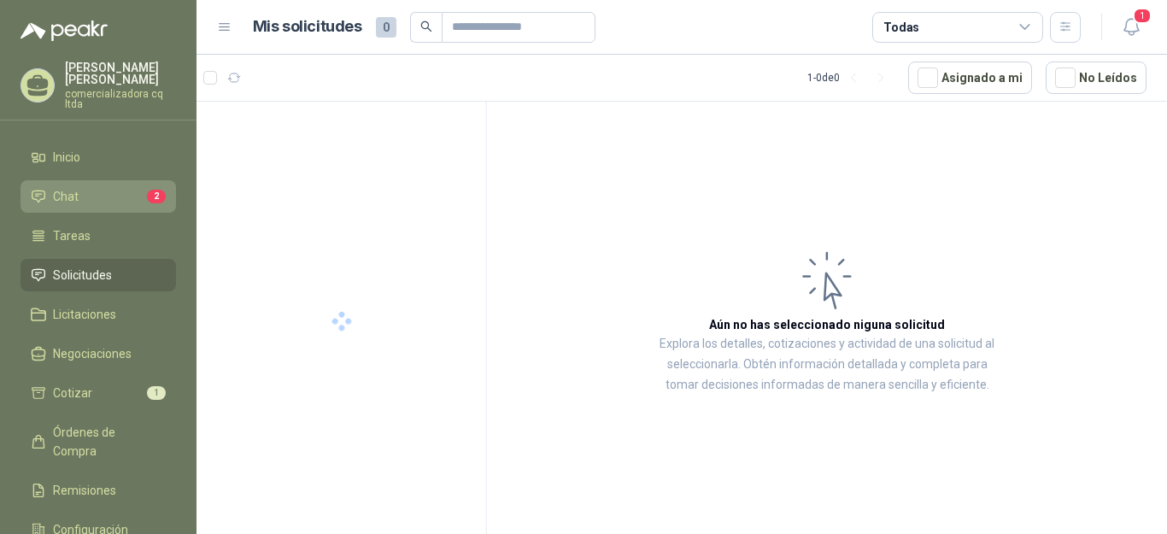
click at [107, 195] on li "Chat 2" at bounding box center [98, 196] width 135 height 19
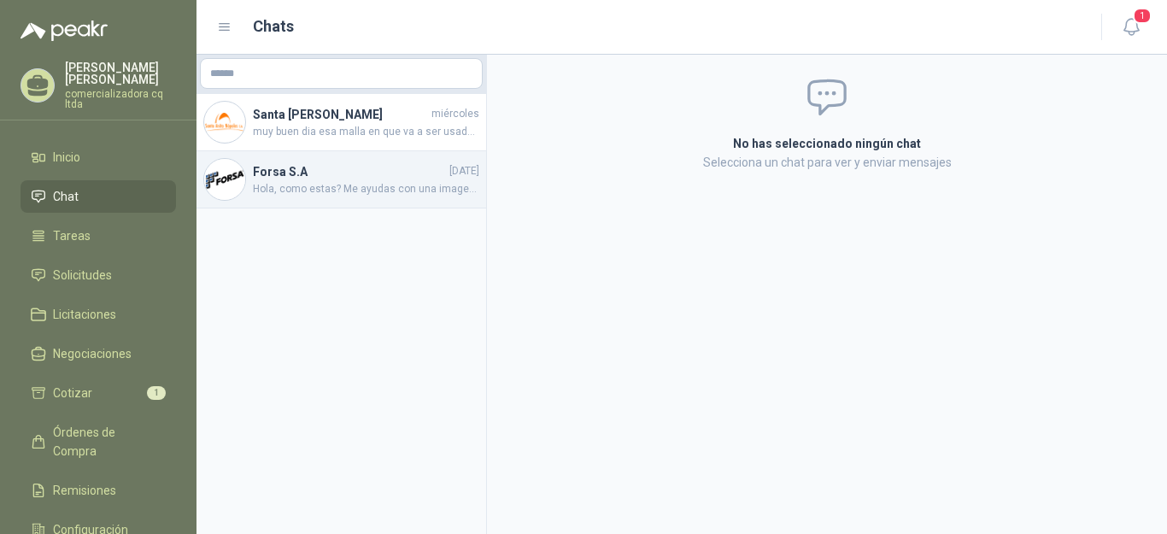
click at [356, 185] on span "Hola, como estas? Me ayudas con una imagen de referencia de lo que se cotiza po…" at bounding box center [366, 189] width 226 height 16
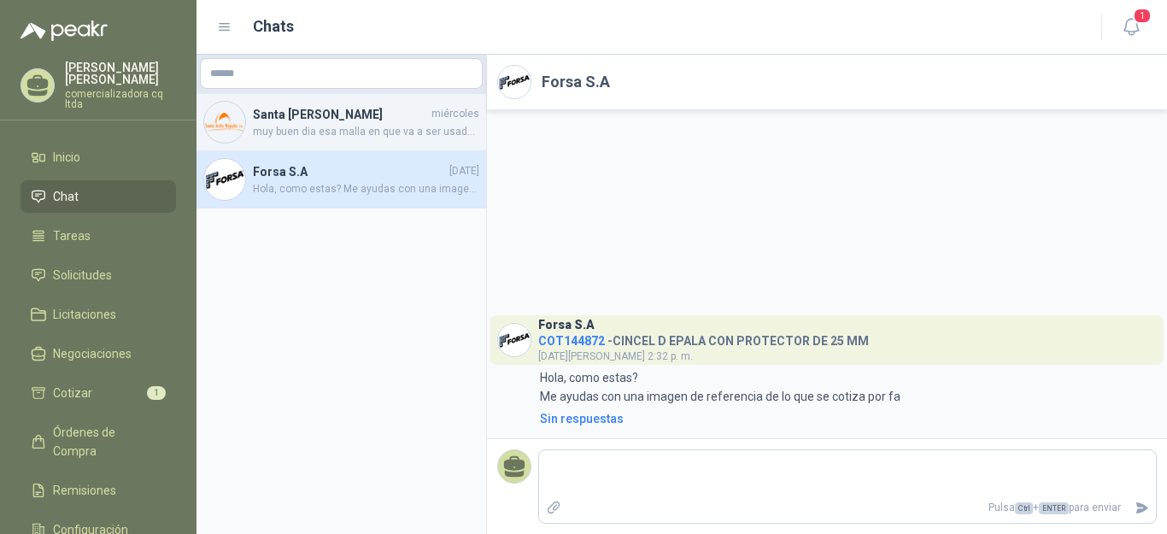
click at [281, 114] on h4 "Santa [PERSON_NAME]" at bounding box center [340, 114] width 175 height 19
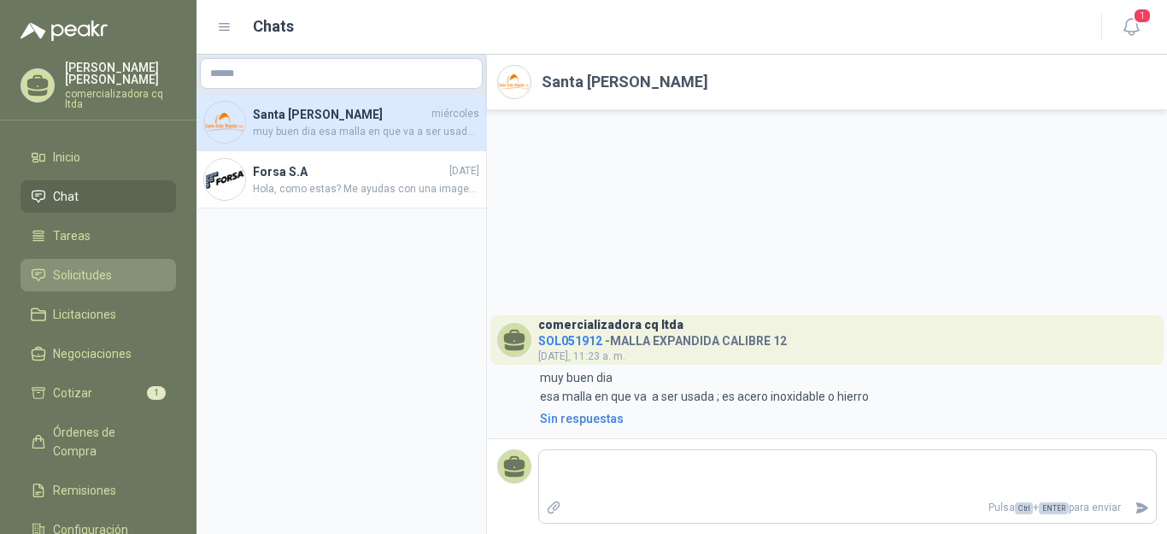
click at [73, 278] on span "Solicitudes" at bounding box center [82, 275] width 59 height 19
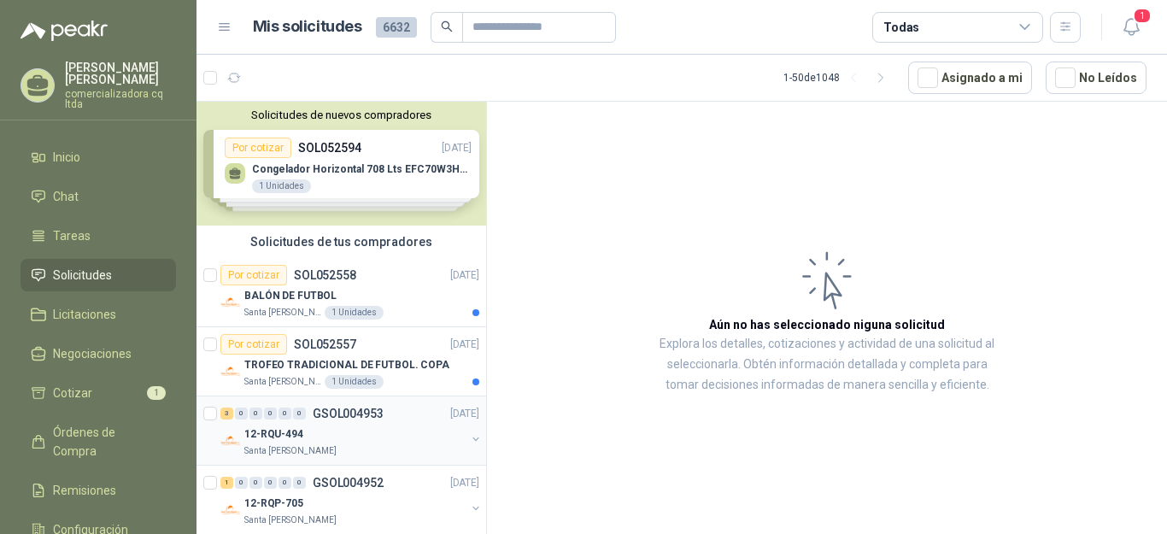
click at [267, 437] on p "12-RQU-494" at bounding box center [273, 434] width 59 height 16
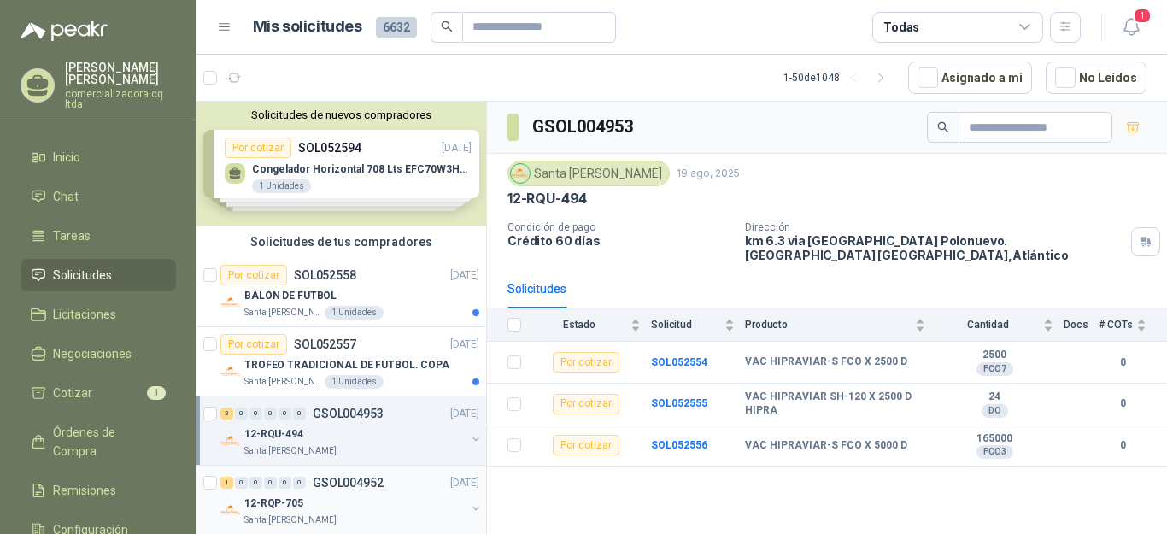
click at [271, 501] on p "12-RQP-705" at bounding box center [273, 503] width 59 height 16
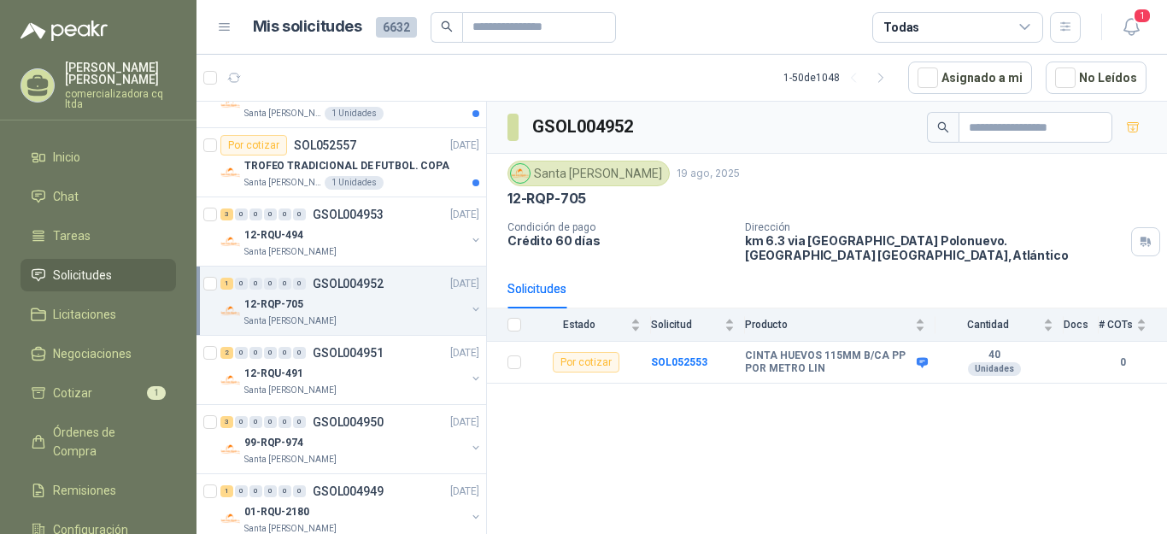
scroll to position [227, 0]
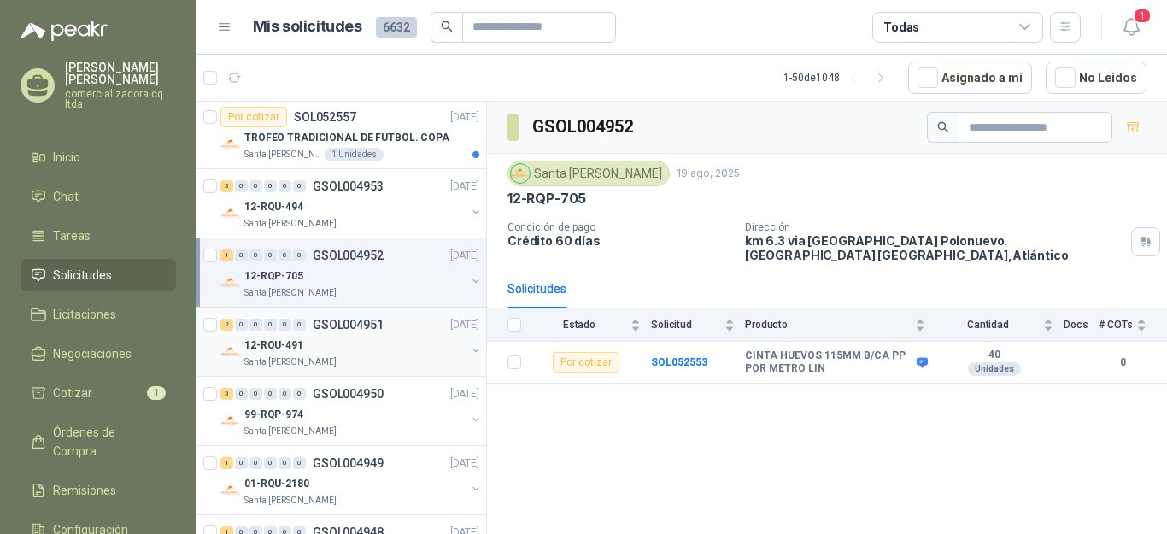
click at [281, 358] on p "Santa [PERSON_NAME]" at bounding box center [290, 362] width 92 height 14
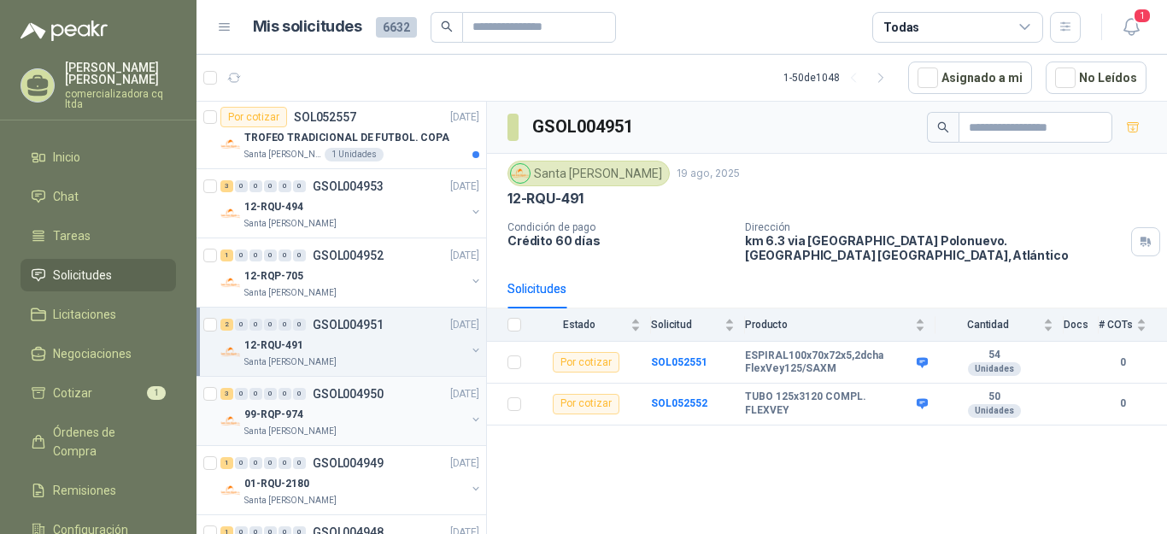
click at [280, 407] on p "99-RQP-974" at bounding box center [273, 415] width 59 height 16
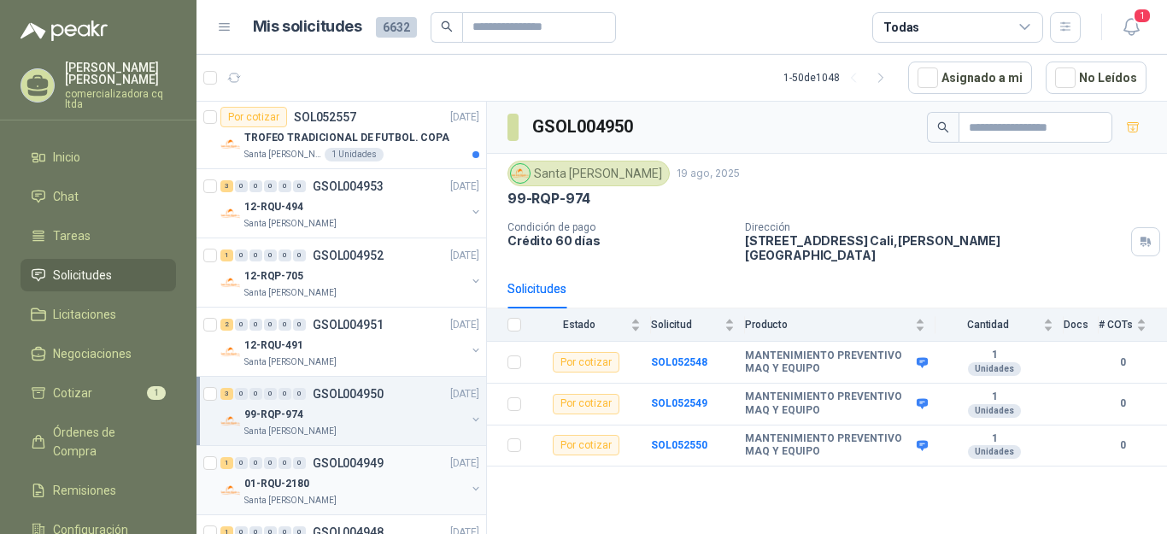
click at [290, 491] on p "01-RQU-2180" at bounding box center [276, 484] width 65 height 16
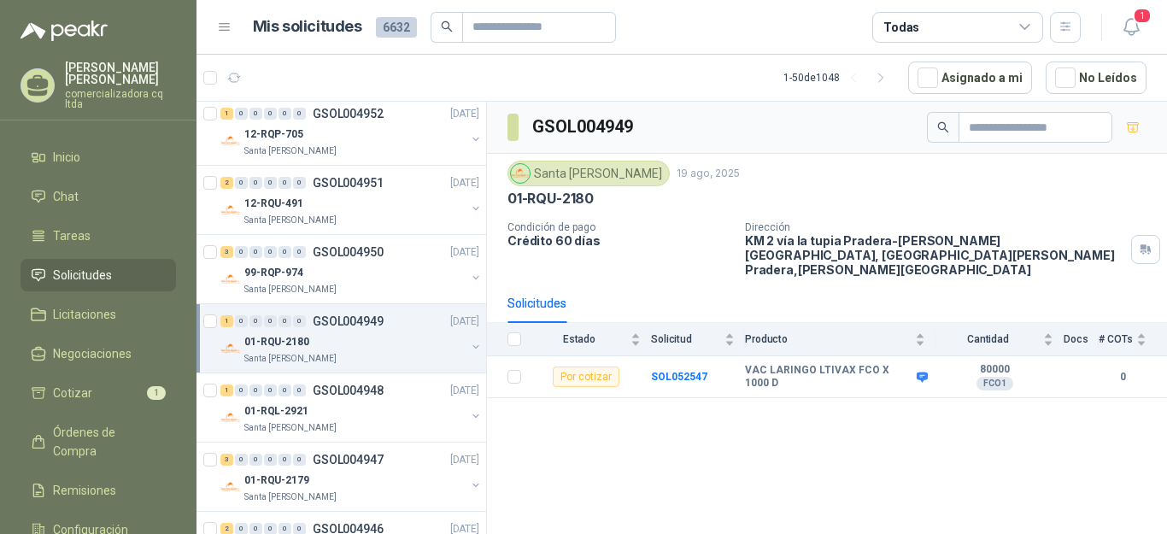
scroll to position [390, 0]
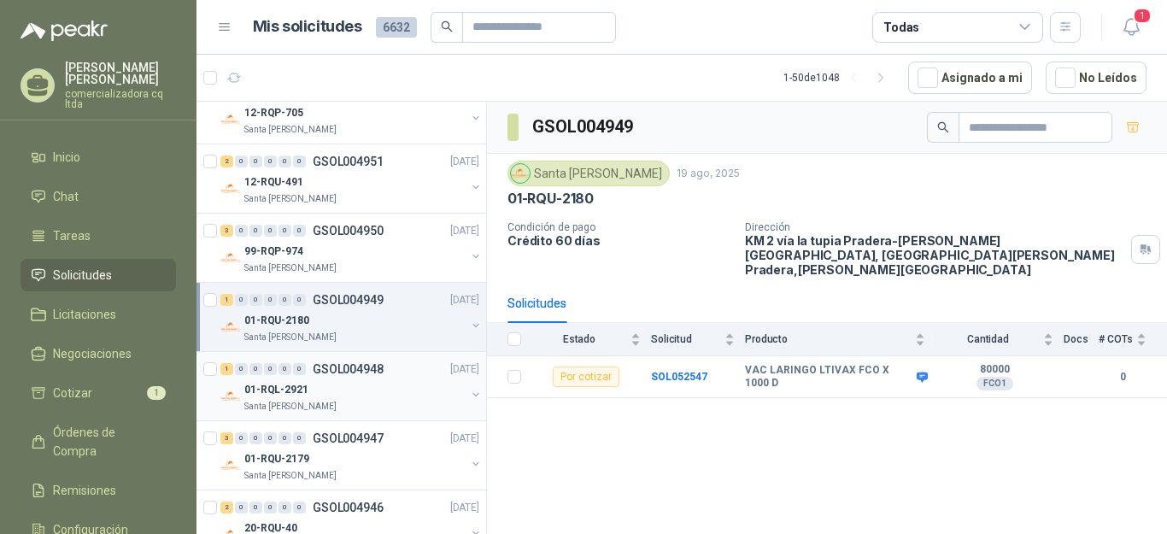
click at [275, 390] on p "01-RQL-2921" at bounding box center [276, 390] width 64 height 16
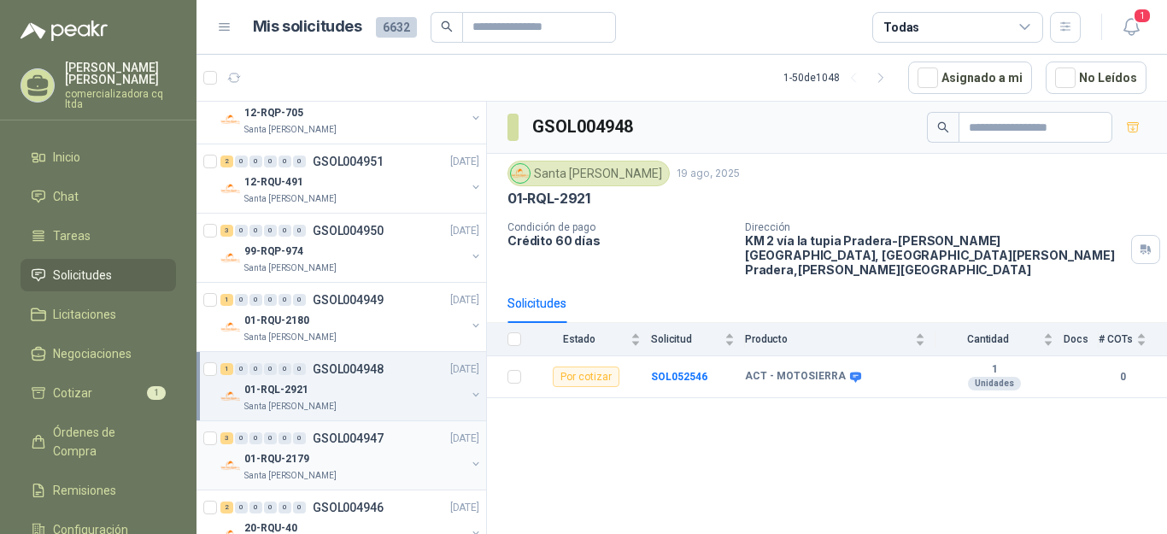
click at [291, 462] on p "01-RQU-2179" at bounding box center [276, 459] width 65 height 16
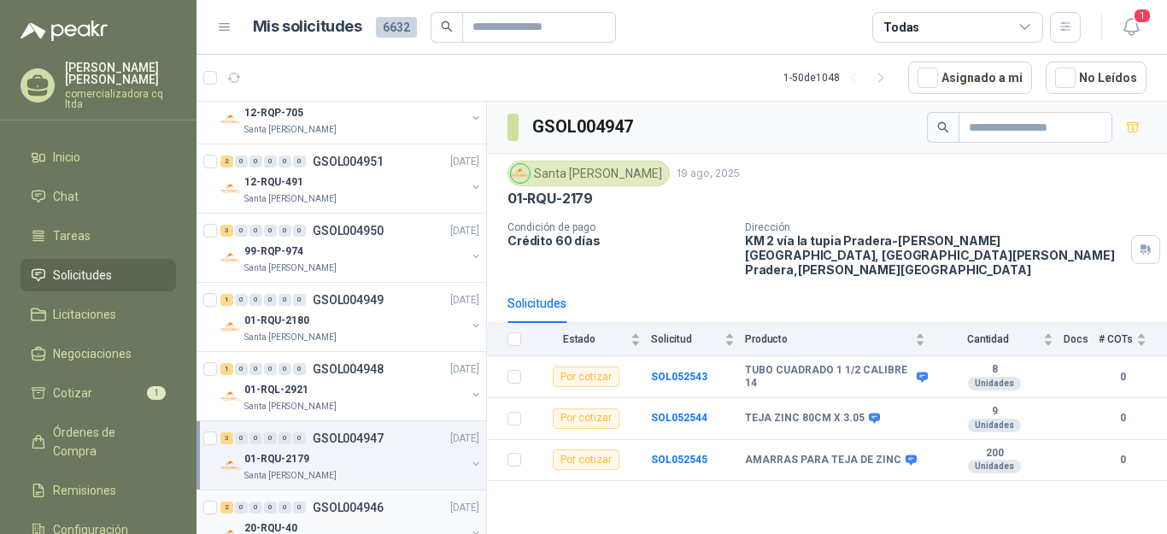
click at [345, 515] on div "2 0 0 0 0 0 GSOL004946 19/08/25" at bounding box center [351, 507] width 262 height 21
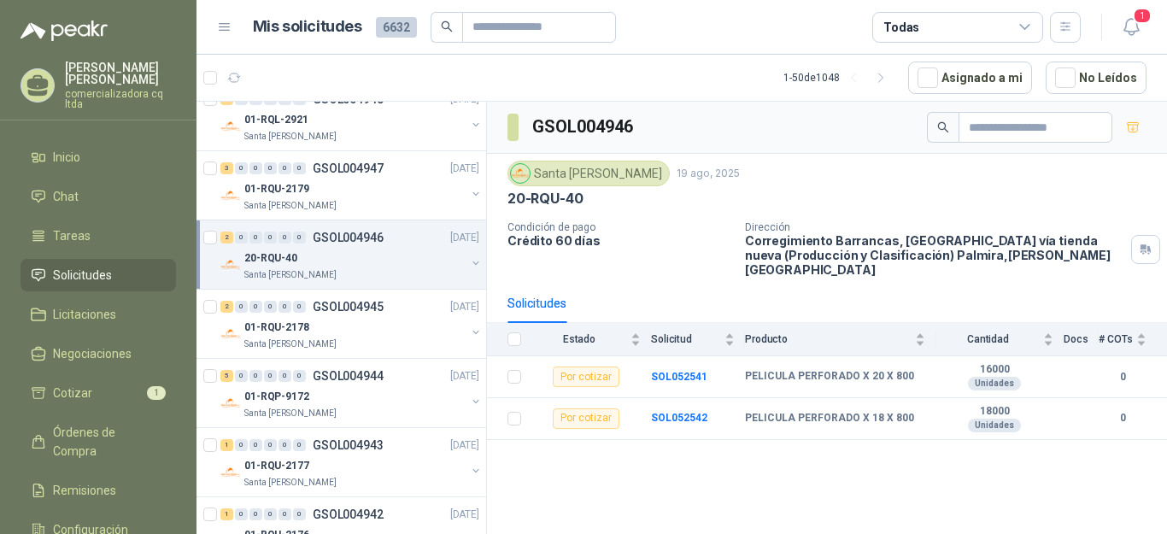
scroll to position [702, 0]
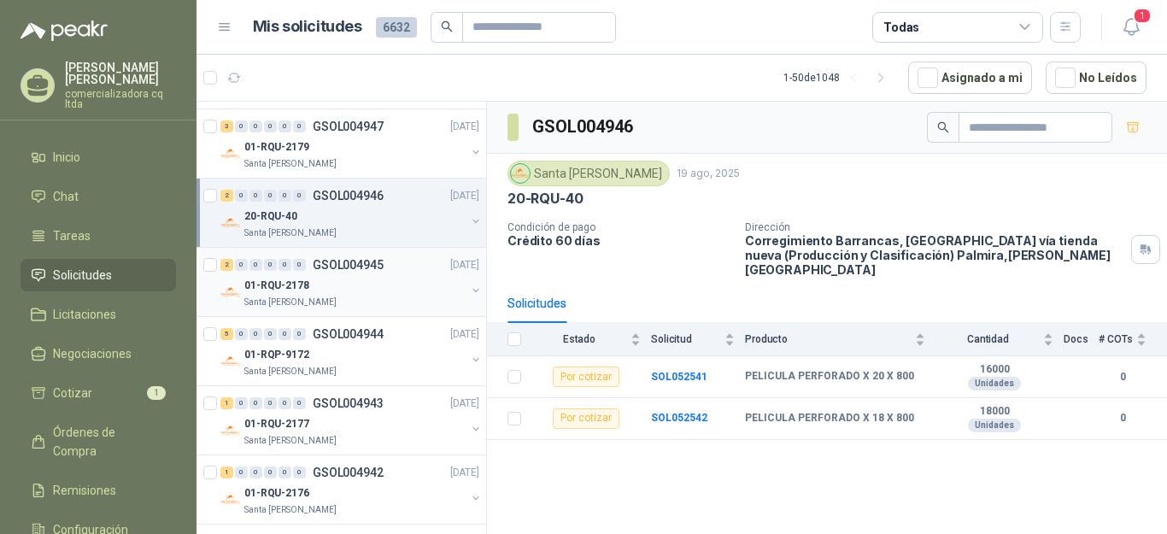
click at [250, 286] on p "01-RQU-2178" at bounding box center [276, 286] width 65 height 16
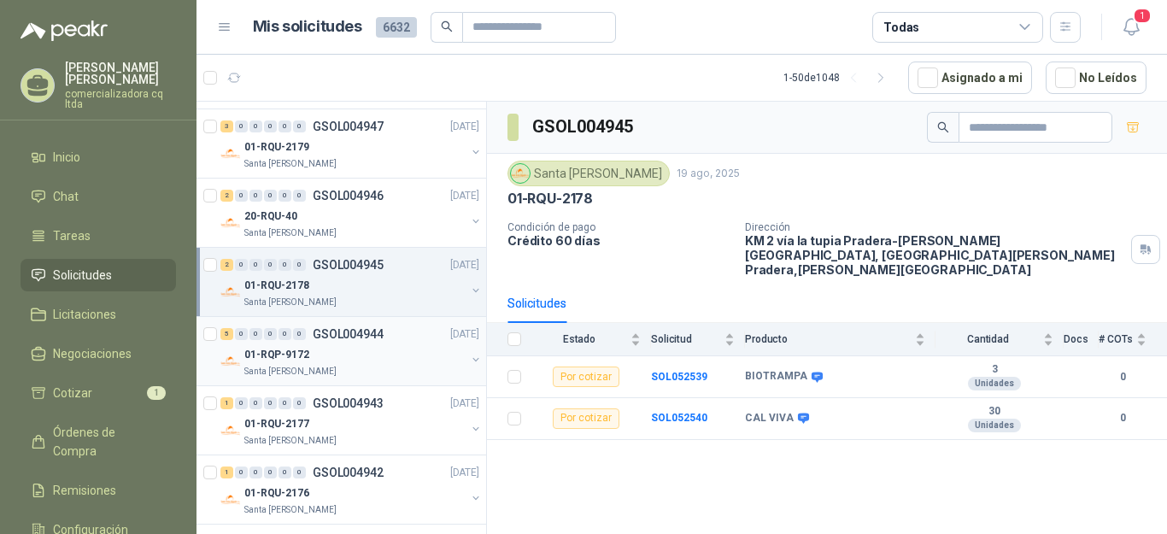
click at [248, 352] on p "01-RQP-9172" at bounding box center [276, 355] width 65 height 16
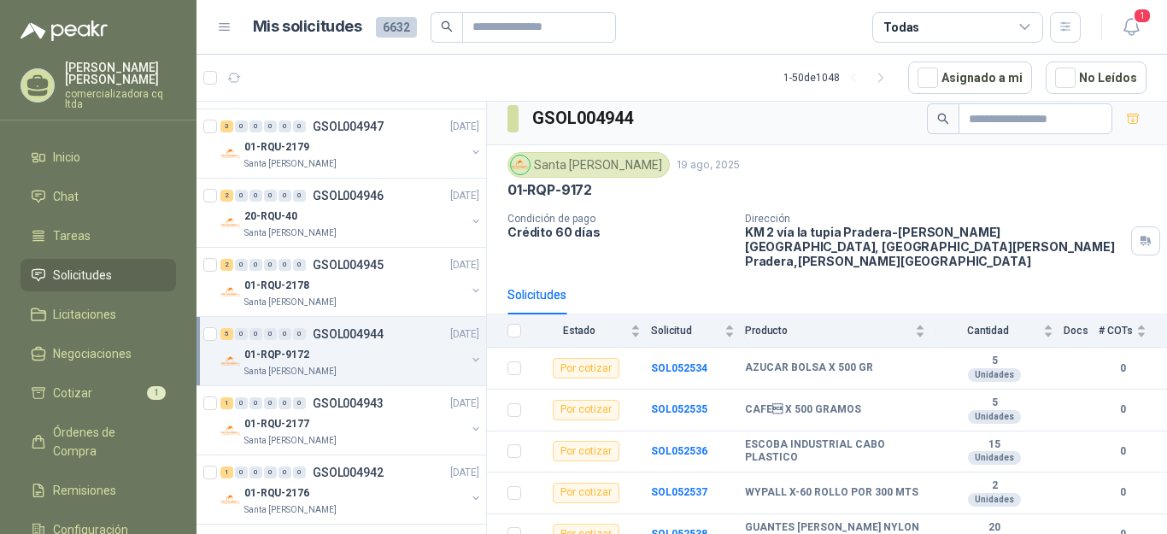
scroll to position [9, 0]
click at [277, 426] on p "01-RQU-2177" at bounding box center [276, 424] width 65 height 16
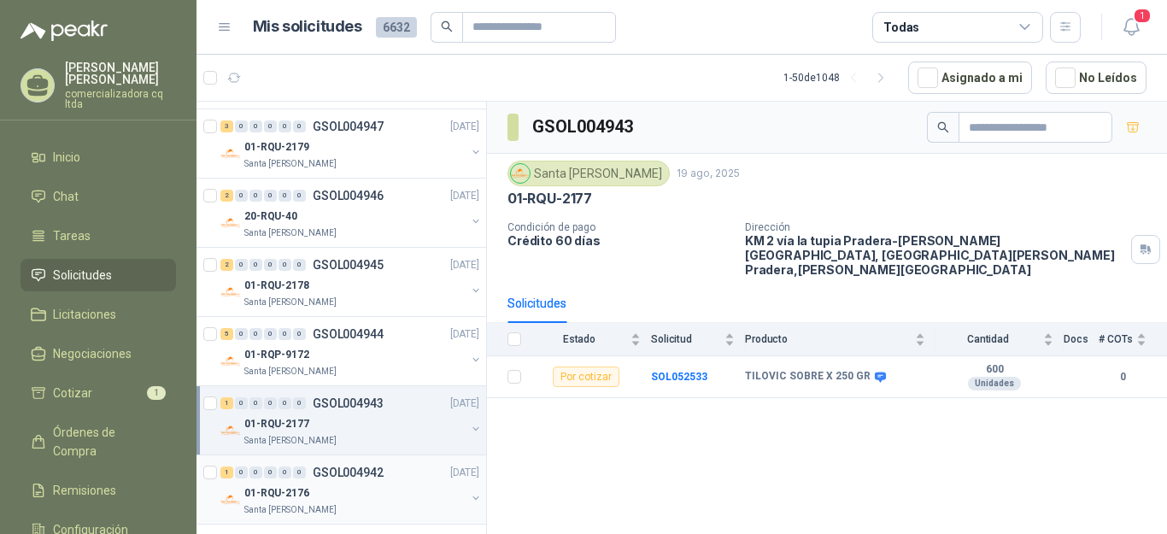
click at [282, 495] on p "01-RQU-2176" at bounding box center [276, 493] width 65 height 16
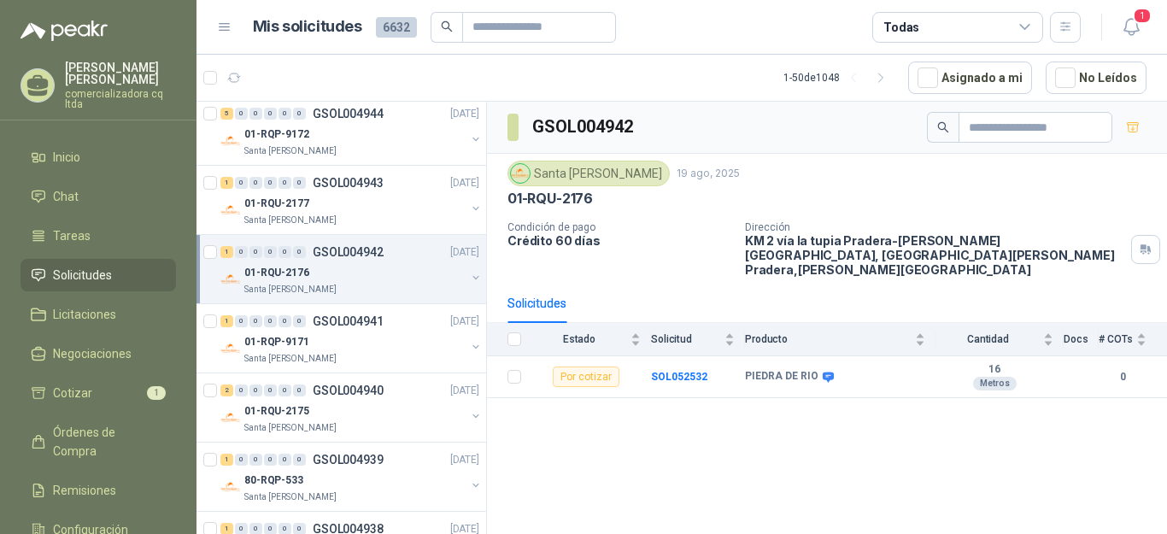
scroll to position [937, 0]
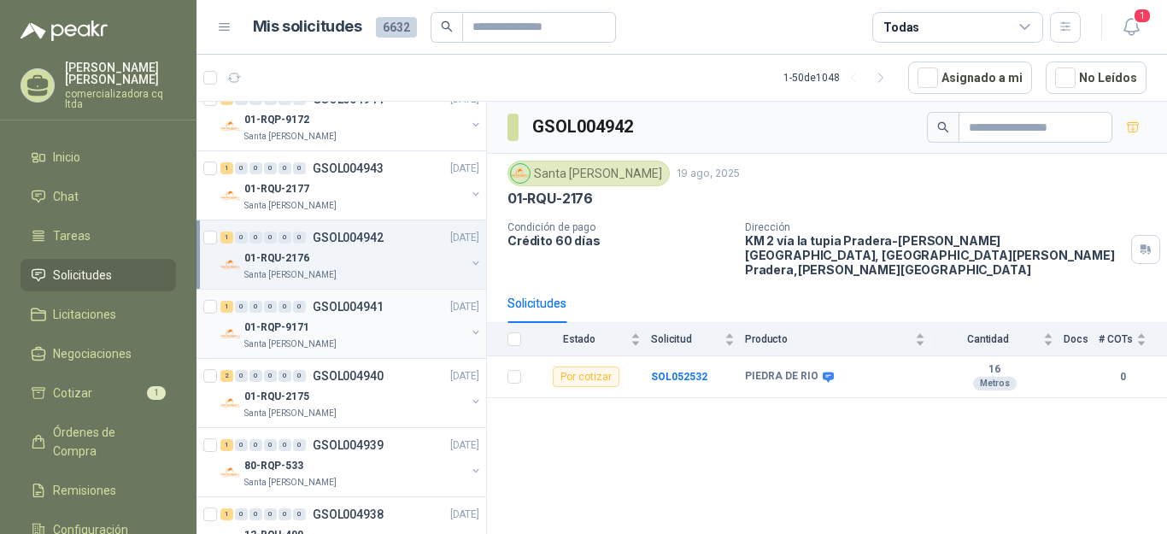
click at [333, 315] on div "1 0 0 0 0 0 GSOL004941 [DATE]" at bounding box center [351, 306] width 262 height 21
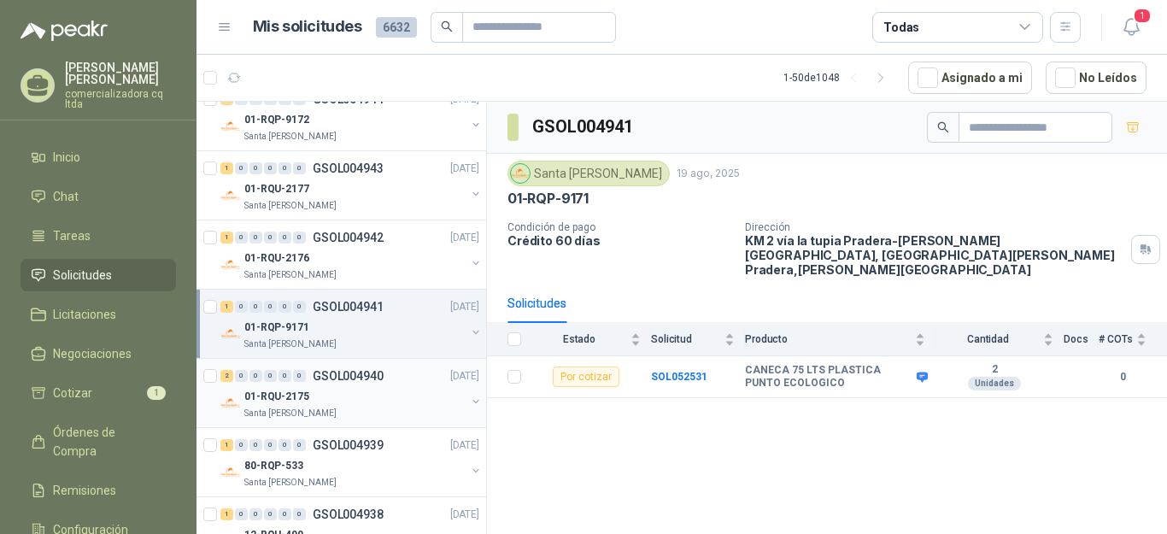
click at [308, 386] on div "01-RQU-2175" at bounding box center [354, 396] width 221 height 21
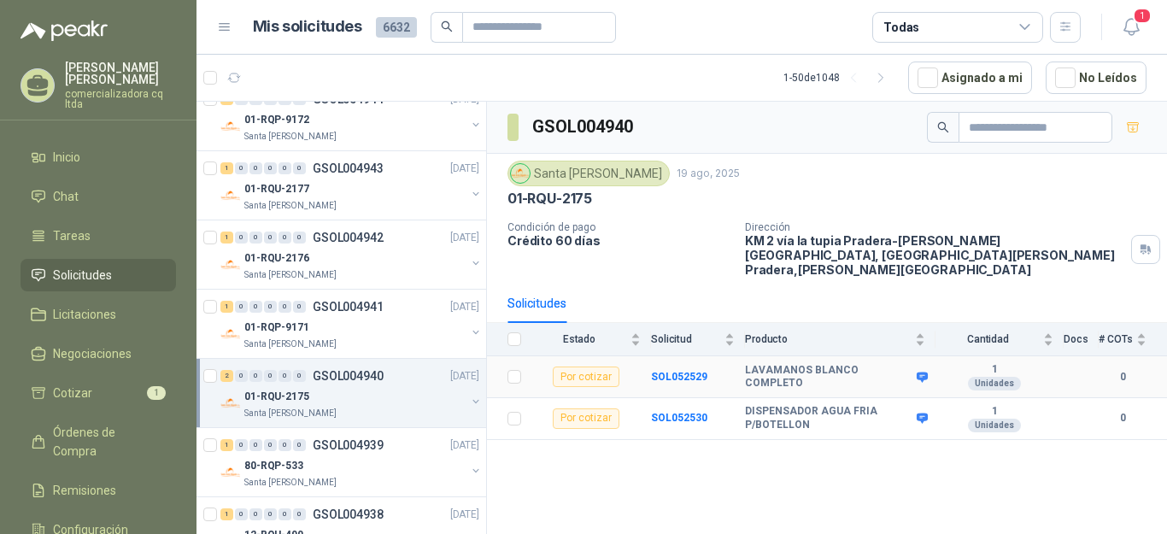
click at [793, 364] on b "LAVAMANOS BLANCO COMPLETO" at bounding box center [828, 377] width 167 height 26
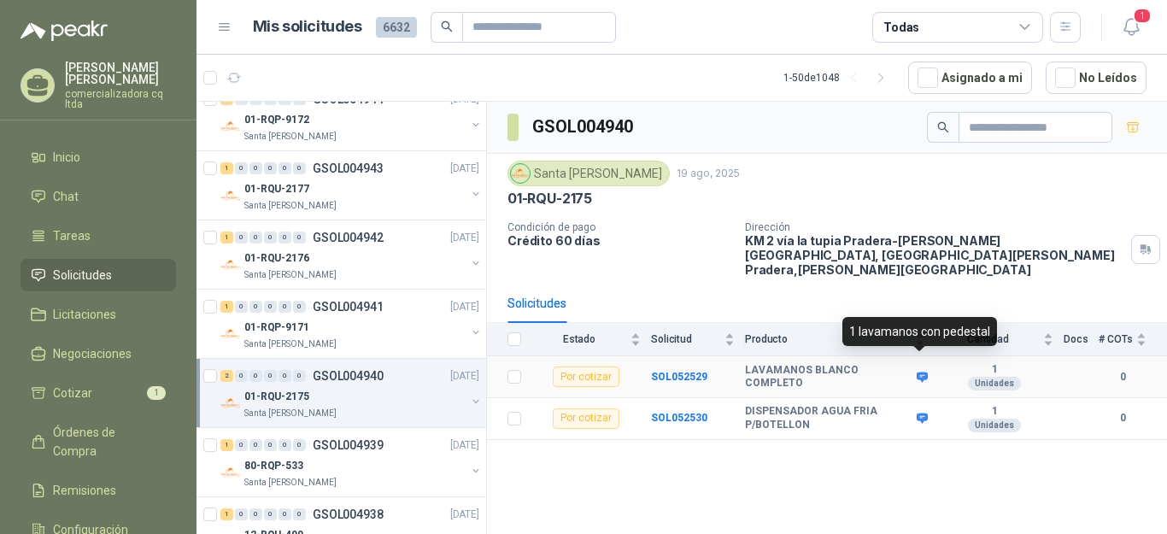
click at [921, 371] on icon at bounding box center [922, 377] width 13 height 13
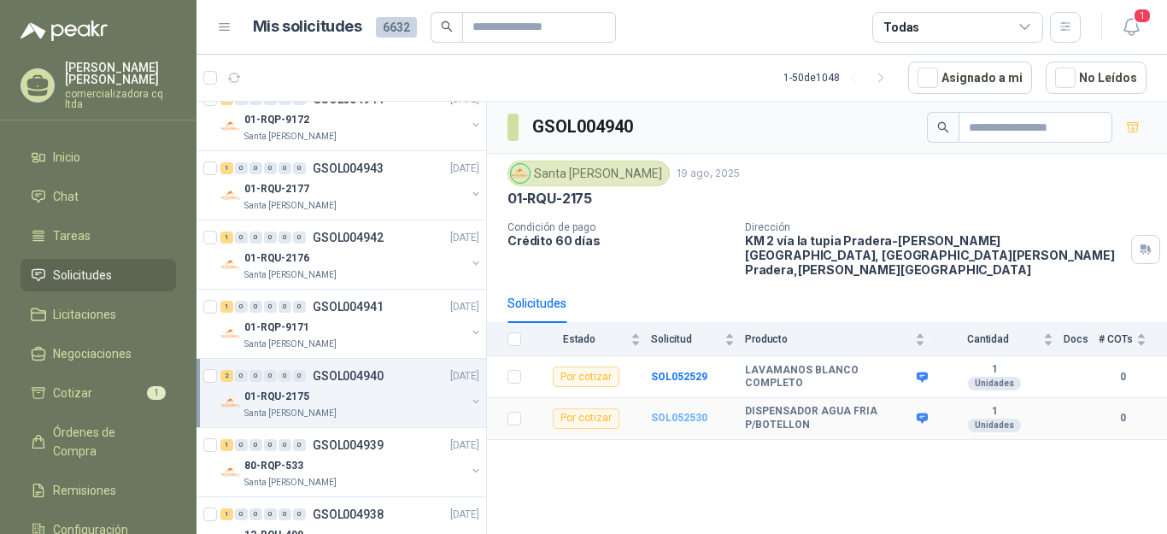
click at [655, 412] on b "SOL052530" at bounding box center [679, 418] width 56 height 12
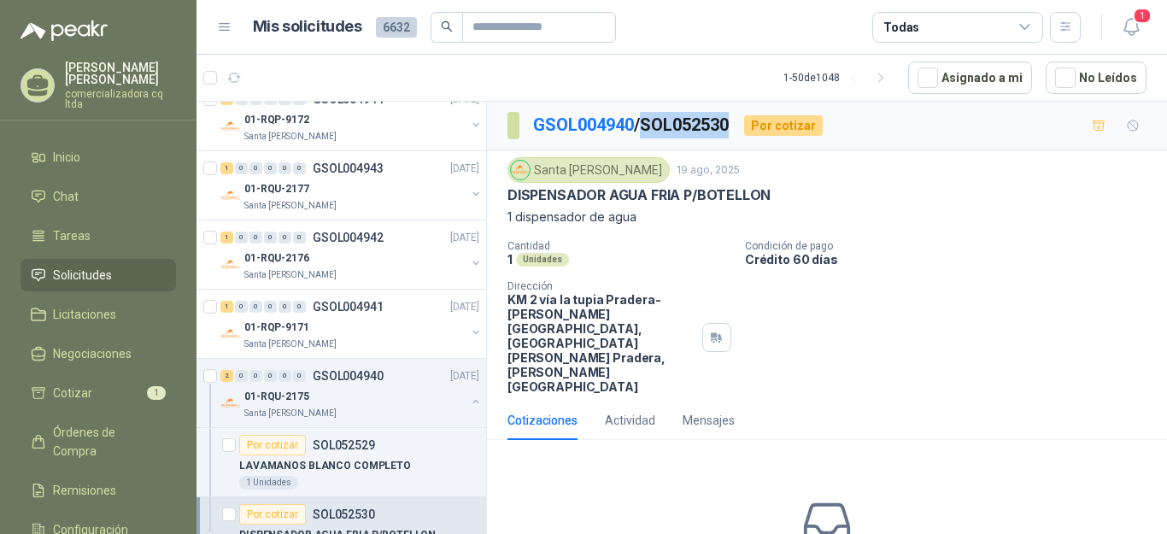
drag, startPoint x: 650, startPoint y: 123, endPoint x: 737, endPoint y: 123, distance: 87.1
click at [730, 123] on p "GSOL004940 / SOL052530" at bounding box center [631, 125] width 197 height 26
copy p "SOL052530"
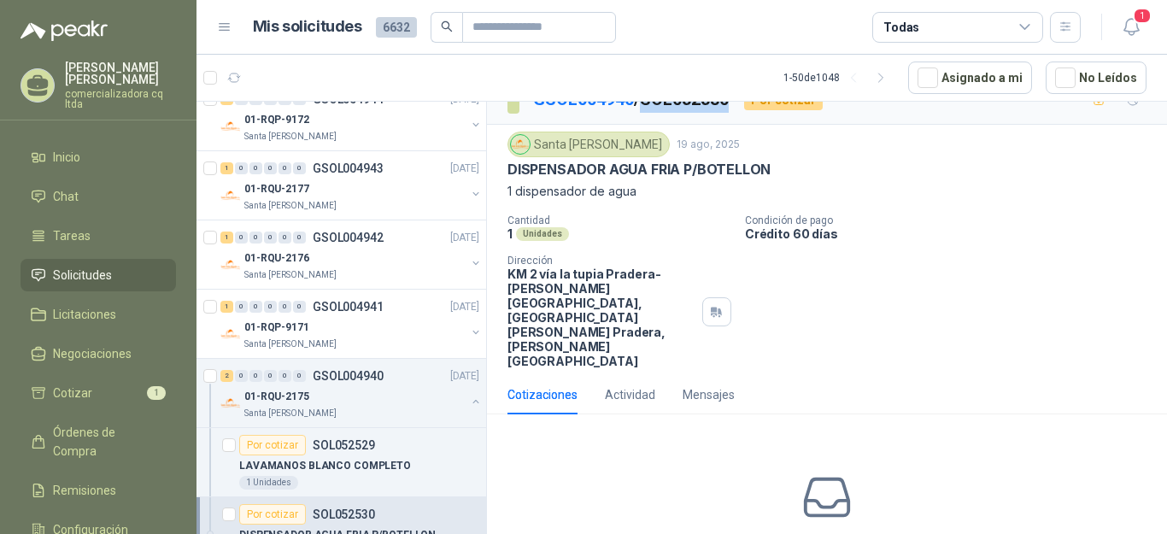
scroll to position [51, 0]
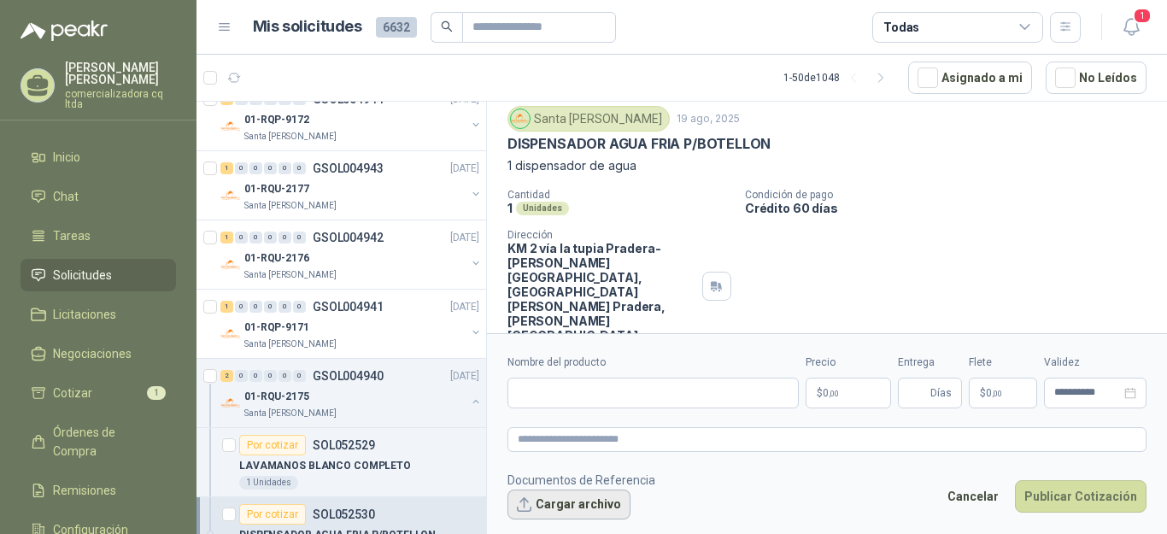
click at [602, 501] on button "Cargar archivo" at bounding box center [568, 505] width 123 height 31
click at [539, 398] on input "Nombre del producto" at bounding box center [652, 393] width 291 height 31
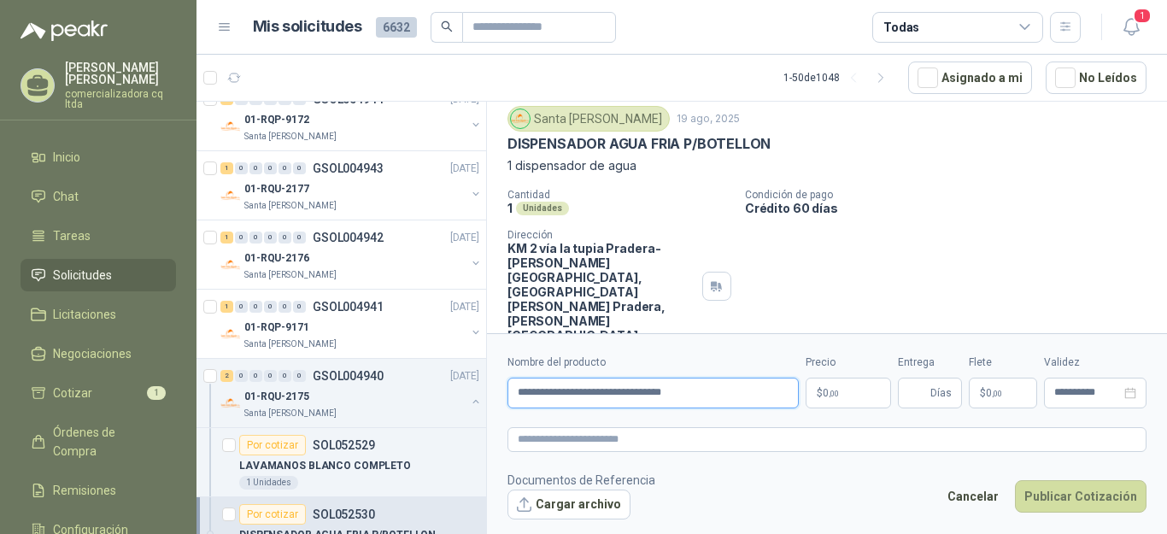
click at [690, 396] on input "**********" at bounding box center [652, 393] width 291 height 31
type input "**********"
drag, startPoint x: 690, startPoint y: 396, endPoint x: 815, endPoint y: 465, distance: 142.2
click at [815, 465] on form "**********" at bounding box center [827, 436] width 680 height 207
click at [840, 393] on p "$ 0 ,00" at bounding box center [848, 393] width 85 height 31
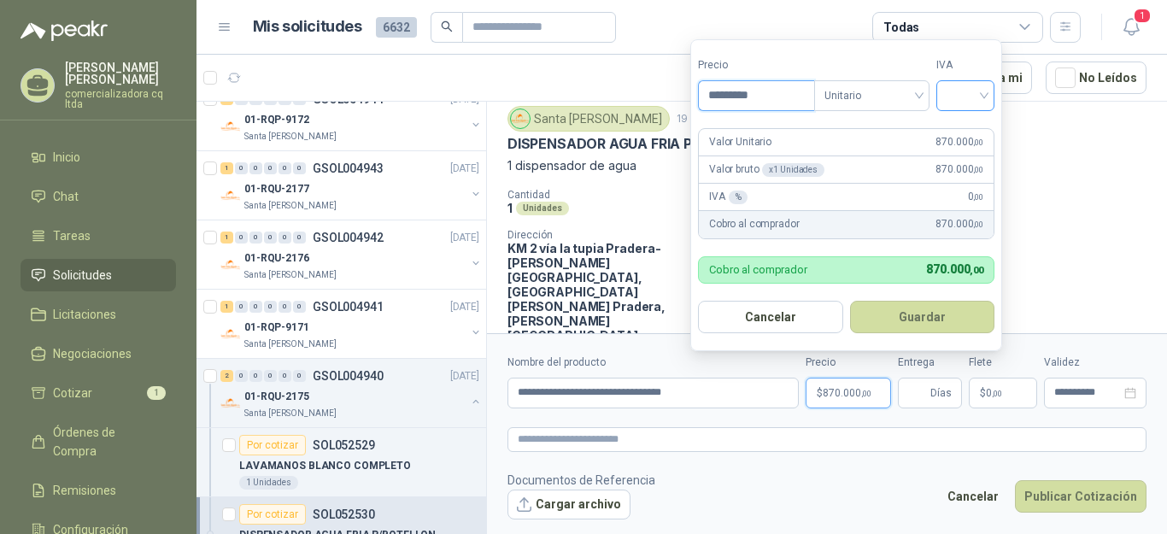
click at [988, 97] on div at bounding box center [965, 95] width 58 height 31
type input "*********"
click at [961, 134] on div "19%" at bounding box center [969, 131] width 32 height 19
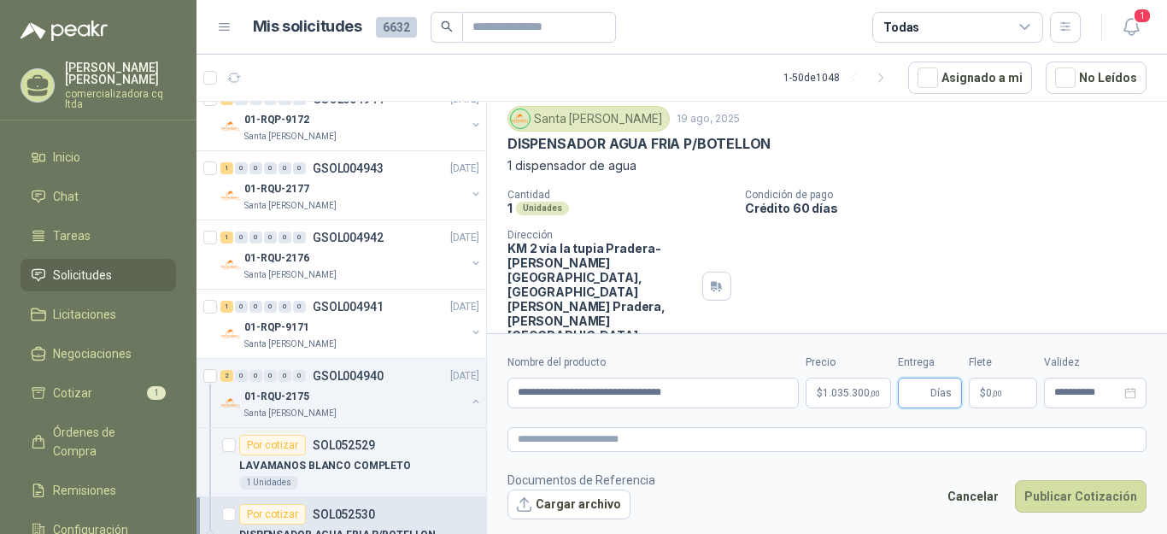
click at [912, 405] on input "Entrega" at bounding box center [917, 392] width 19 height 29
type input "*"
click at [1068, 489] on button "Publicar Cotización" at bounding box center [1081, 496] width 132 height 32
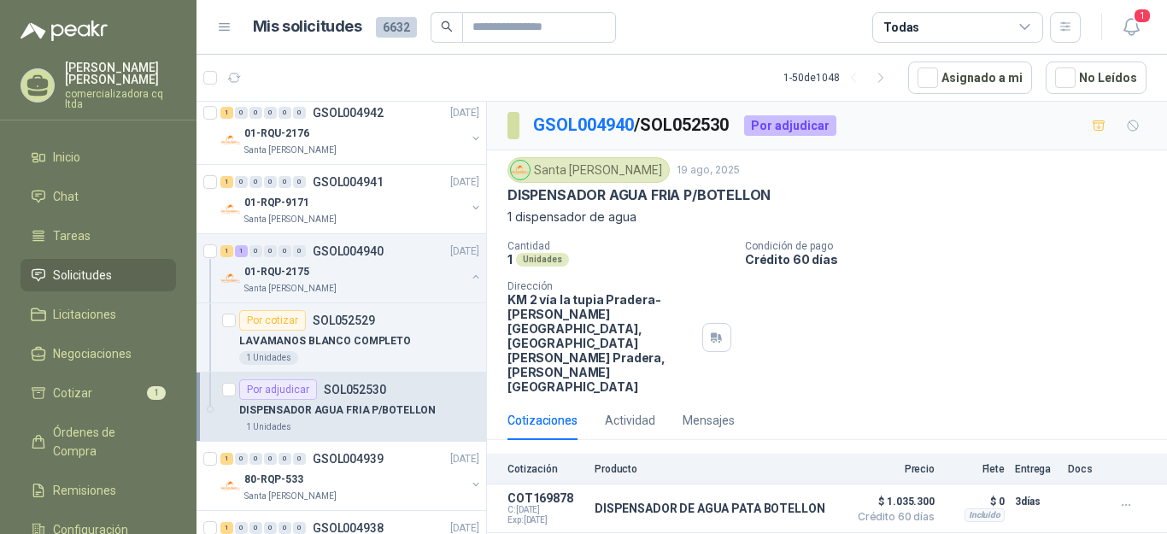
scroll to position [1150, 0]
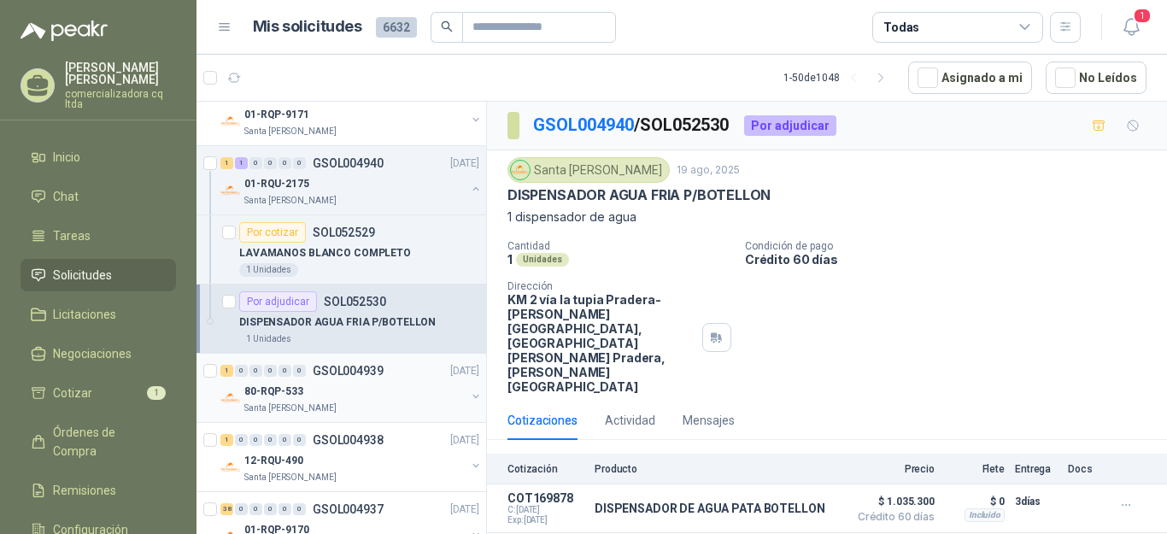
click at [260, 389] on p "80-RQP-533" at bounding box center [273, 392] width 59 height 16
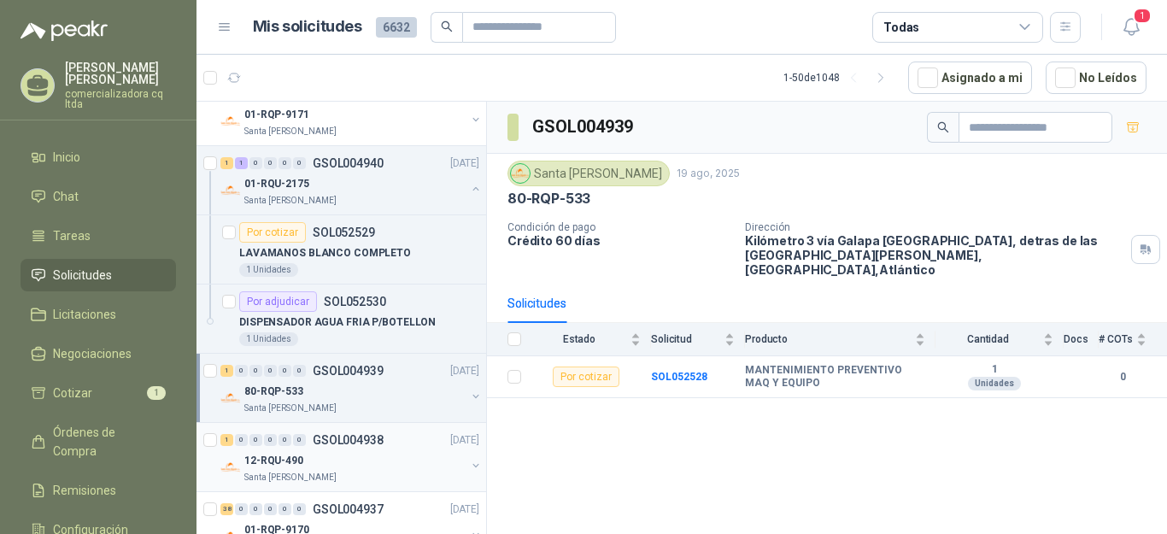
click at [273, 460] on p "12-RQU-490" at bounding box center [273, 461] width 59 height 16
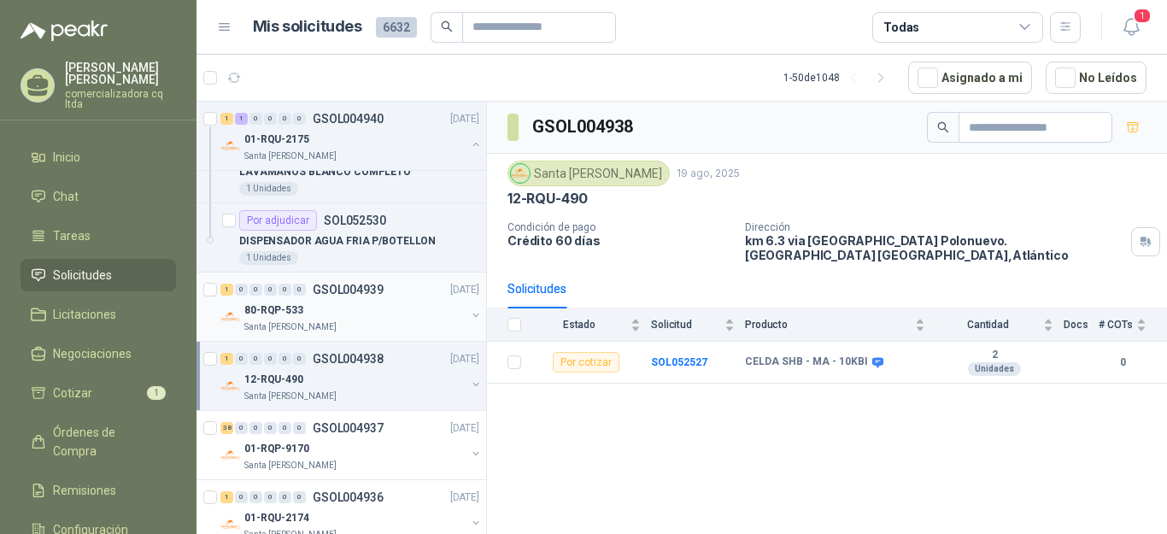
scroll to position [1232, 0]
click at [285, 431] on div "0" at bounding box center [284, 427] width 13 height 12
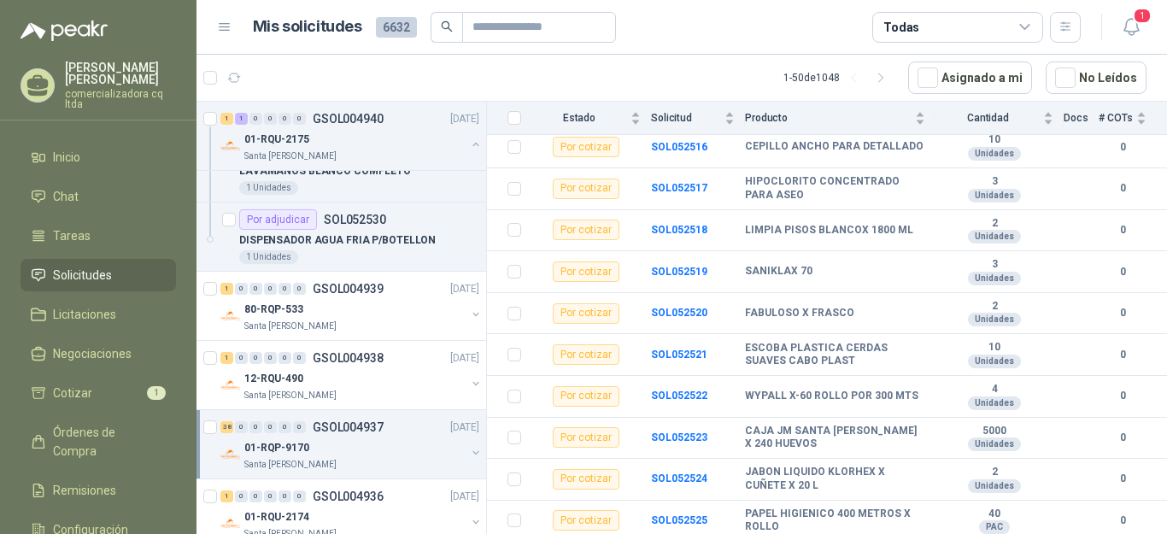
scroll to position [1380, 0]
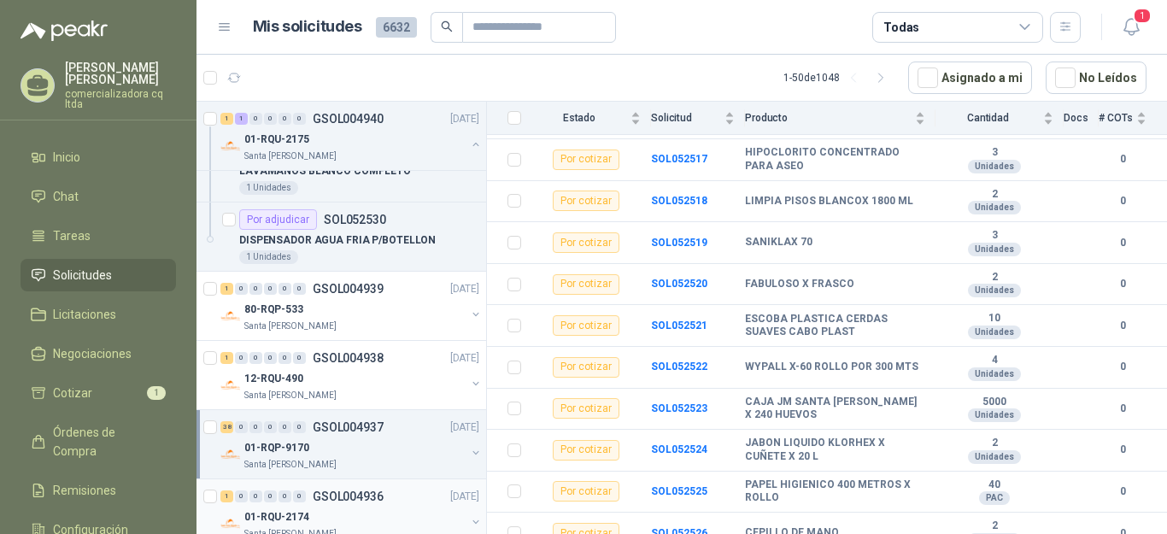
click at [275, 504] on div "1 0 0 0 0 0 GSOL004936 19/08/25" at bounding box center [351, 496] width 262 height 21
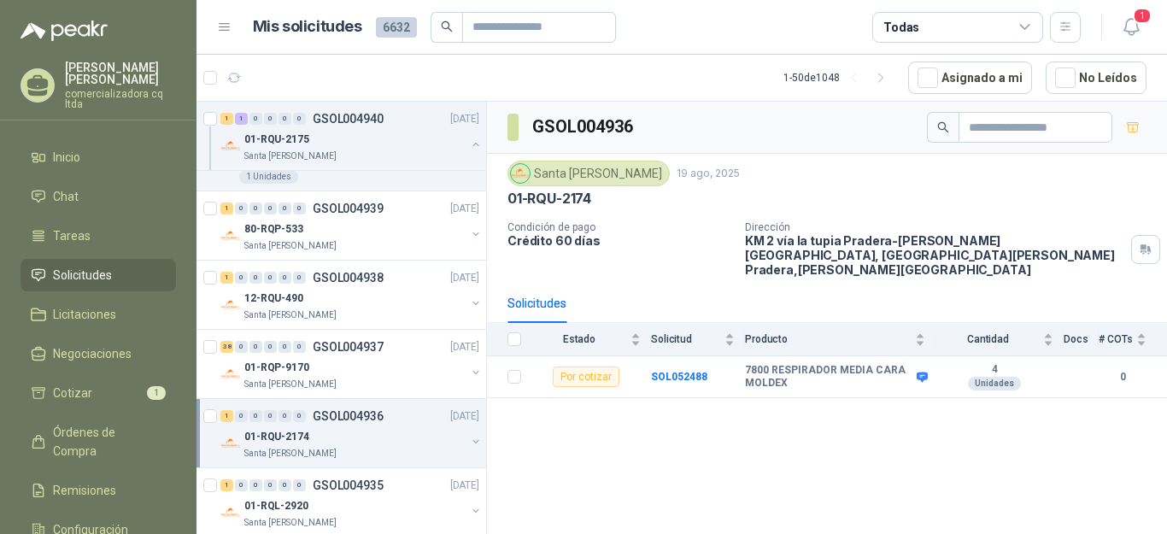
scroll to position [1416, 0]
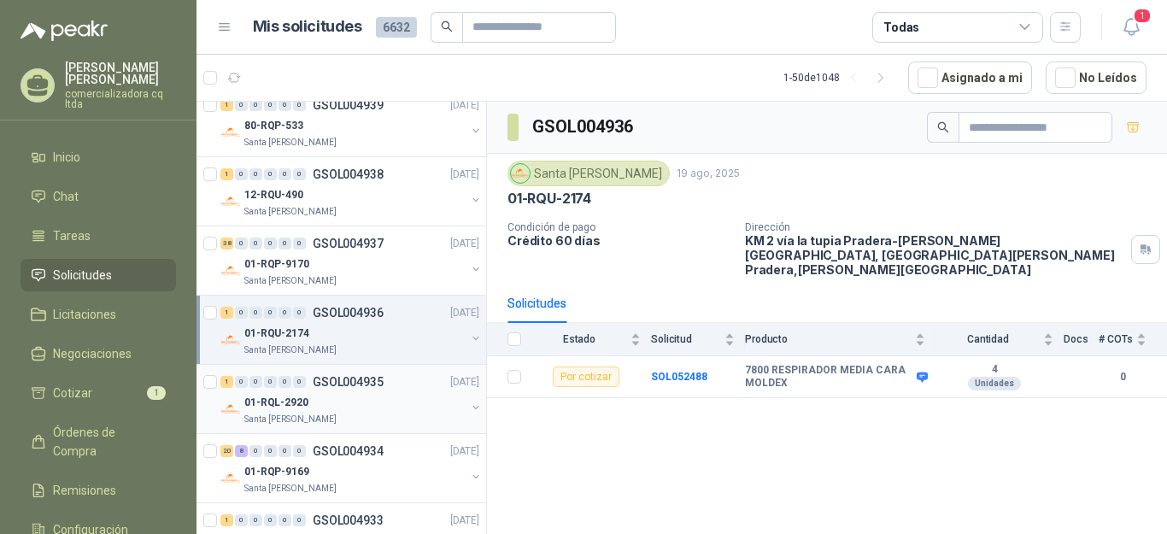
click at [288, 402] on p "01-RQL-2920" at bounding box center [276, 403] width 64 height 16
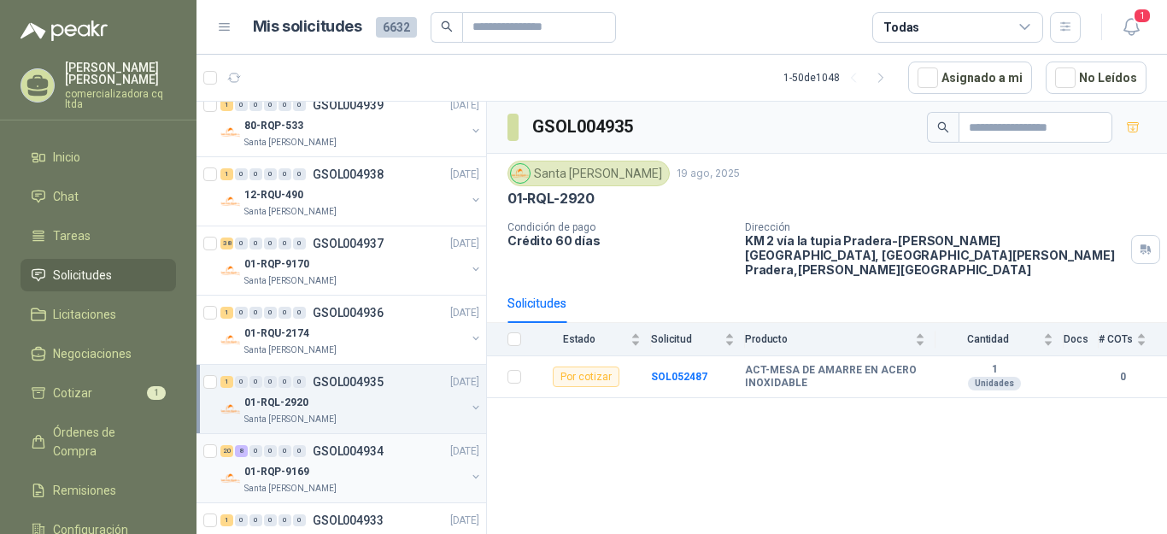
click at [289, 478] on p "01-RQP-9169" at bounding box center [276, 472] width 65 height 16
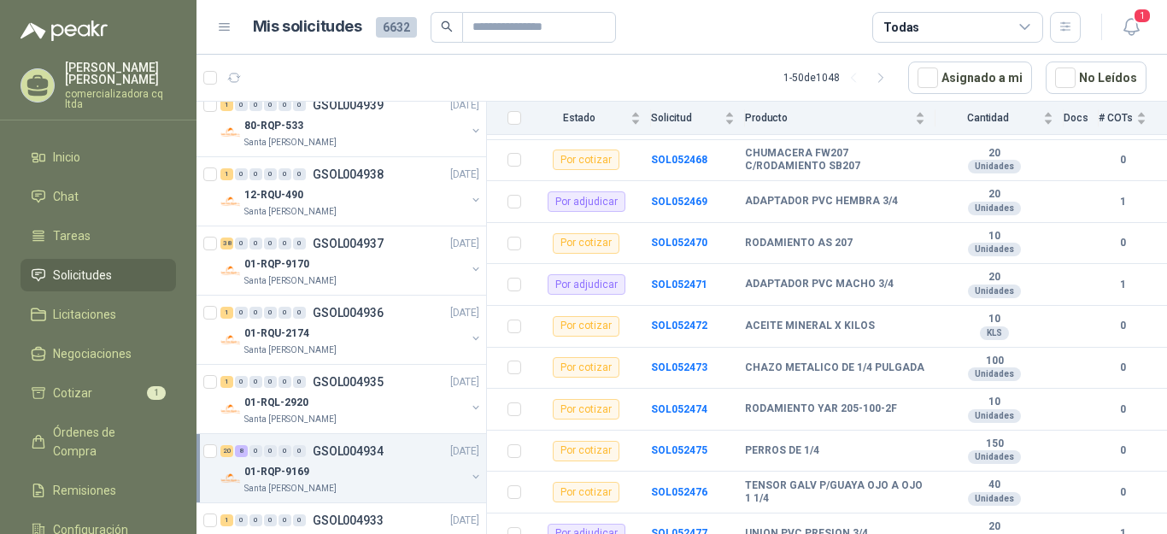
scroll to position [587, 0]
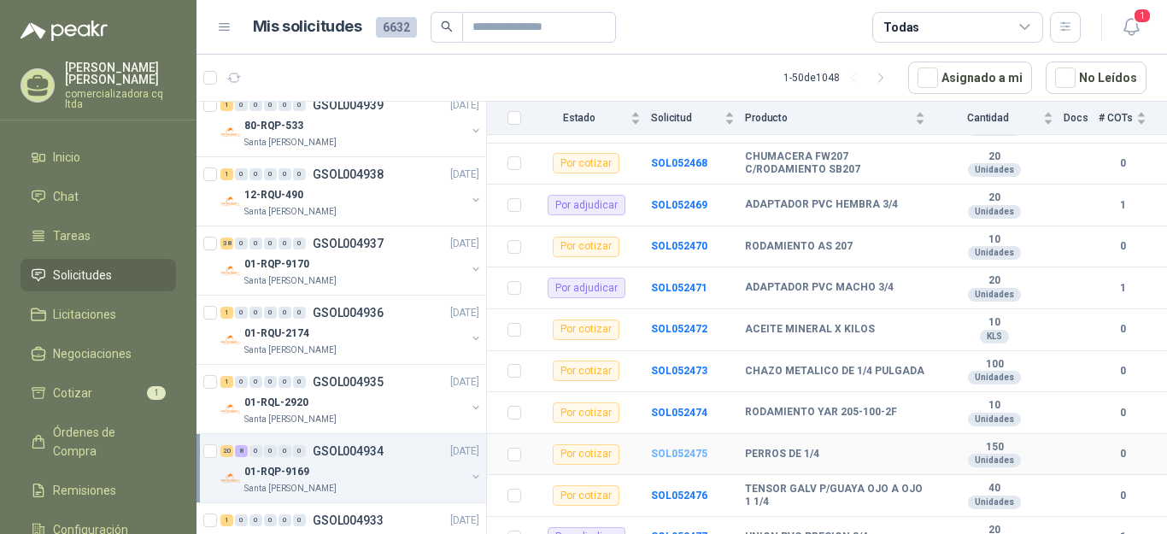
click at [663, 448] on b "SOL052475" at bounding box center [679, 454] width 56 height 12
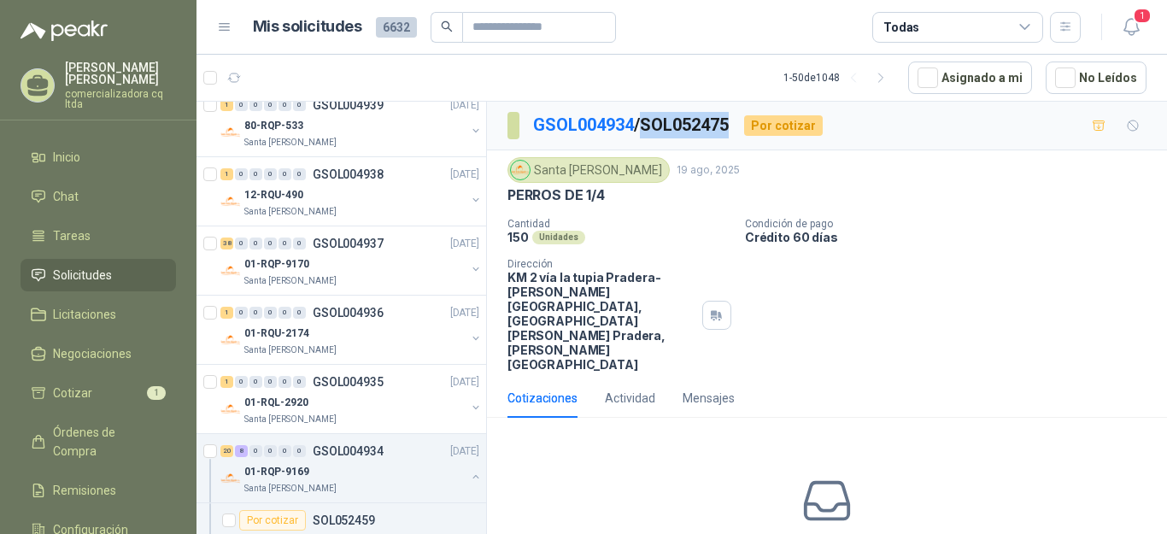
drag, startPoint x: 648, startPoint y: 121, endPoint x: 738, endPoint y: 121, distance: 89.7
click at [730, 121] on p "GSOL004934 / SOL052475" at bounding box center [631, 125] width 197 height 26
copy p "SOL052475"
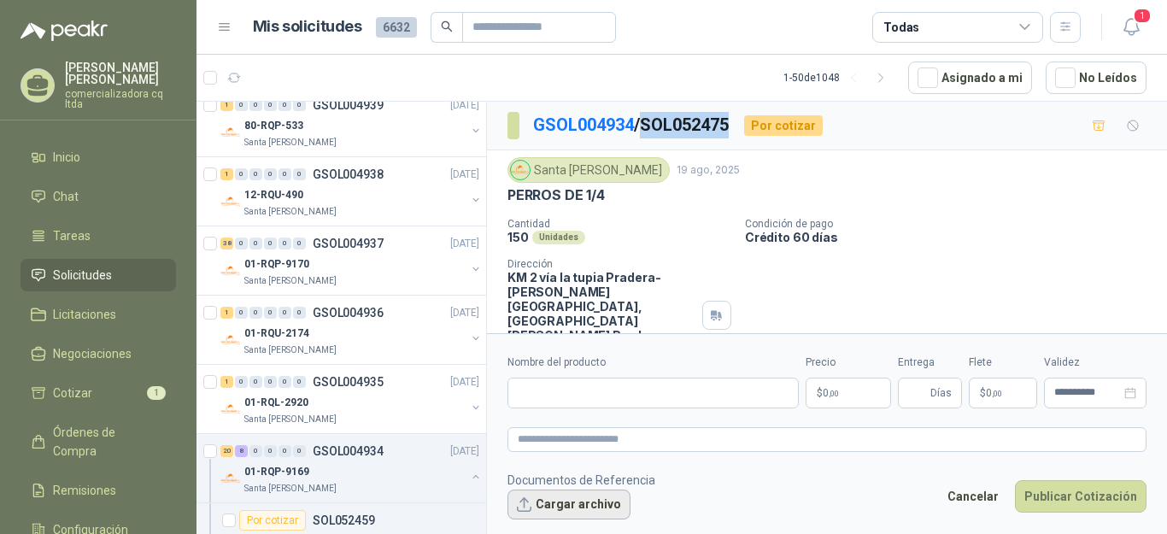
click at [583, 509] on button "Cargar archivo" at bounding box center [568, 505] width 123 height 31
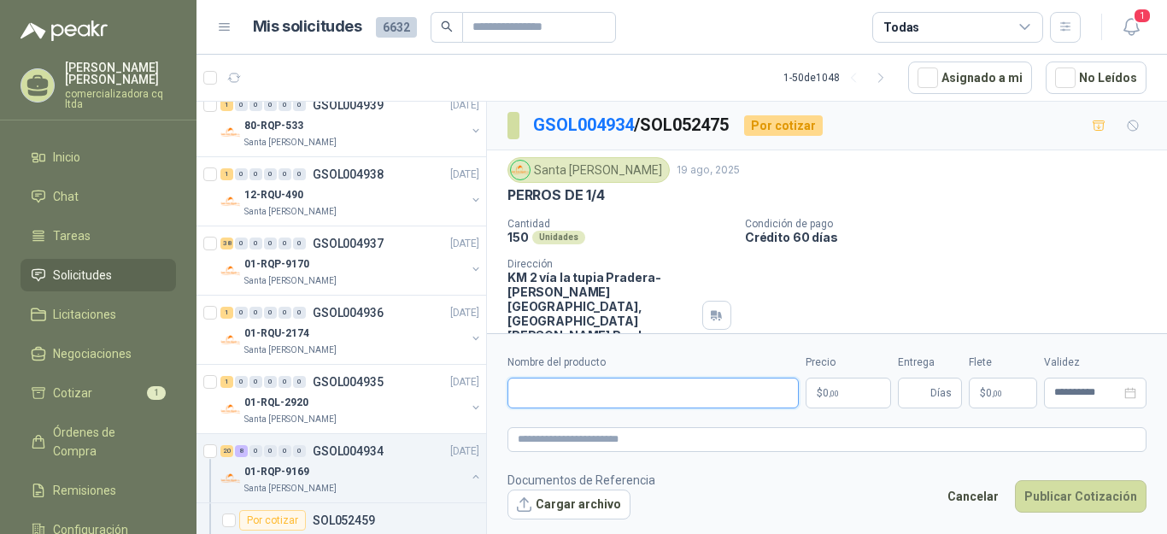
click at [548, 397] on input "Nombre del producto" at bounding box center [652, 393] width 291 height 31
type input "**********"
click at [840, 396] on p "$ 0 ,00" at bounding box center [848, 393] width 85 height 31
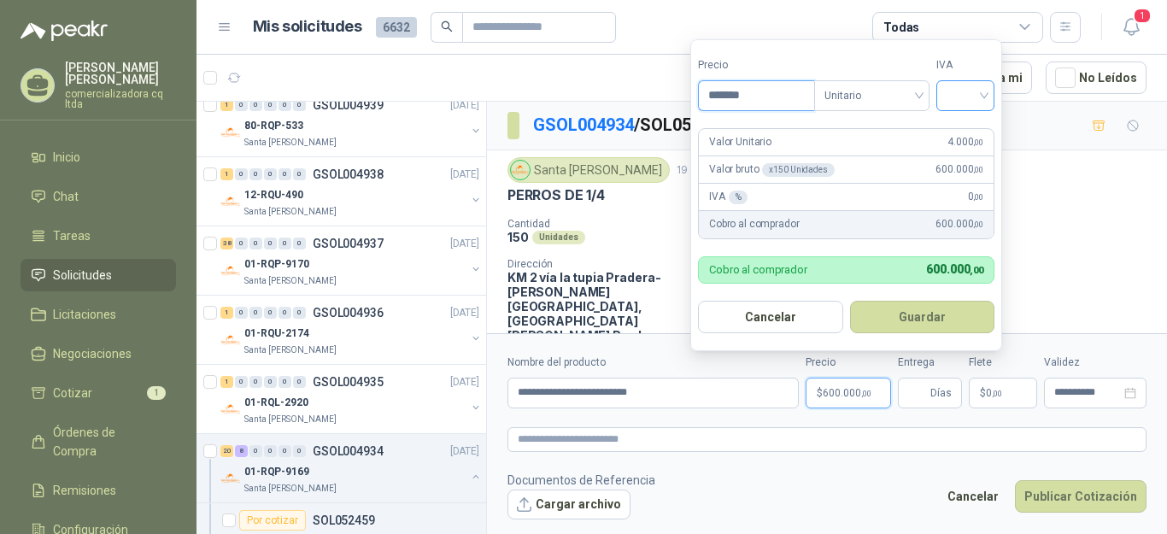
type input "*******"
click at [984, 97] on input "search" at bounding box center [966, 94] width 38 height 26
click at [971, 132] on div "19%" at bounding box center [969, 131] width 32 height 19
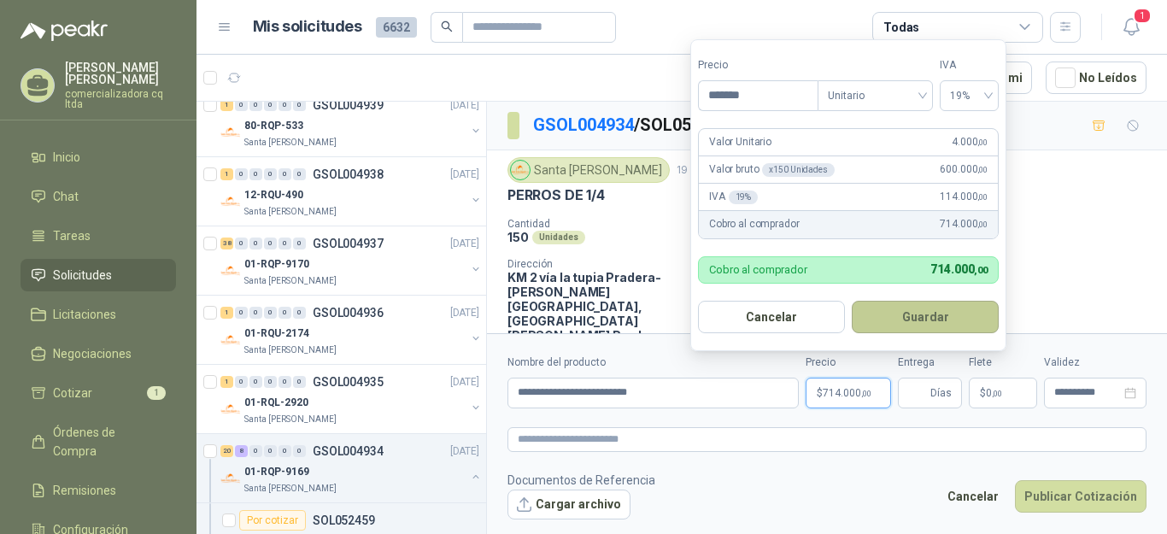
click at [931, 320] on button "Guardar" at bounding box center [925, 317] width 147 height 32
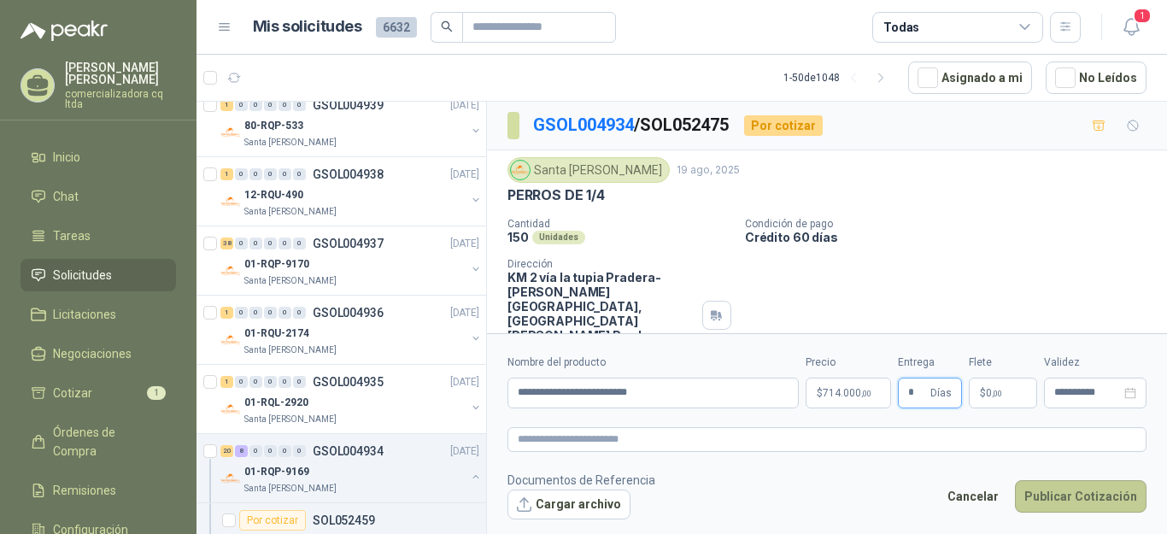
type input "*"
click at [1050, 490] on button "Publicar Cotización" at bounding box center [1081, 496] width 132 height 32
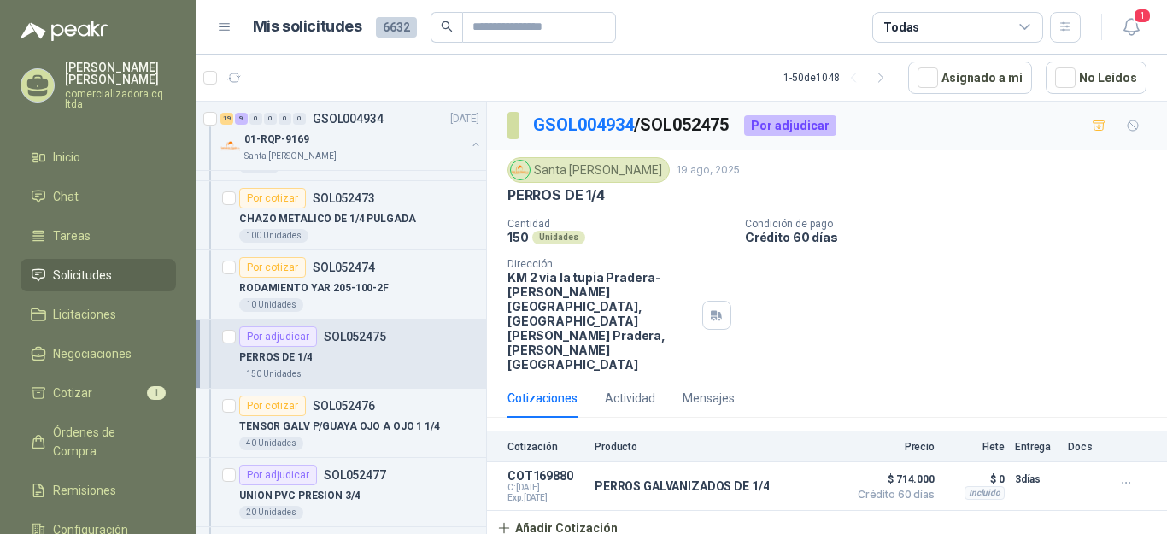
scroll to position [2717, 0]
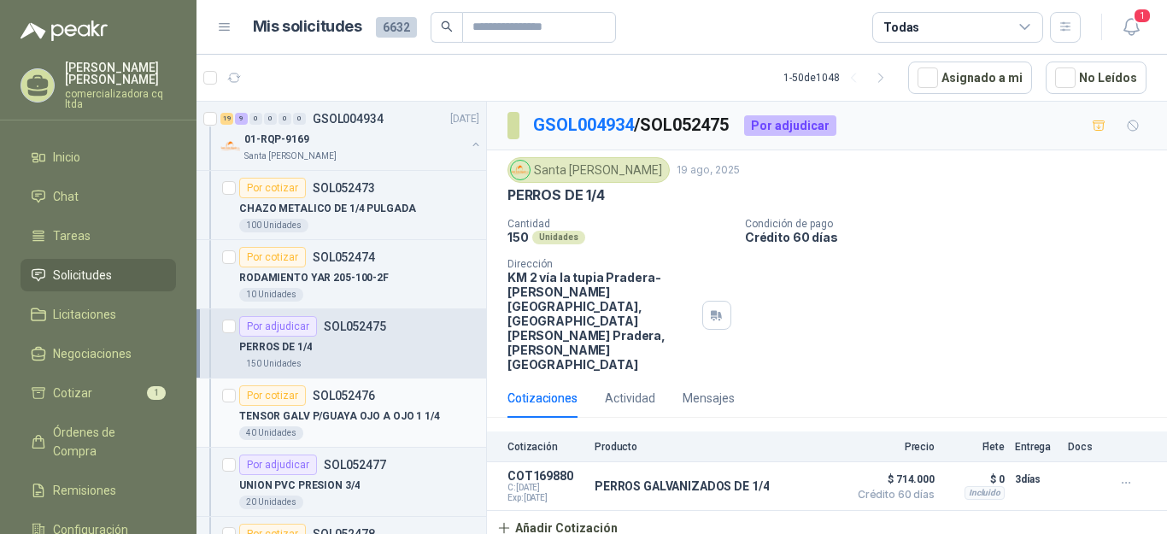
click at [338, 407] on div "TENSOR GALV P/GUAYA OJO A OJO 1 1/4" at bounding box center [359, 416] width 240 height 21
